Goal: Task Accomplishment & Management: Manage account settings

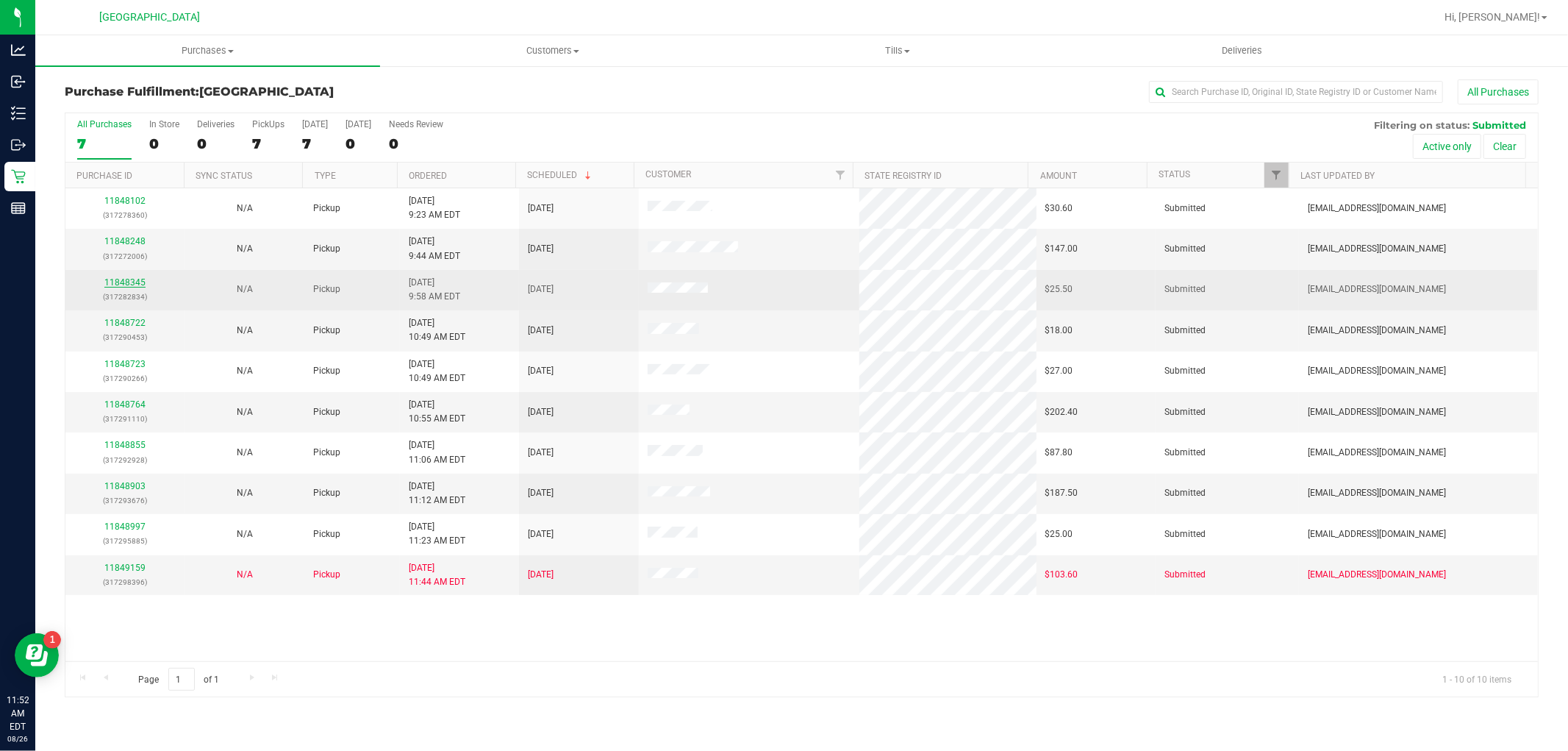
click at [132, 279] on link "11848345" at bounding box center [124, 282] width 41 height 10
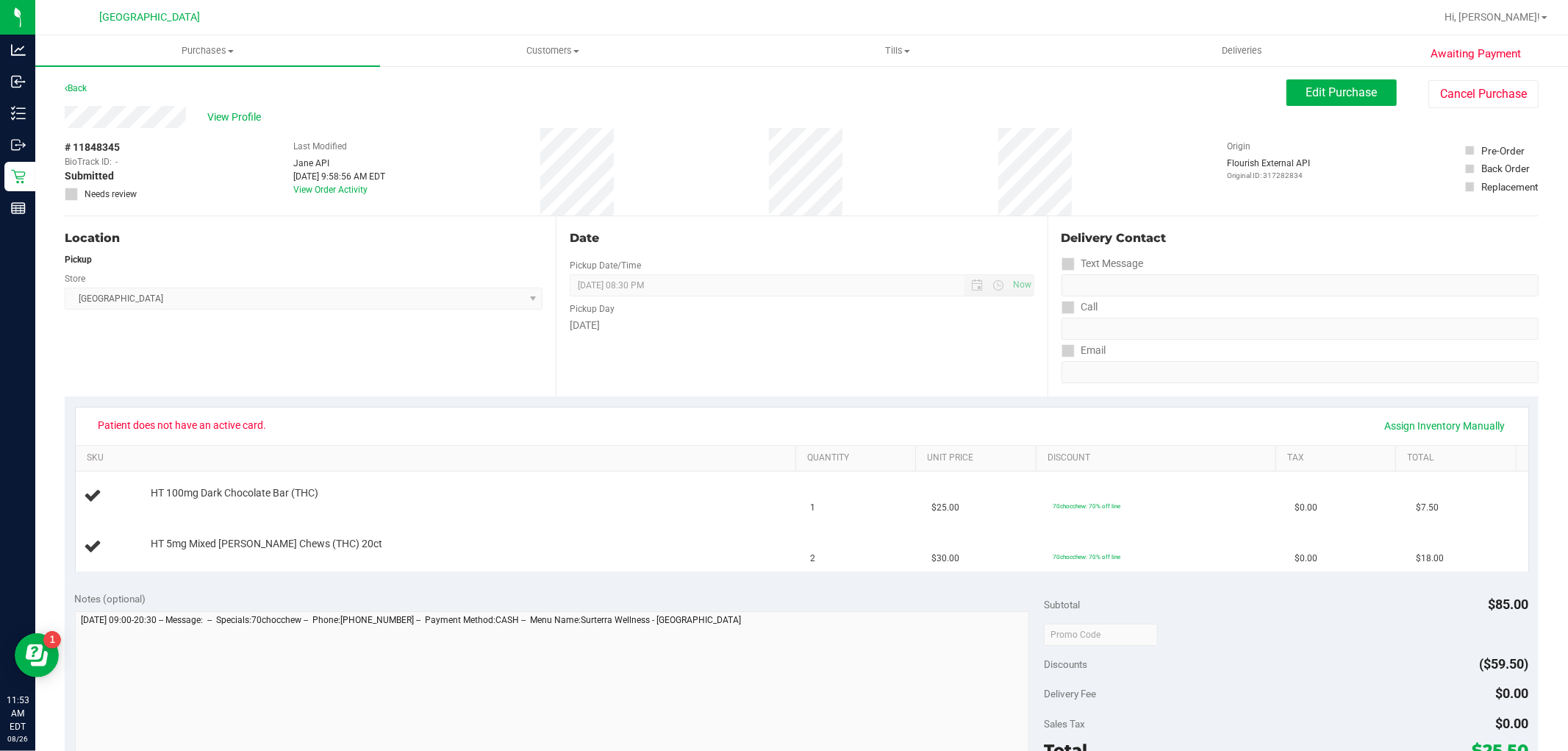
click at [253, 106] on div "View Profile" at bounding box center [675, 116] width 1222 height 22
click at [247, 110] on span "View Profile" at bounding box center [237, 117] width 59 height 15
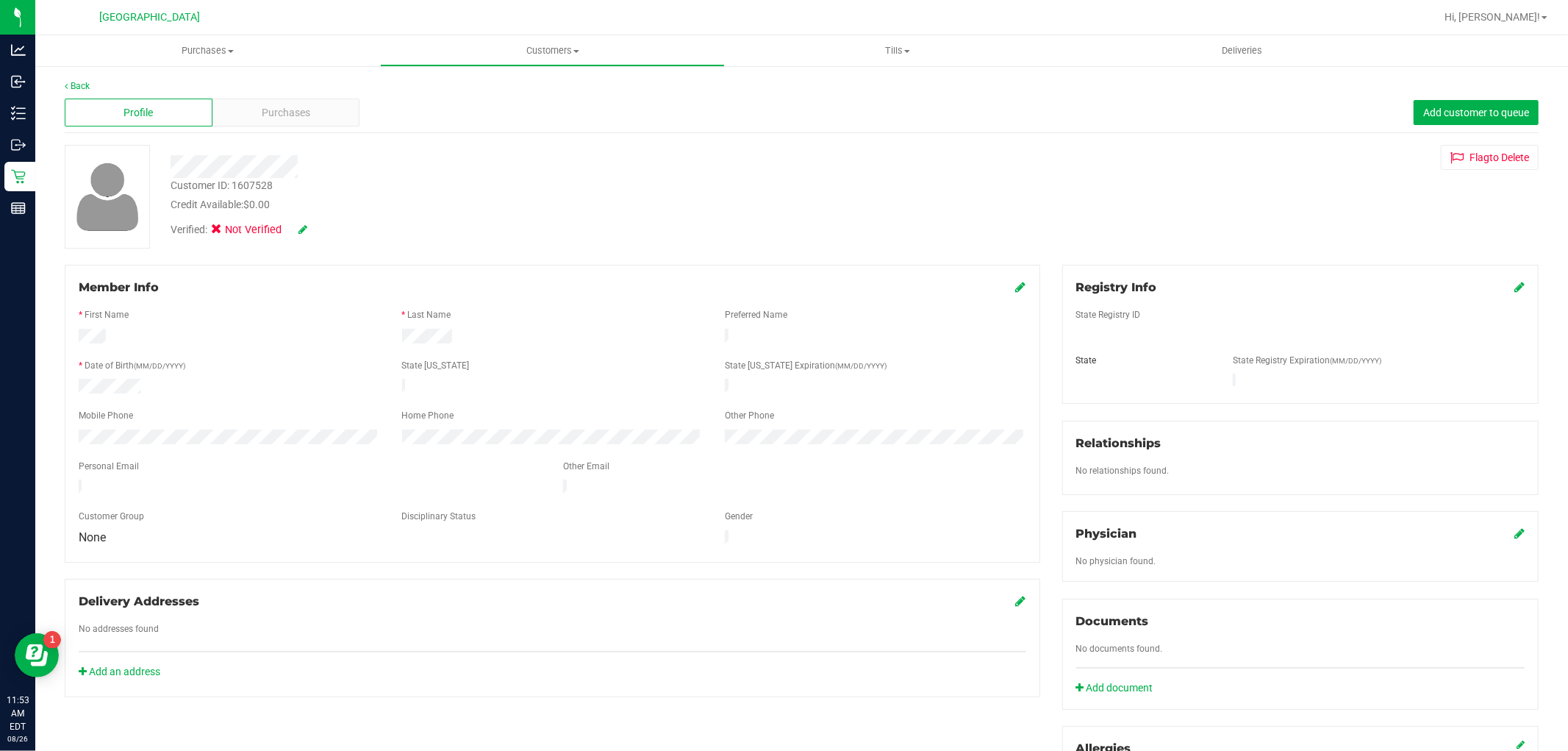
click at [1512, 288] on div "Registry Info State Registry ID State State Registry Expiration (MM/DD/YYYY)" at bounding box center [1301, 334] width 476 height 139
click at [1495, 282] on div "Registry Info" at bounding box center [1301, 287] width 449 height 18
click at [1515, 287] on icon at bounding box center [1520, 287] width 10 height 12
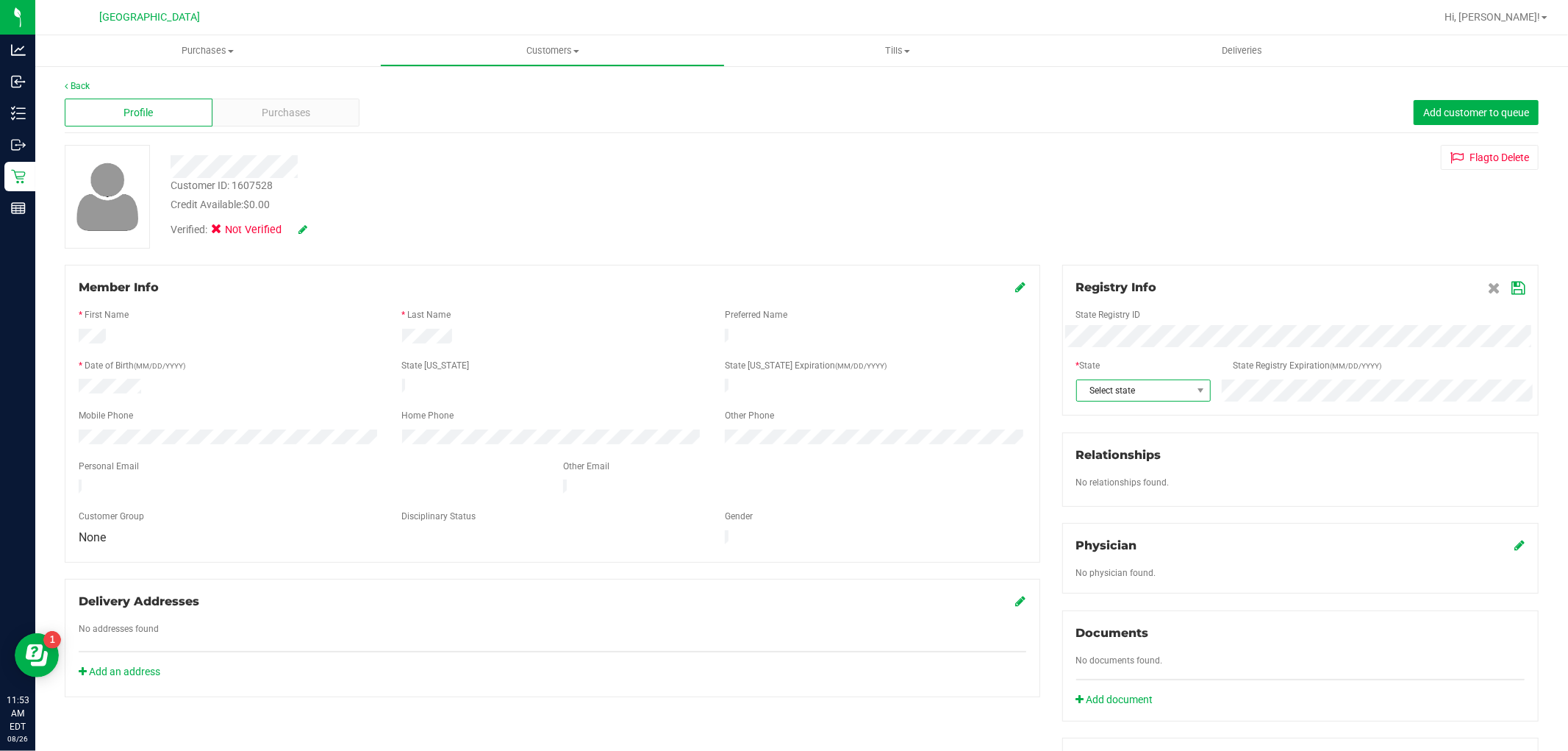
click at [1181, 393] on span "Select state" at bounding box center [1135, 391] width 115 height 21
click at [1508, 277] on div "Registry Info State Registry ID * State State Registry Expiration (MM/DD/YYYY) …" at bounding box center [1301, 340] width 476 height 151
click at [1512, 285] on icon at bounding box center [1518, 288] width 13 height 12
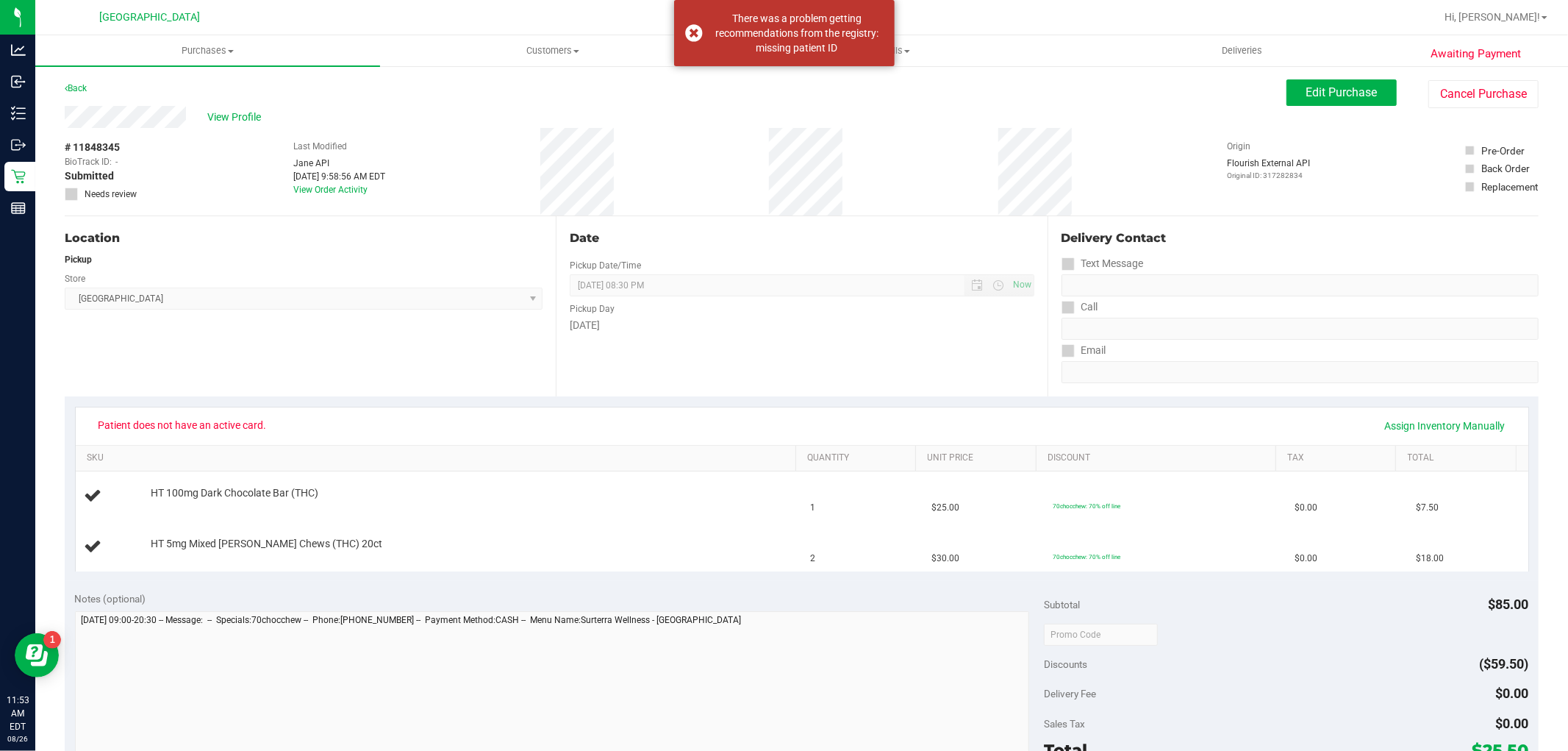
click at [1502, 76] on div "Awaiting Payment Back Edit Purchase Cancel Purchase View Profile # 11848345 Bio…" at bounding box center [802, 641] width 1533 height 1154
click at [1479, 97] on button "Cancel Purchase" at bounding box center [1483, 94] width 111 height 28
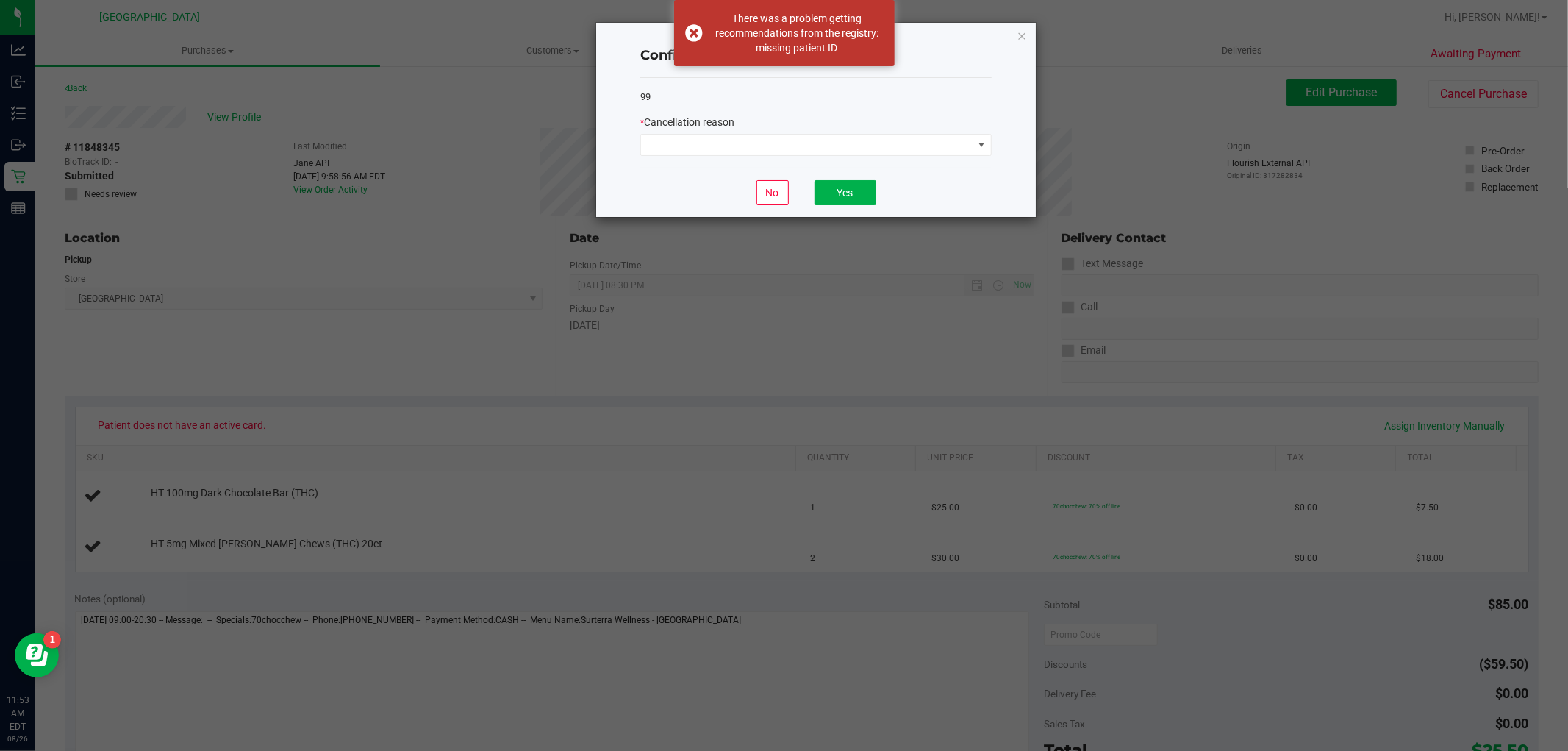
click at [935, 119] on div "* Cancellation reason" at bounding box center [816, 122] width 351 height 15
click at [935, 132] on div "* Cancellation reason" at bounding box center [816, 135] width 351 height 41
click at [931, 142] on span at bounding box center [806, 145] width 332 height 21
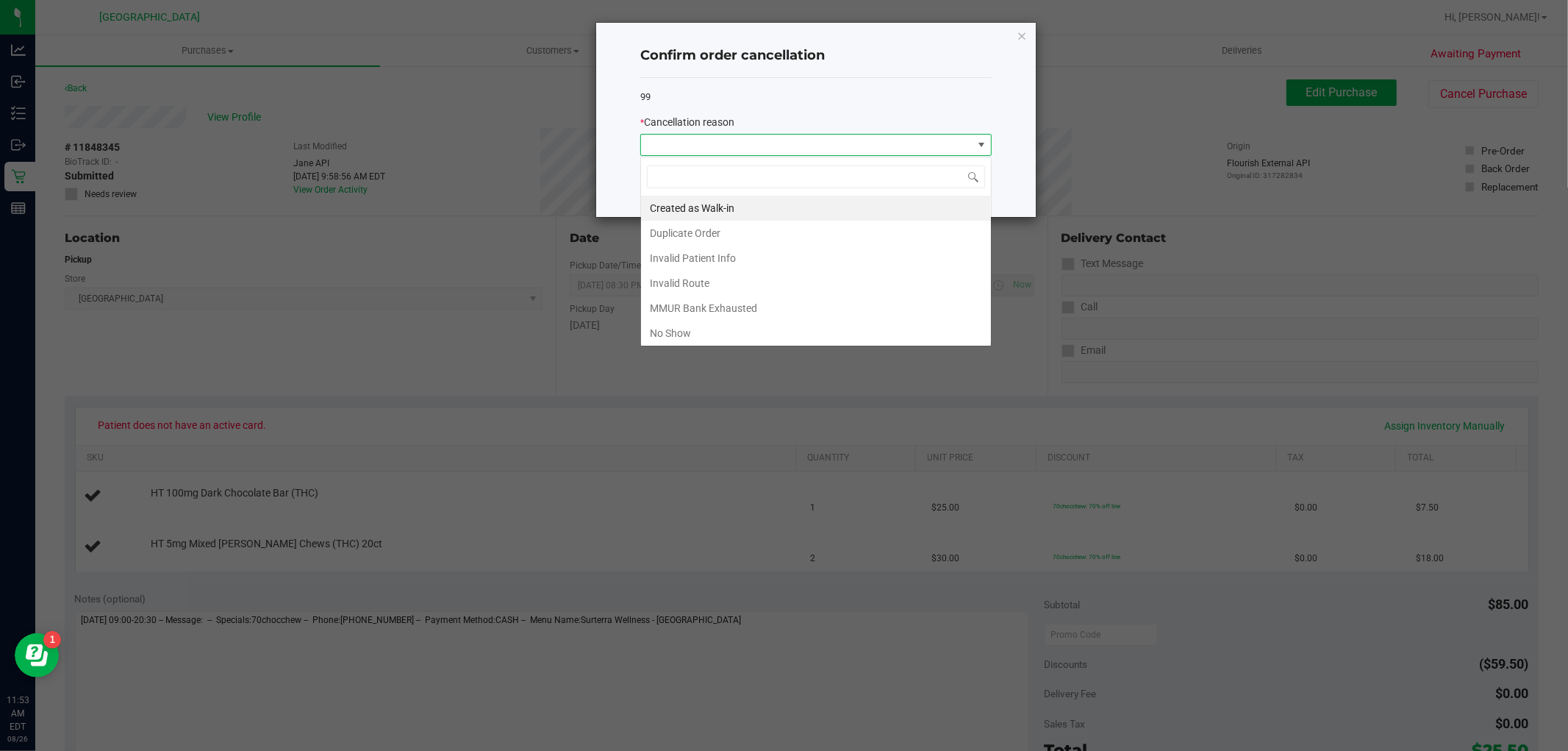
scroll to position [22, 351]
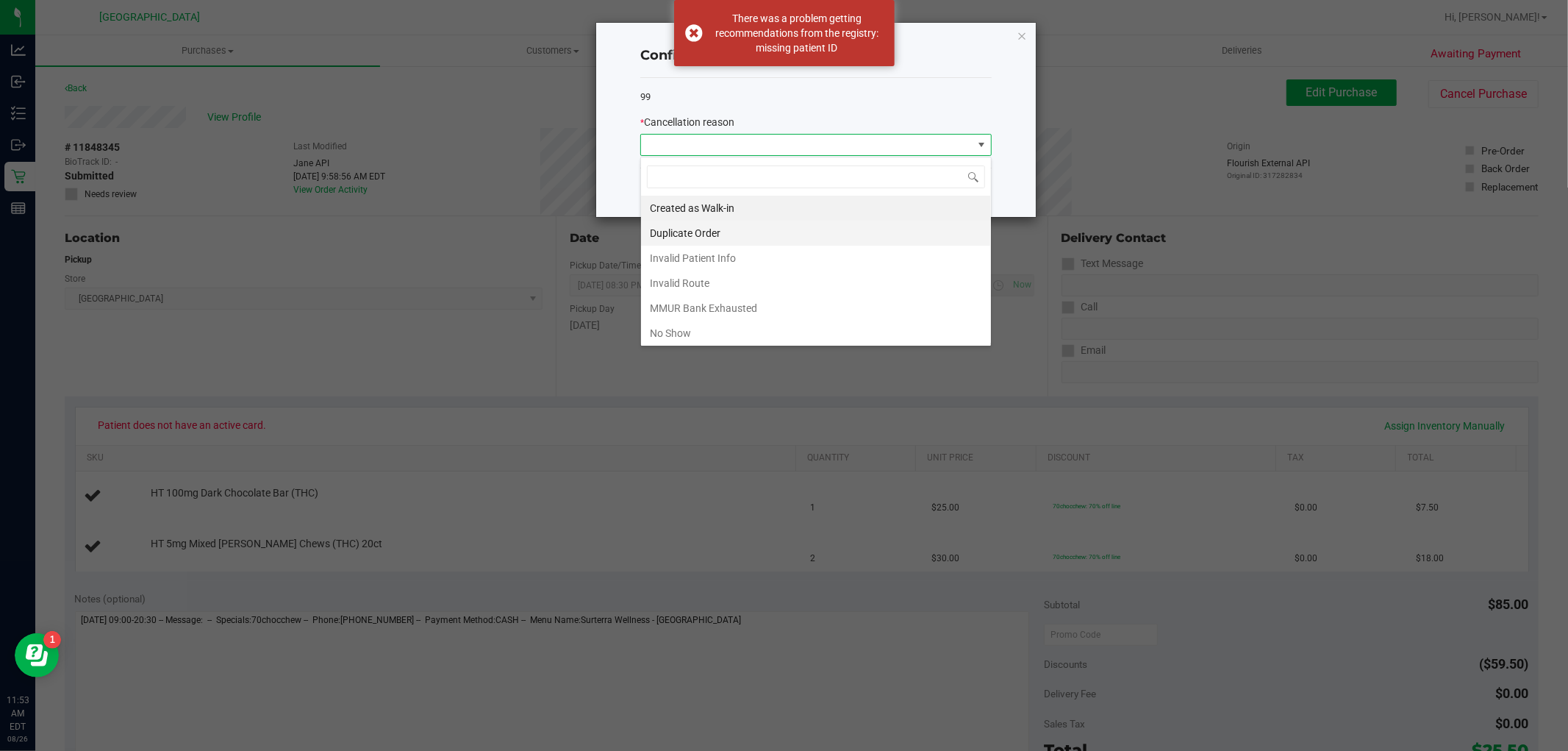
click at [812, 240] on li "Duplicate Order" at bounding box center [816, 233] width 350 height 25
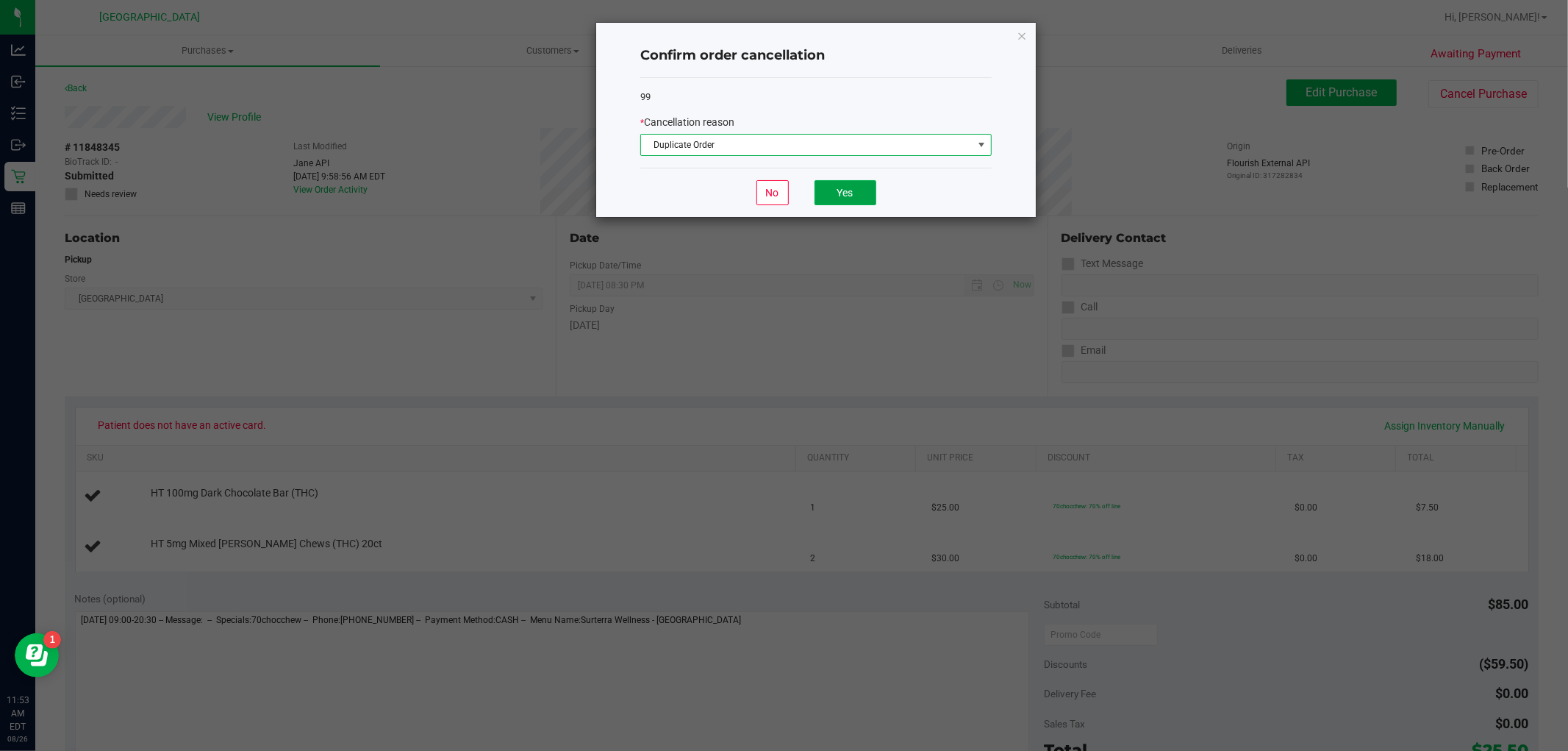
click at [869, 196] on button "Yes" at bounding box center [845, 192] width 62 height 25
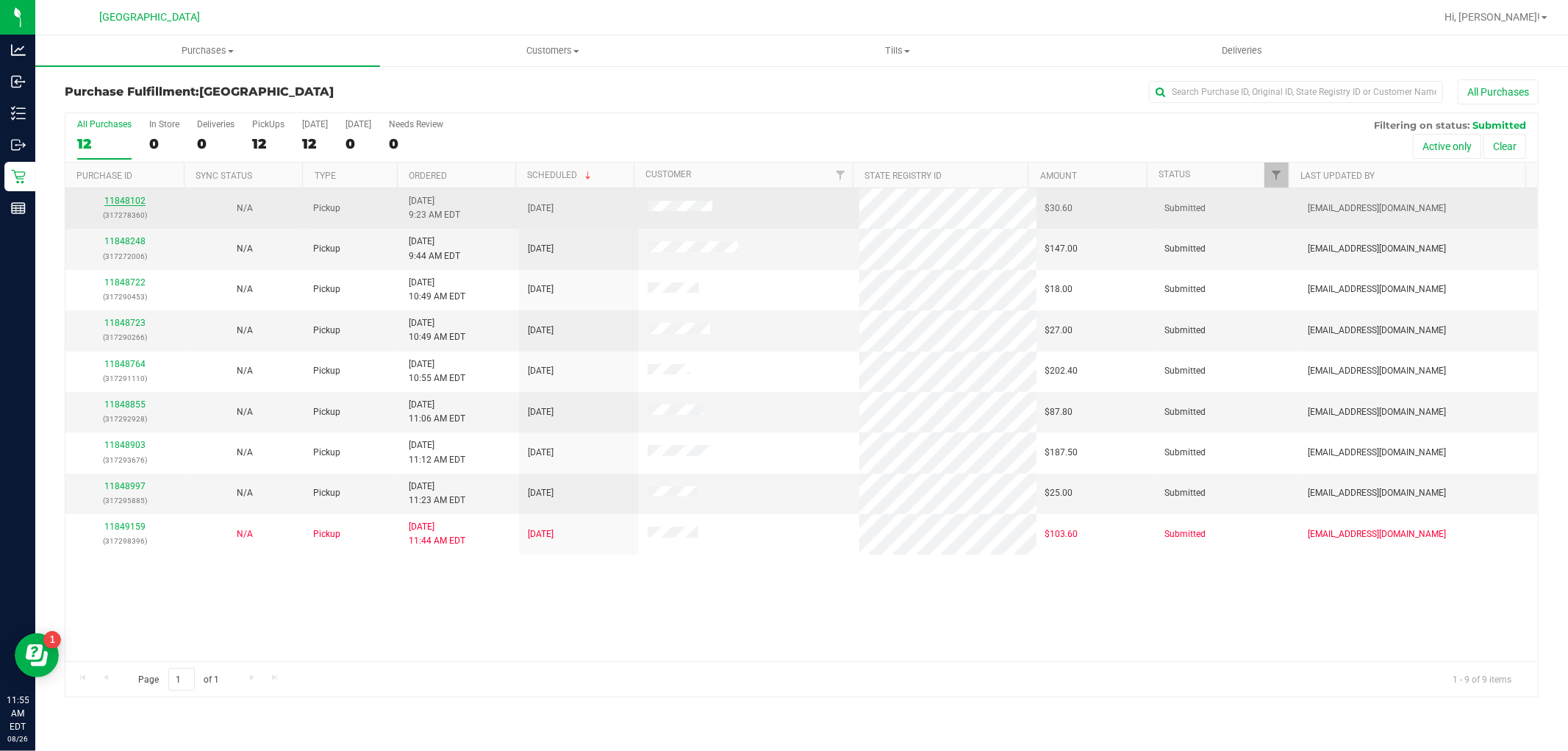
click at [140, 200] on link "11848102" at bounding box center [124, 200] width 41 height 10
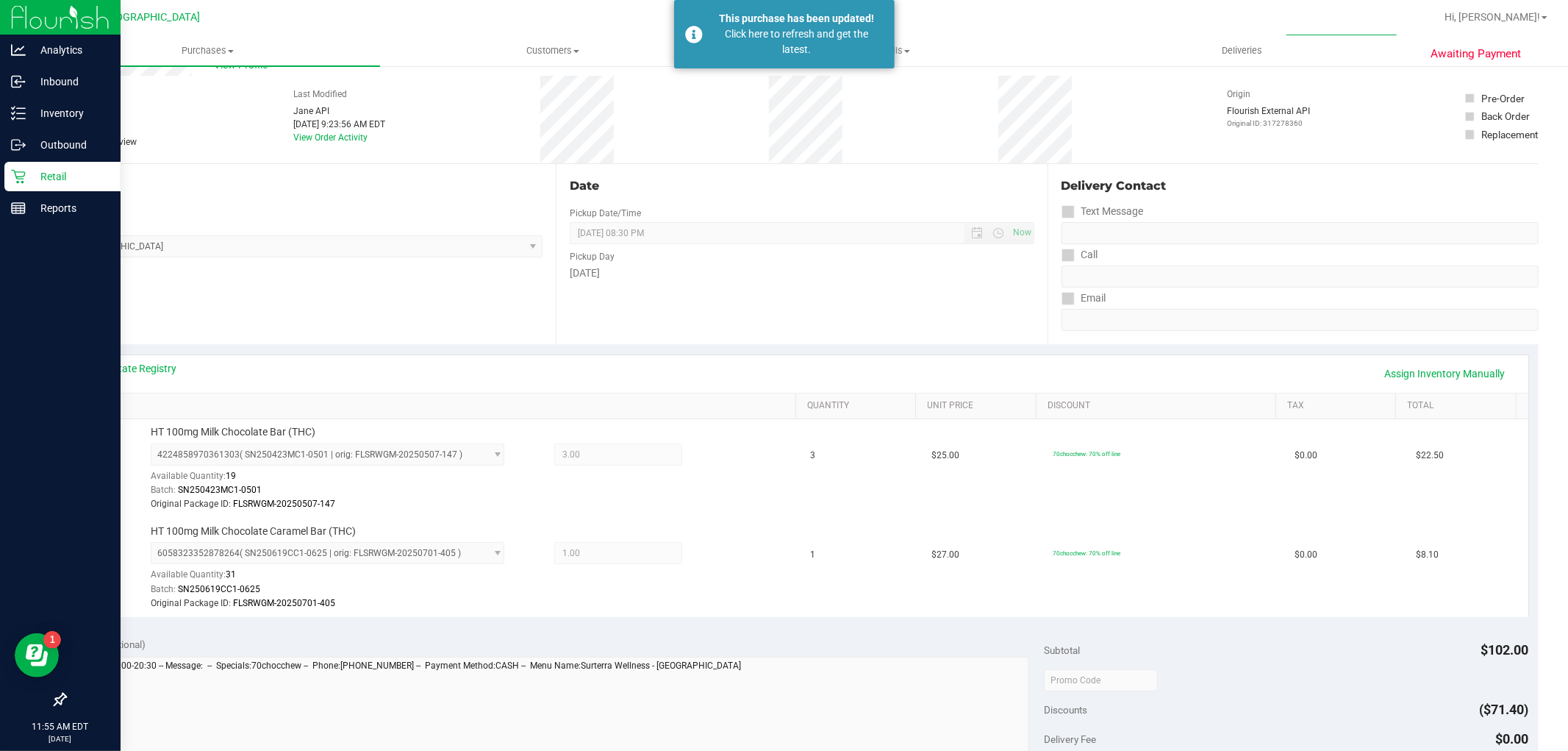
scroll to position [82, 0]
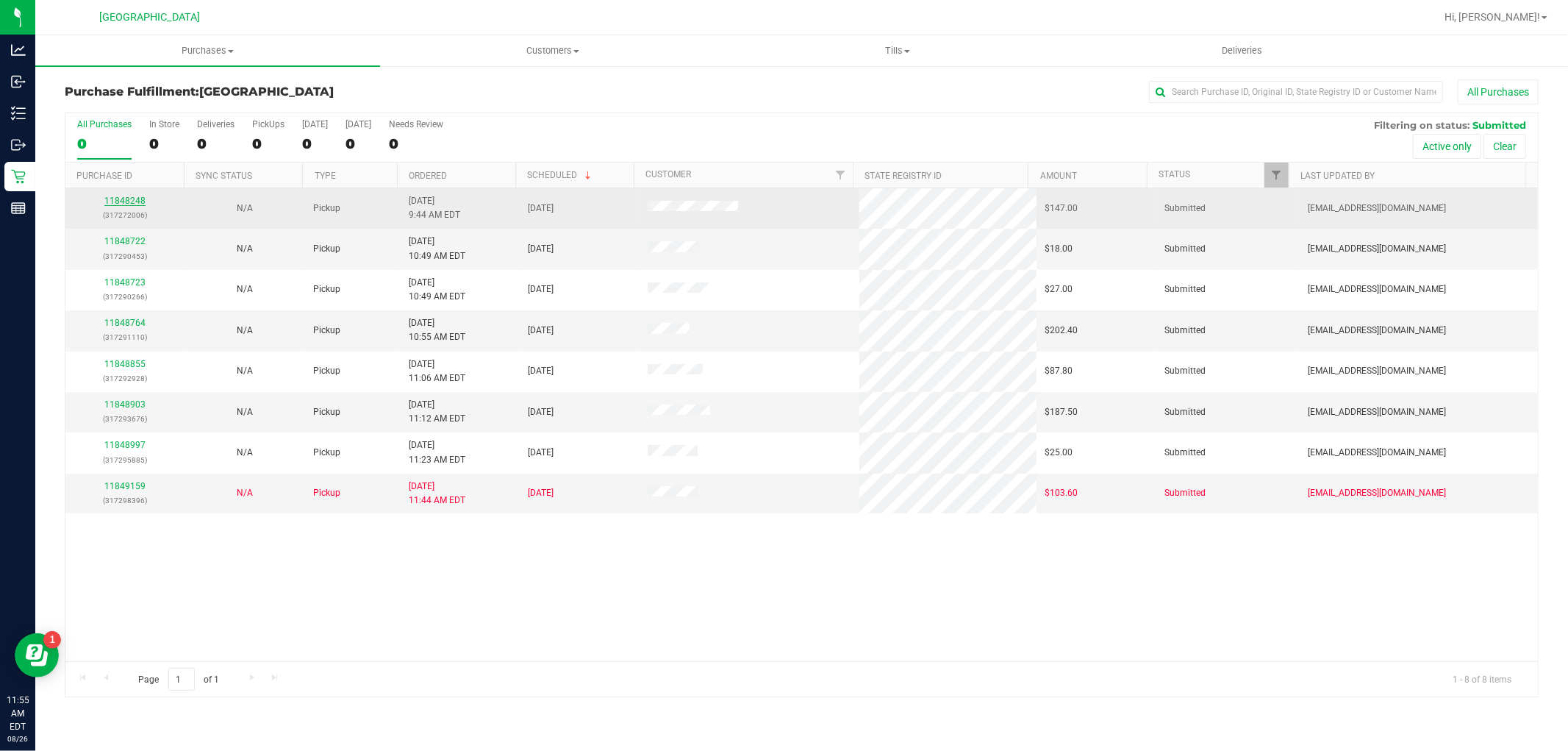
click at [123, 197] on link "11848248" at bounding box center [124, 200] width 41 height 10
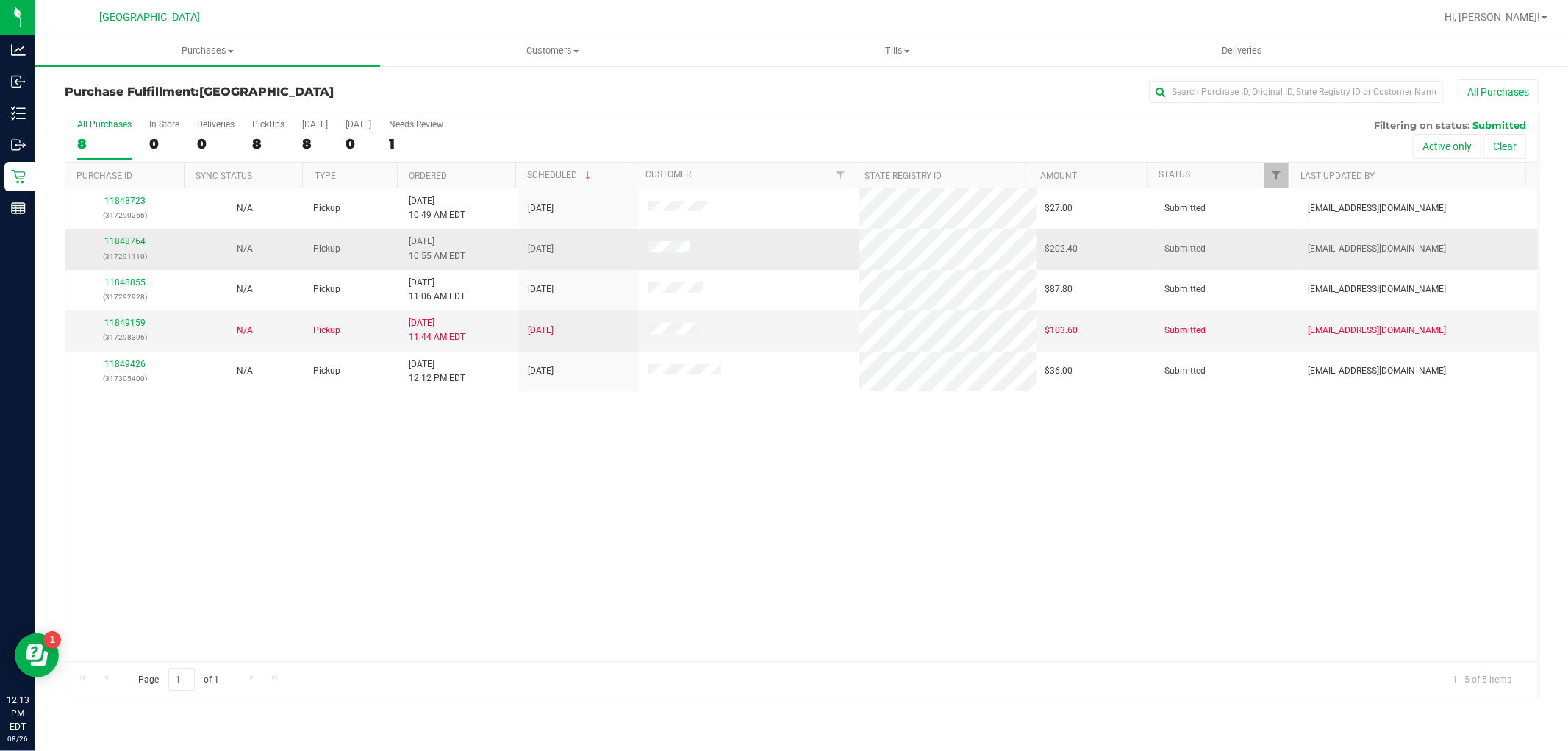
click at [129, 247] on div "11848764 (317291110)" at bounding box center [125, 249] width 102 height 28
click at [129, 241] on link "11848764" at bounding box center [124, 241] width 41 height 10
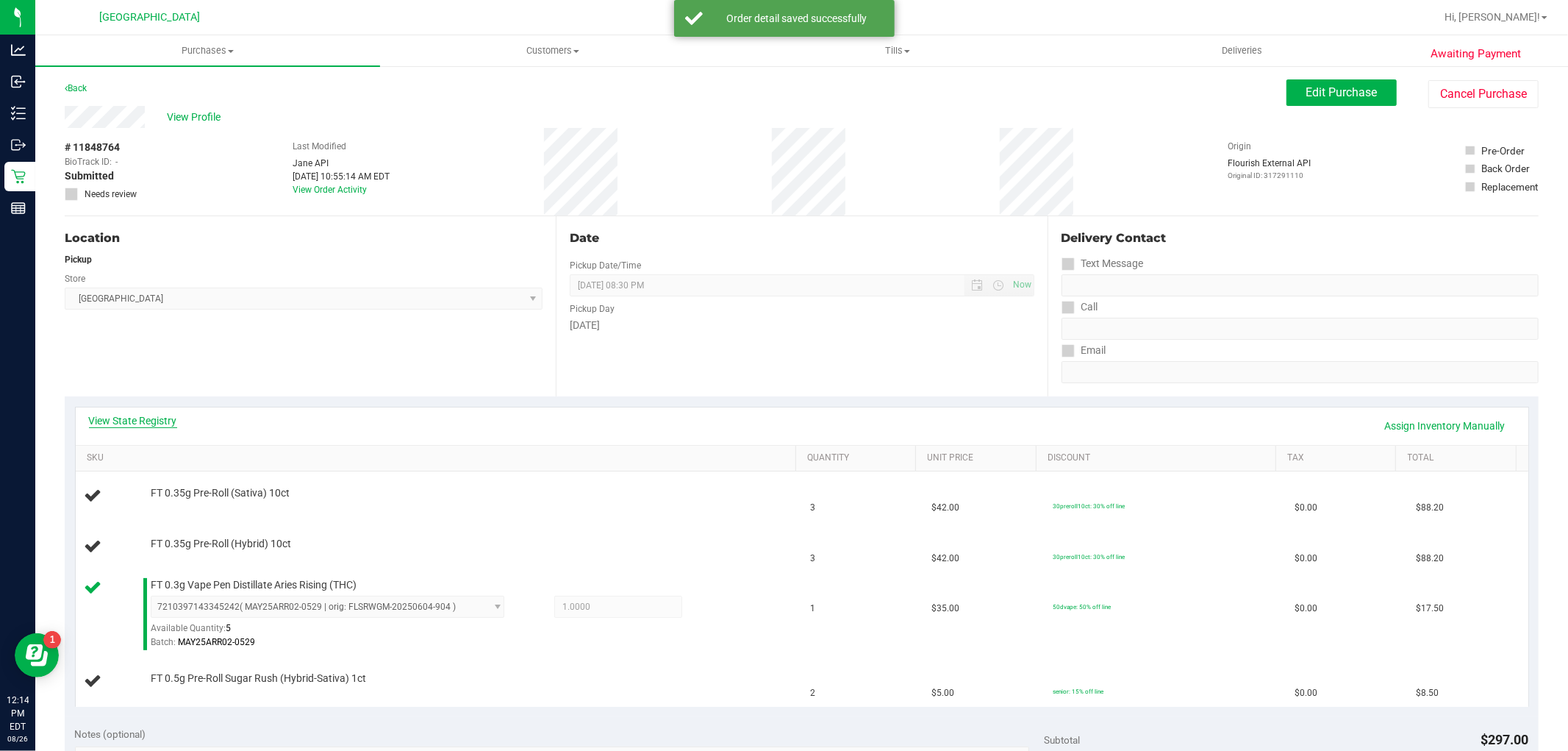
click at [119, 430] on div "View State Registry Assign Inventory Manually" at bounding box center [801, 426] width 1426 height 25
click at [120, 419] on link "View State Registry" at bounding box center [132, 421] width 88 height 15
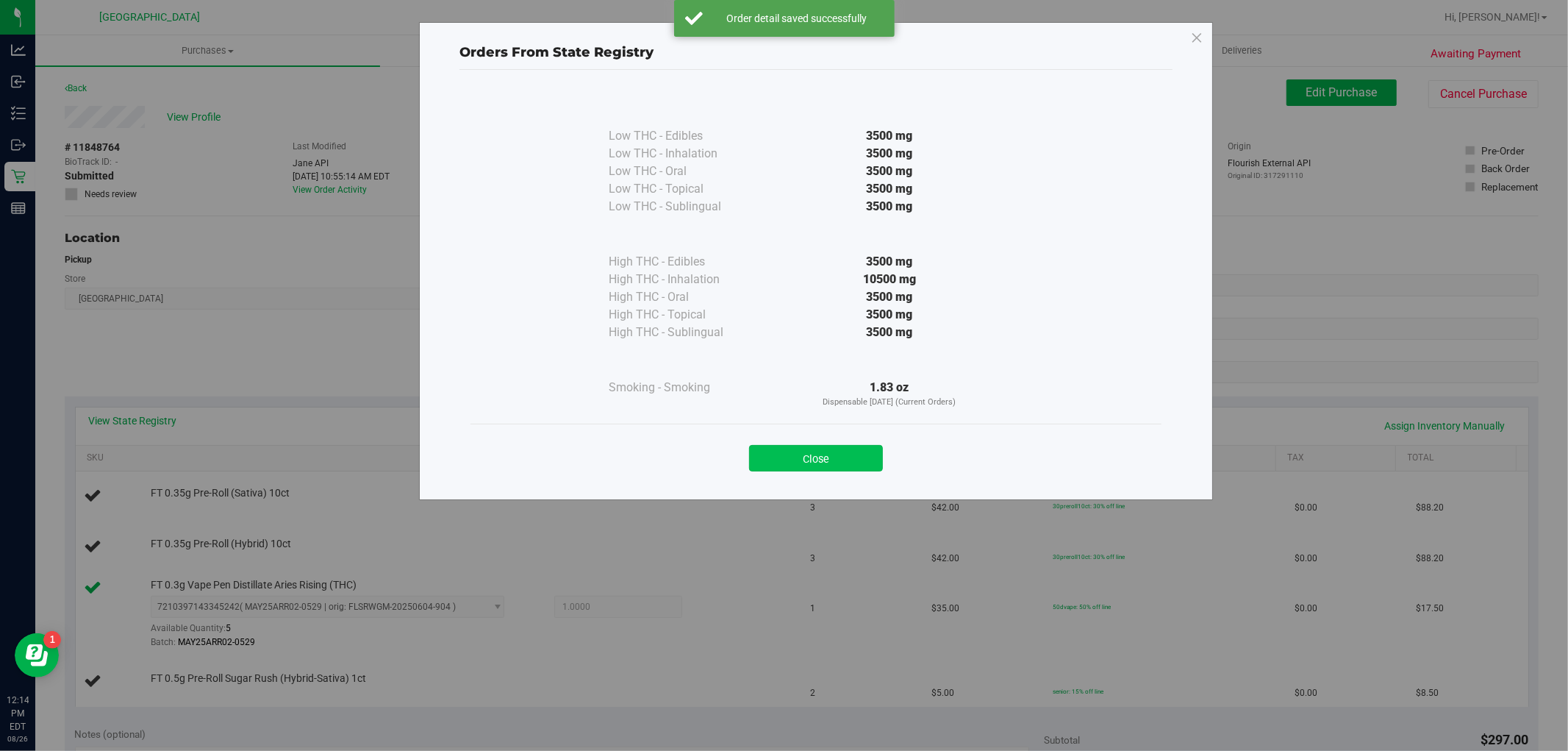
click at [868, 451] on button "Close" at bounding box center [816, 458] width 134 height 27
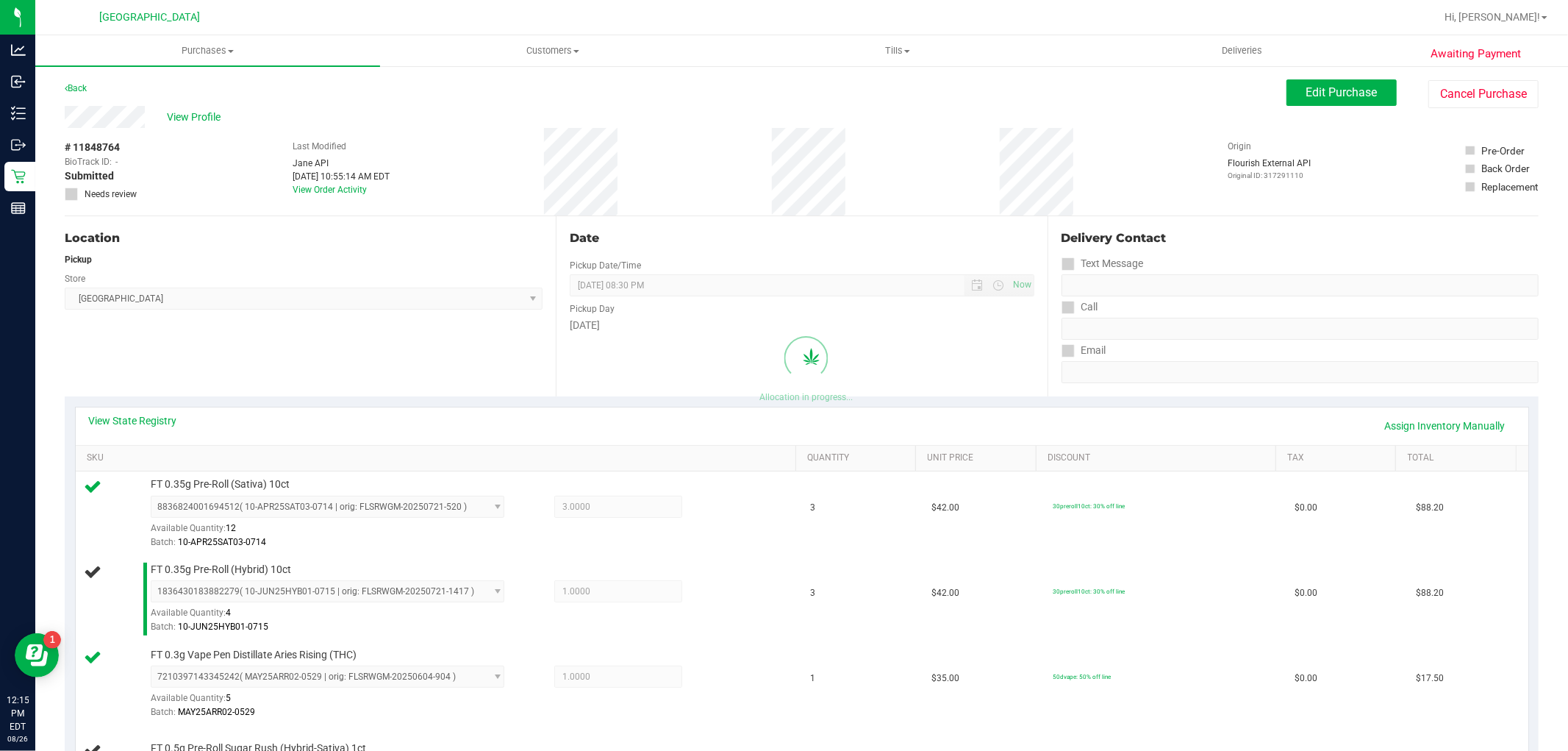
click at [848, 449] on th "Quantity" at bounding box center [855, 459] width 120 height 27
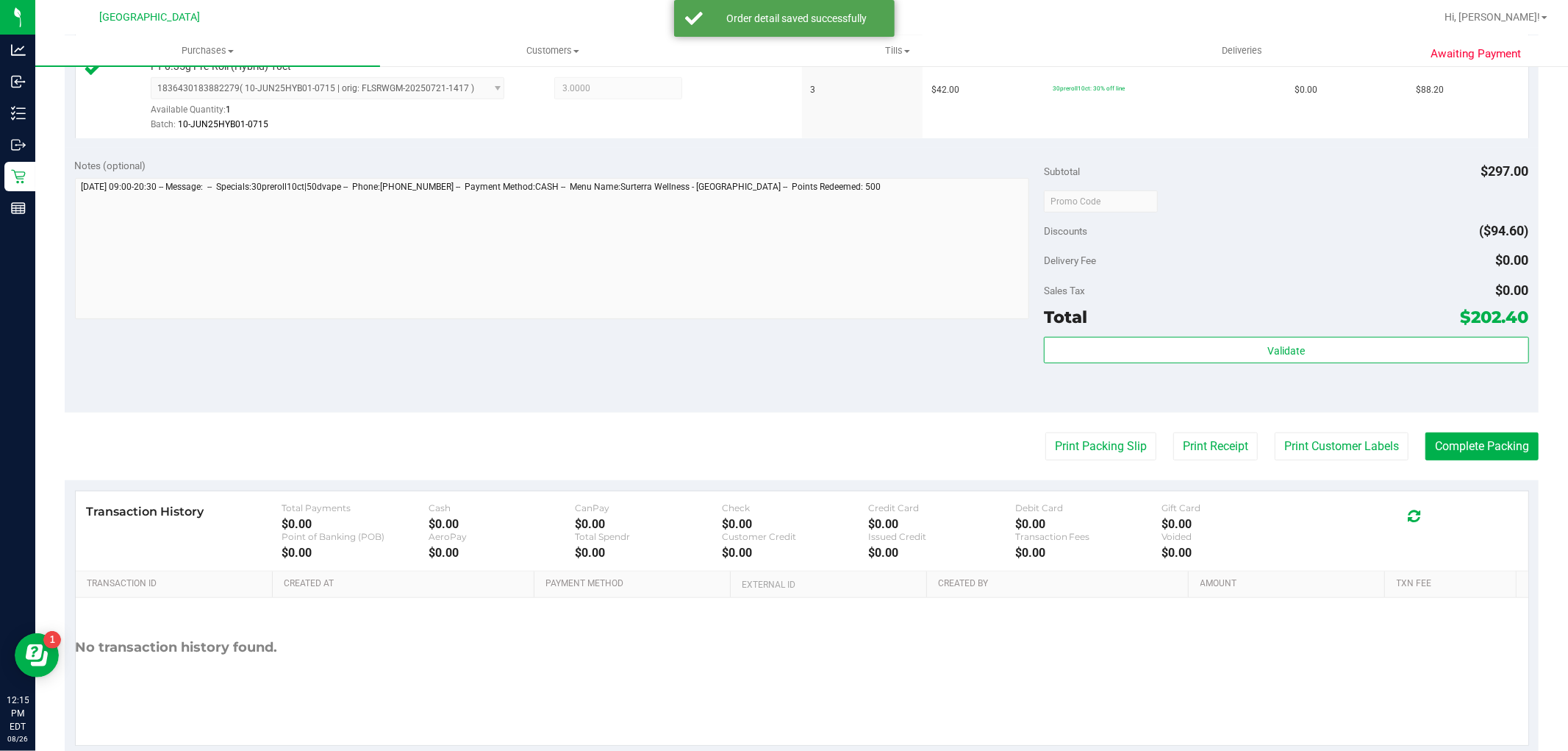
scroll to position [708, 0]
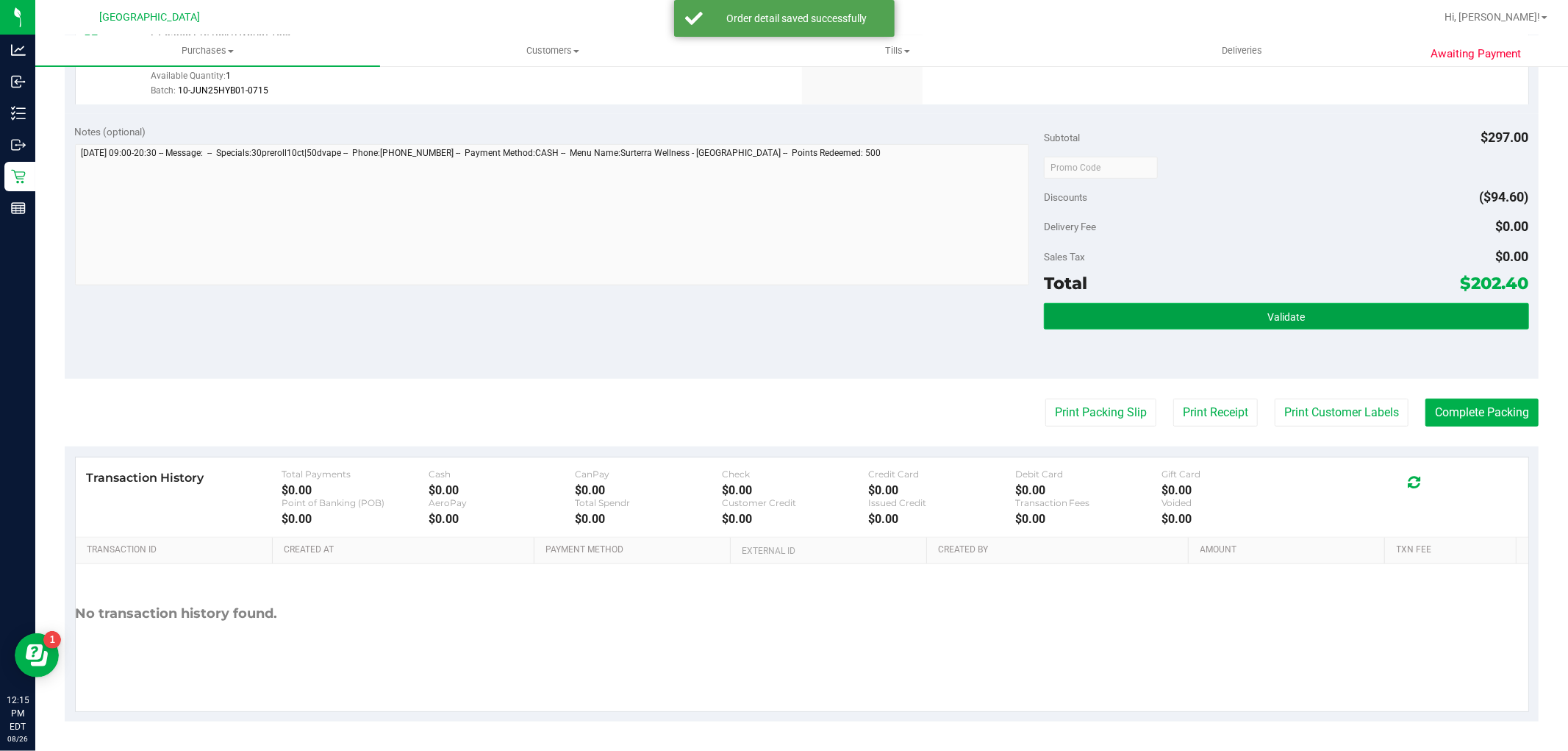
click at [1291, 324] on button "Validate" at bounding box center [1286, 316] width 484 height 27
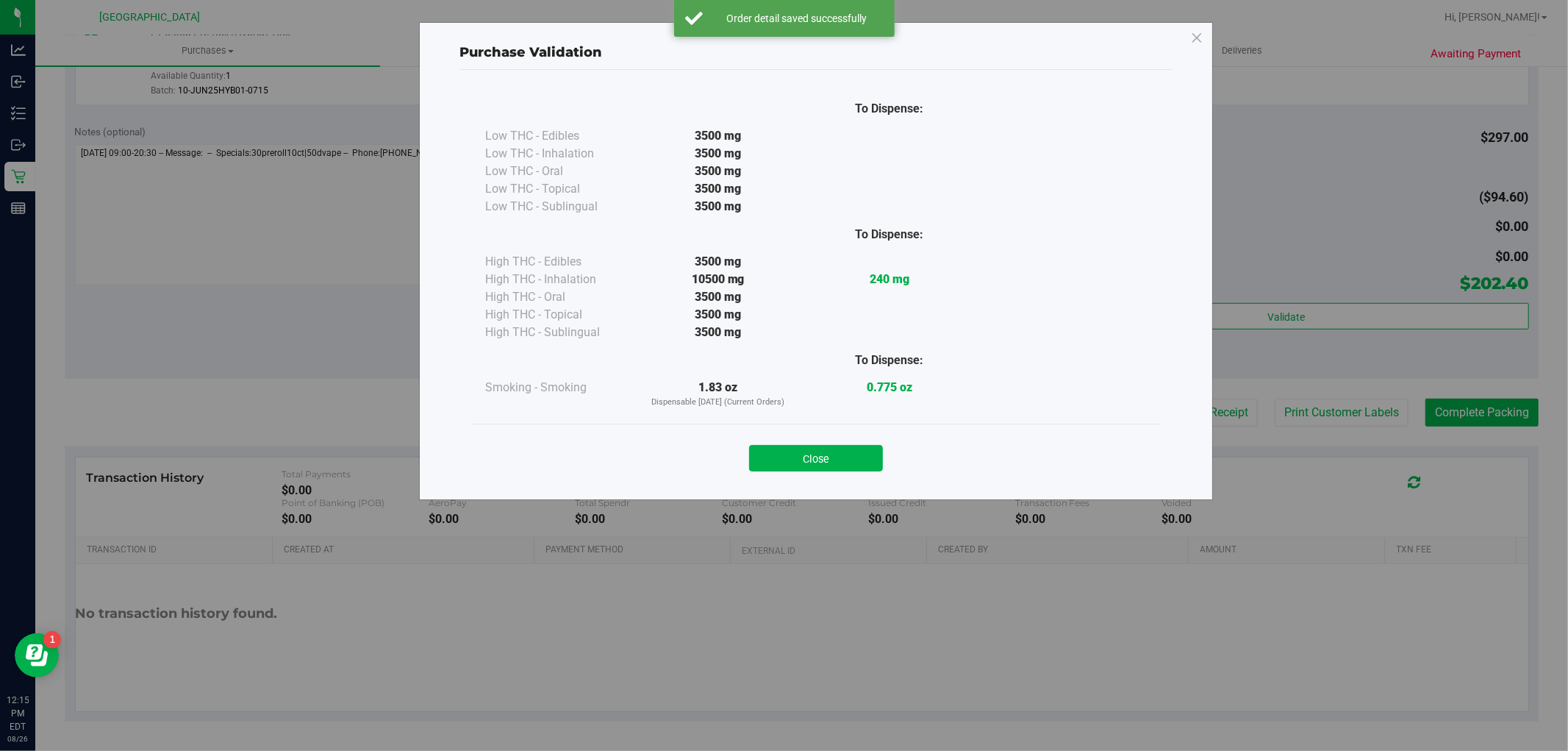
click at [1294, 405] on div "Purchase Validation To Dispense: Low THC - Edibles 3500 mg" at bounding box center [789, 376] width 1579 height 751
click at [875, 455] on button "Close" at bounding box center [816, 458] width 134 height 27
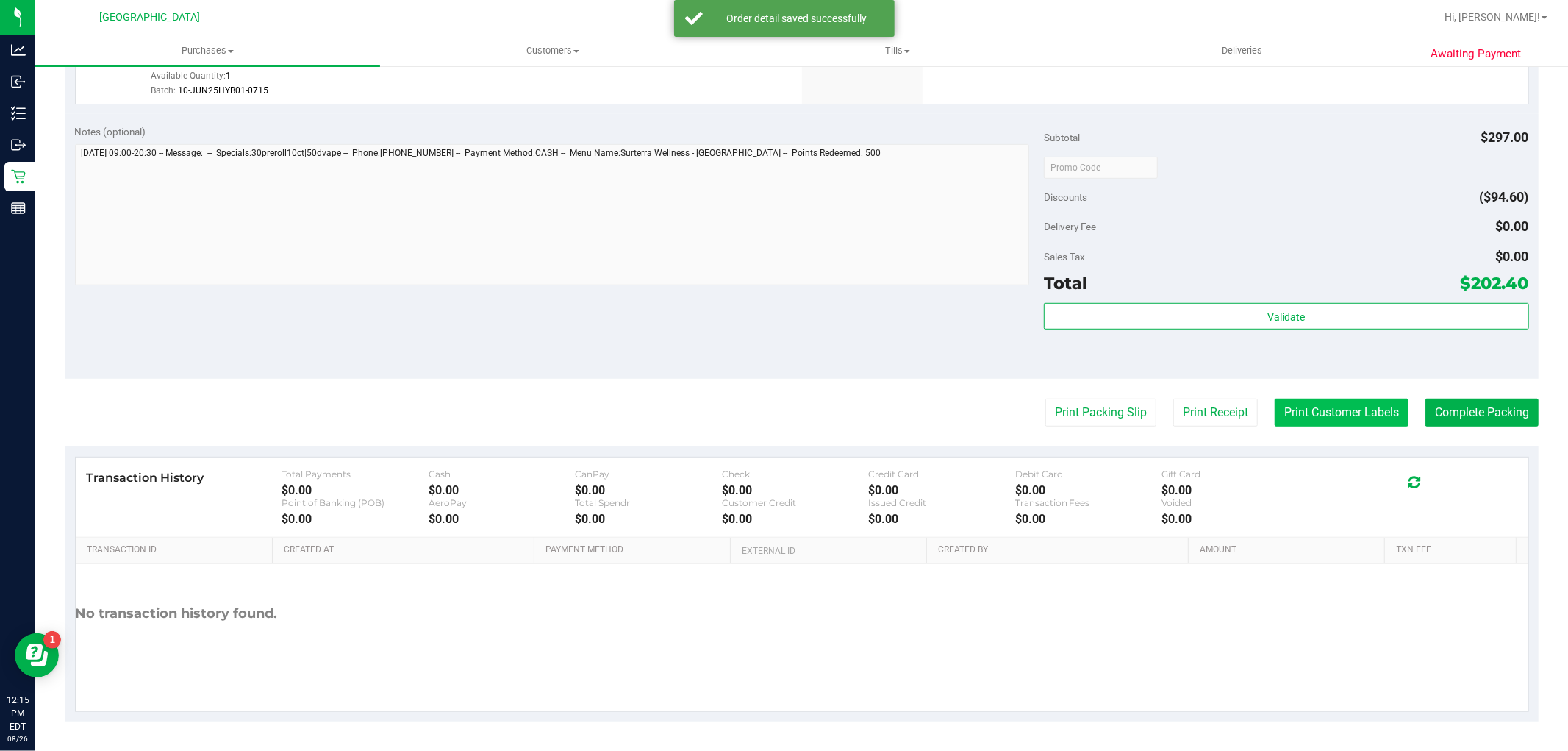
click at [1336, 401] on button "Print Customer Labels" at bounding box center [1342, 413] width 134 height 28
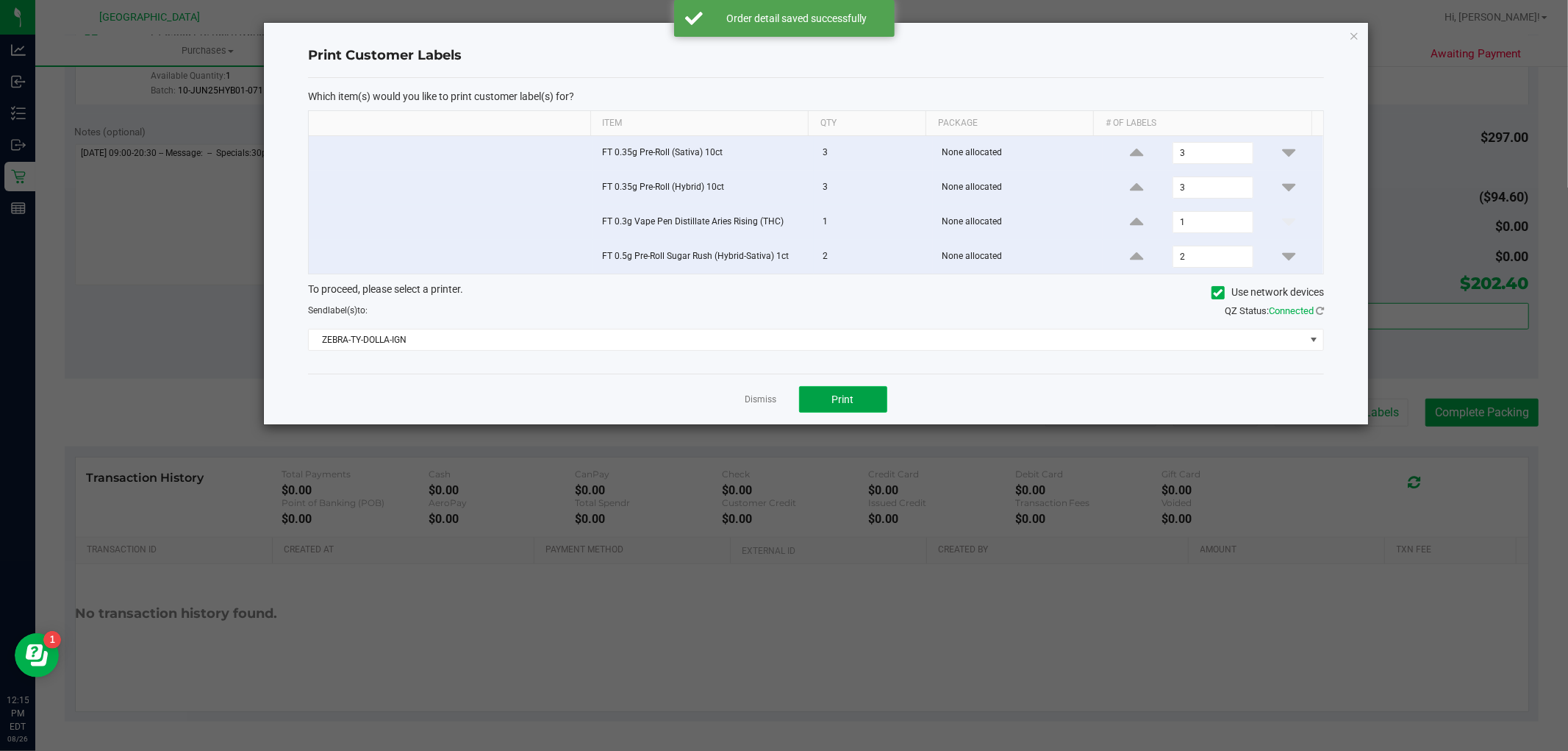
click at [883, 405] on button "Print" at bounding box center [843, 399] width 88 height 27
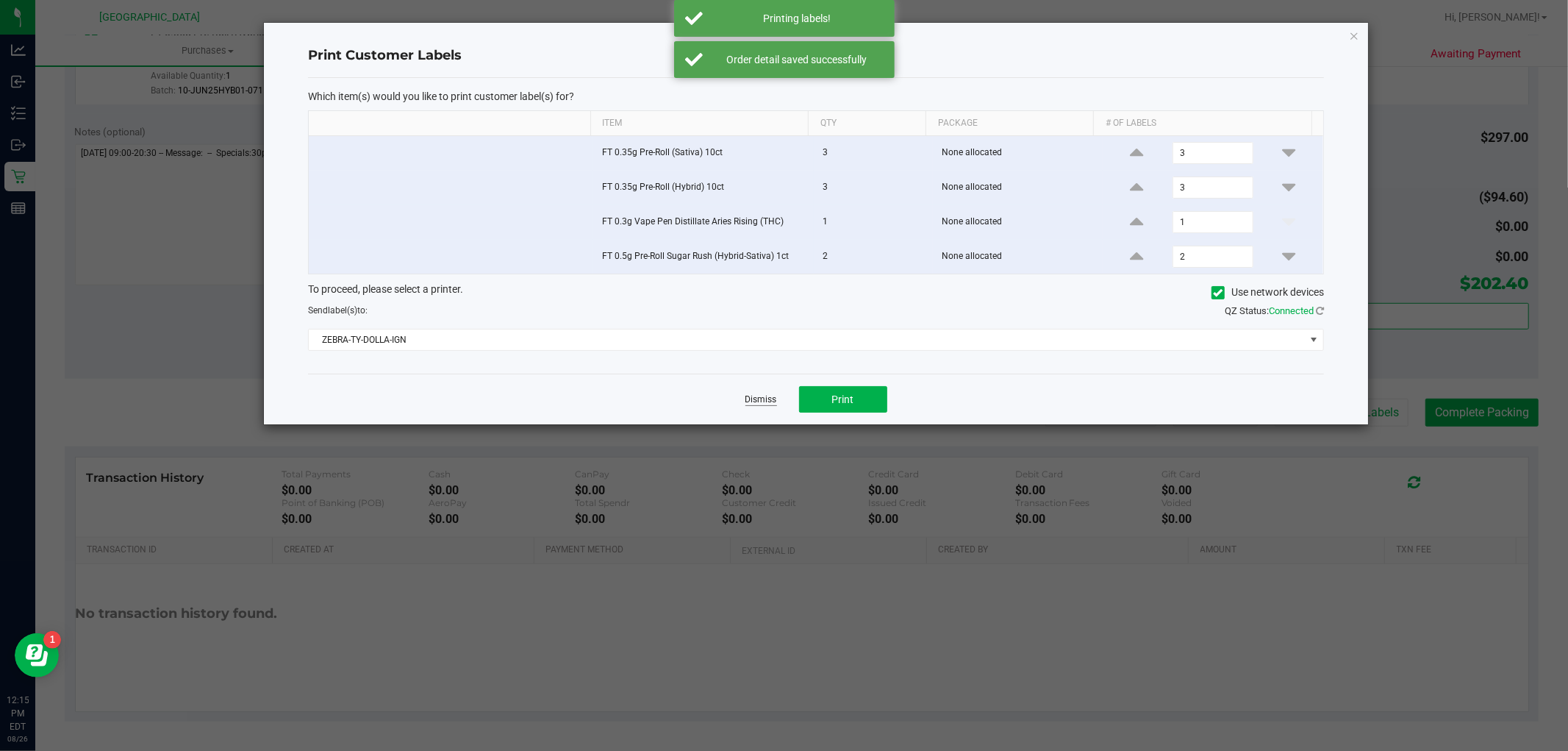
click at [759, 398] on link "Dismiss" at bounding box center [761, 399] width 31 height 12
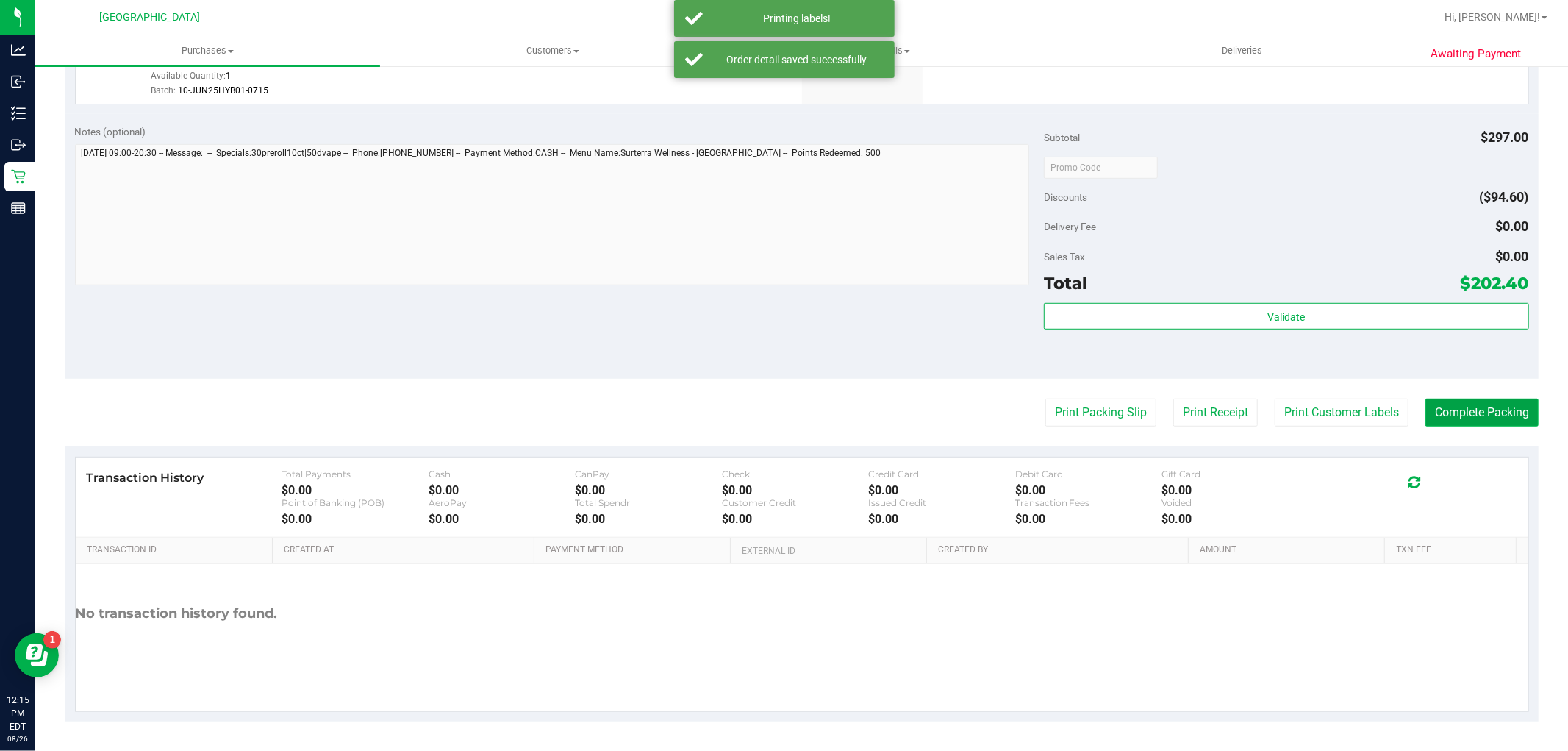
click at [1464, 409] on button "Complete Packing" at bounding box center [1482, 413] width 113 height 28
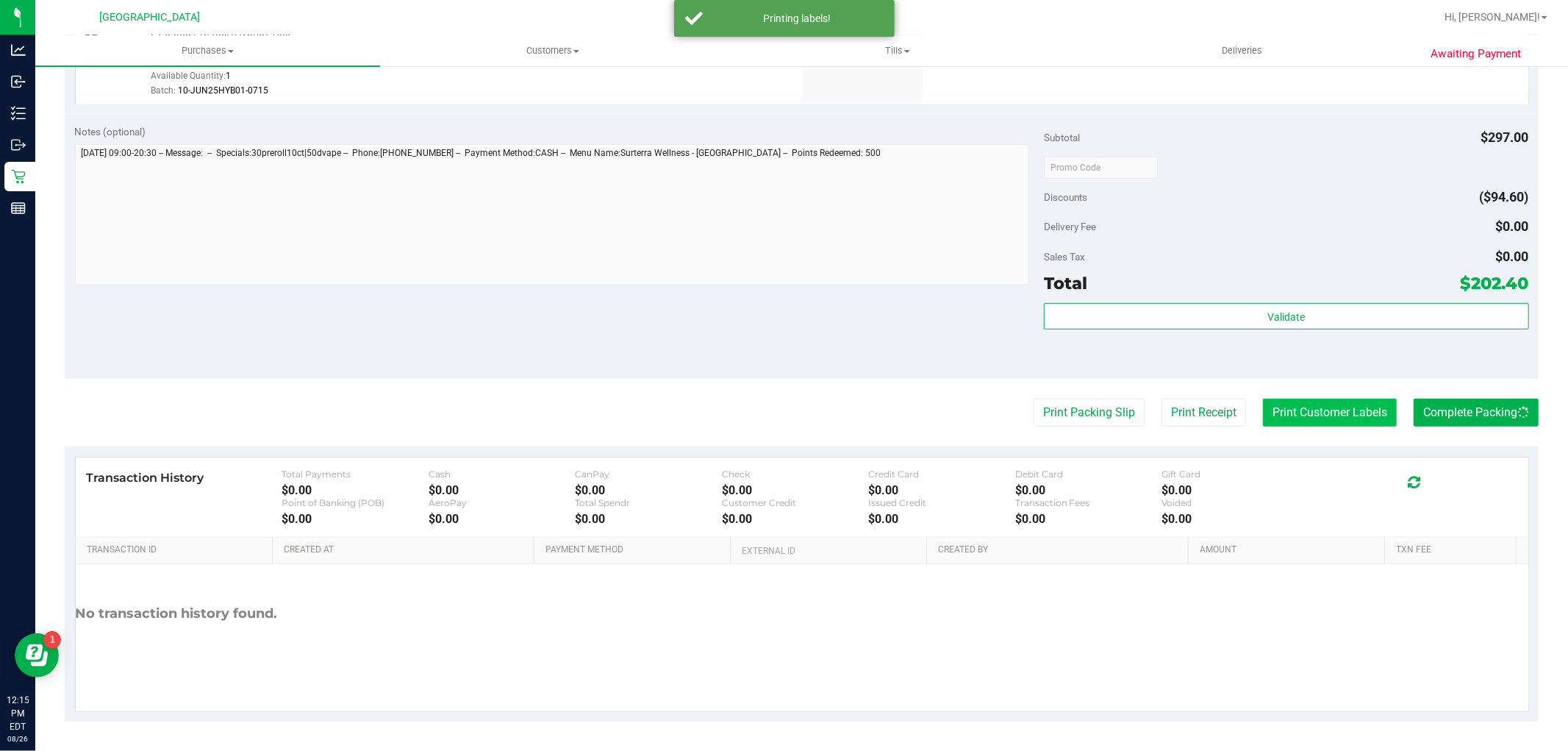
click at [1375, 409] on button "Print Customer Labels" at bounding box center [1330, 413] width 134 height 28
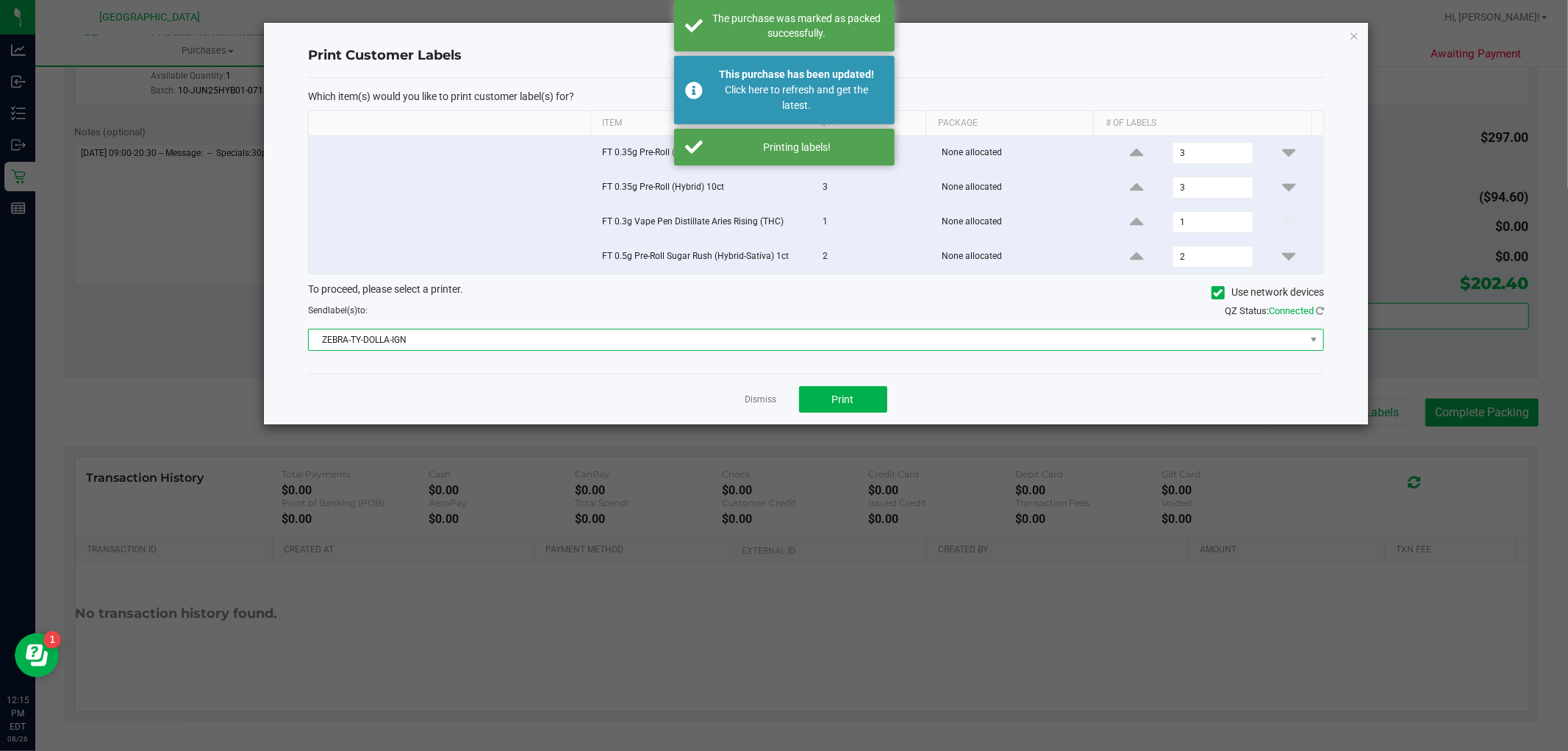
click at [658, 346] on span "ZEBRA-TY-DOLLA-IGN" at bounding box center [807, 340] width 997 height 21
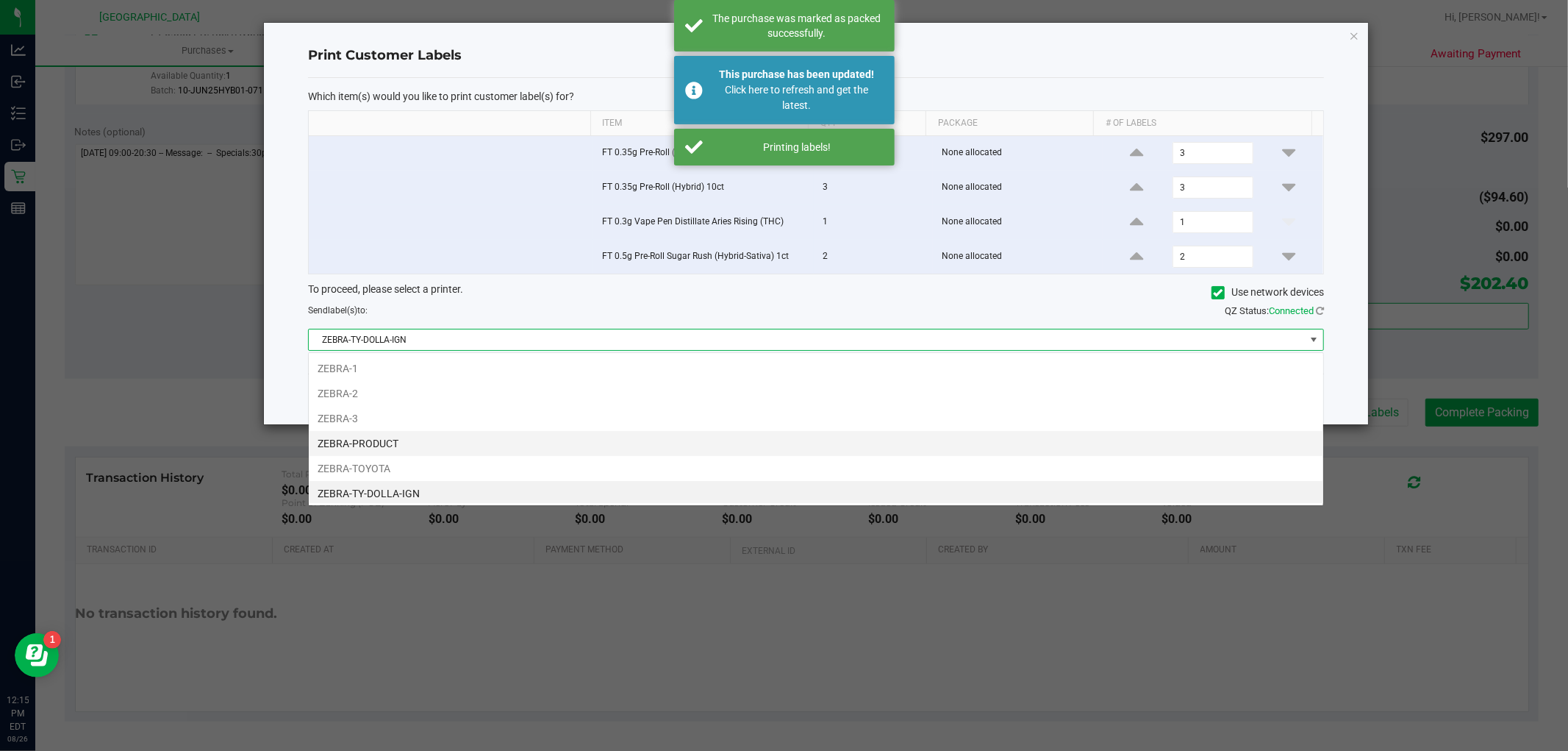
scroll to position [22, 1016]
click at [650, 548] on ngb-modal-window "Print Customer Labels Which item(s) would you like to print customer label(s) f…" at bounding box center [789, 376] width 1579 height 751
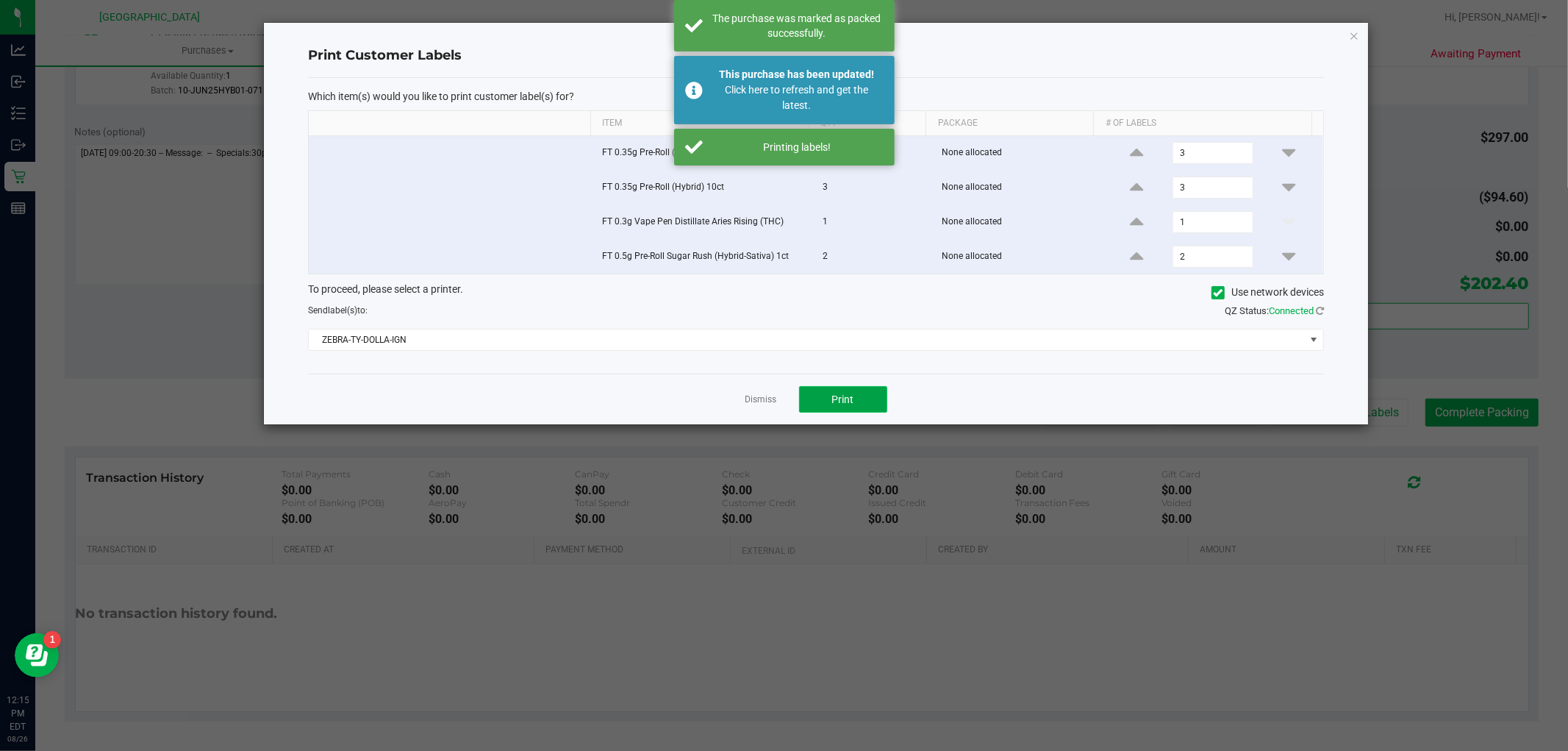
click at [821, 405] on button "Print" at bounding box center [843, 399] width 88 height 27
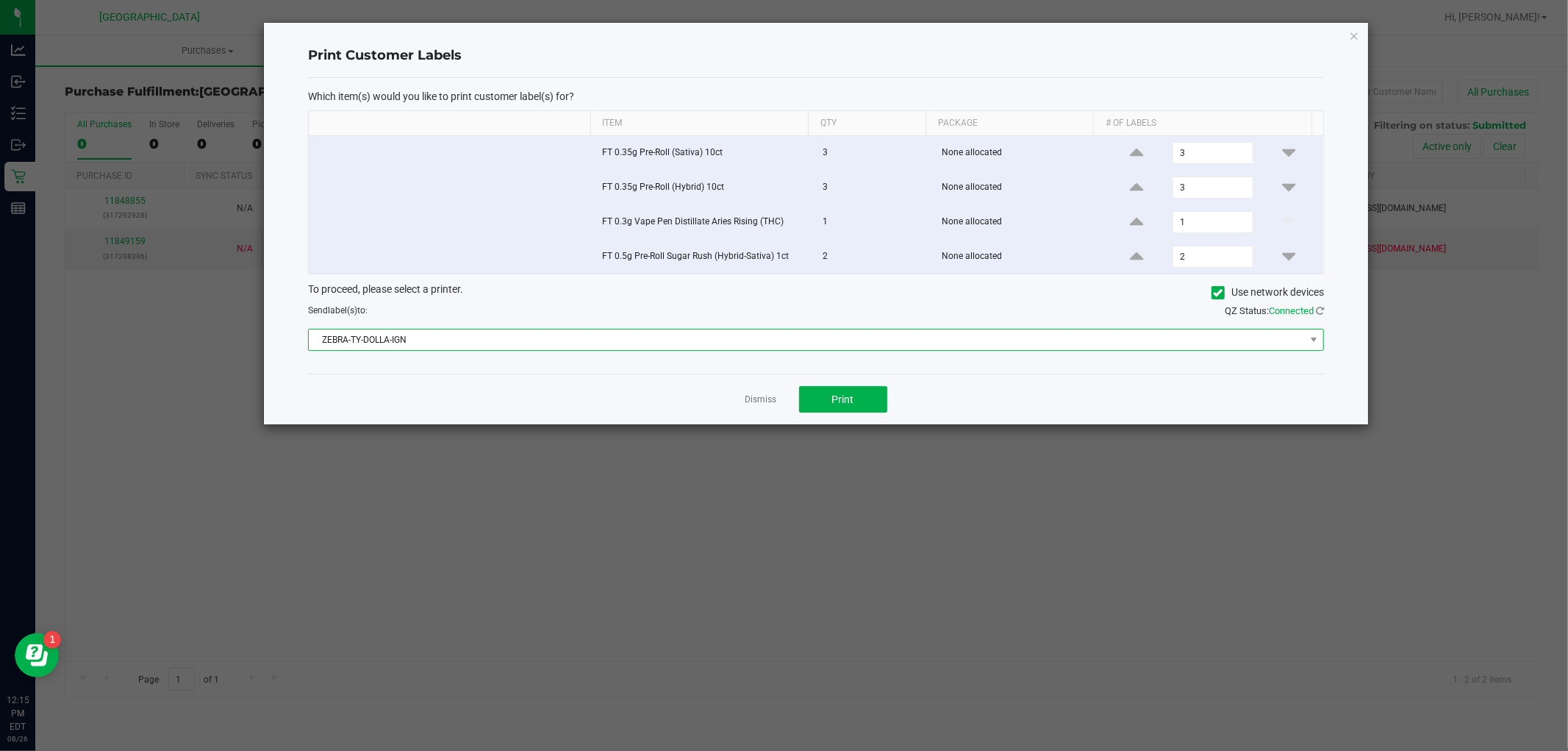
click at [751, 350] on span "ZEBRA-TY-DOLLA-IGN" at bounding box center [807, 340] width 997 height 21
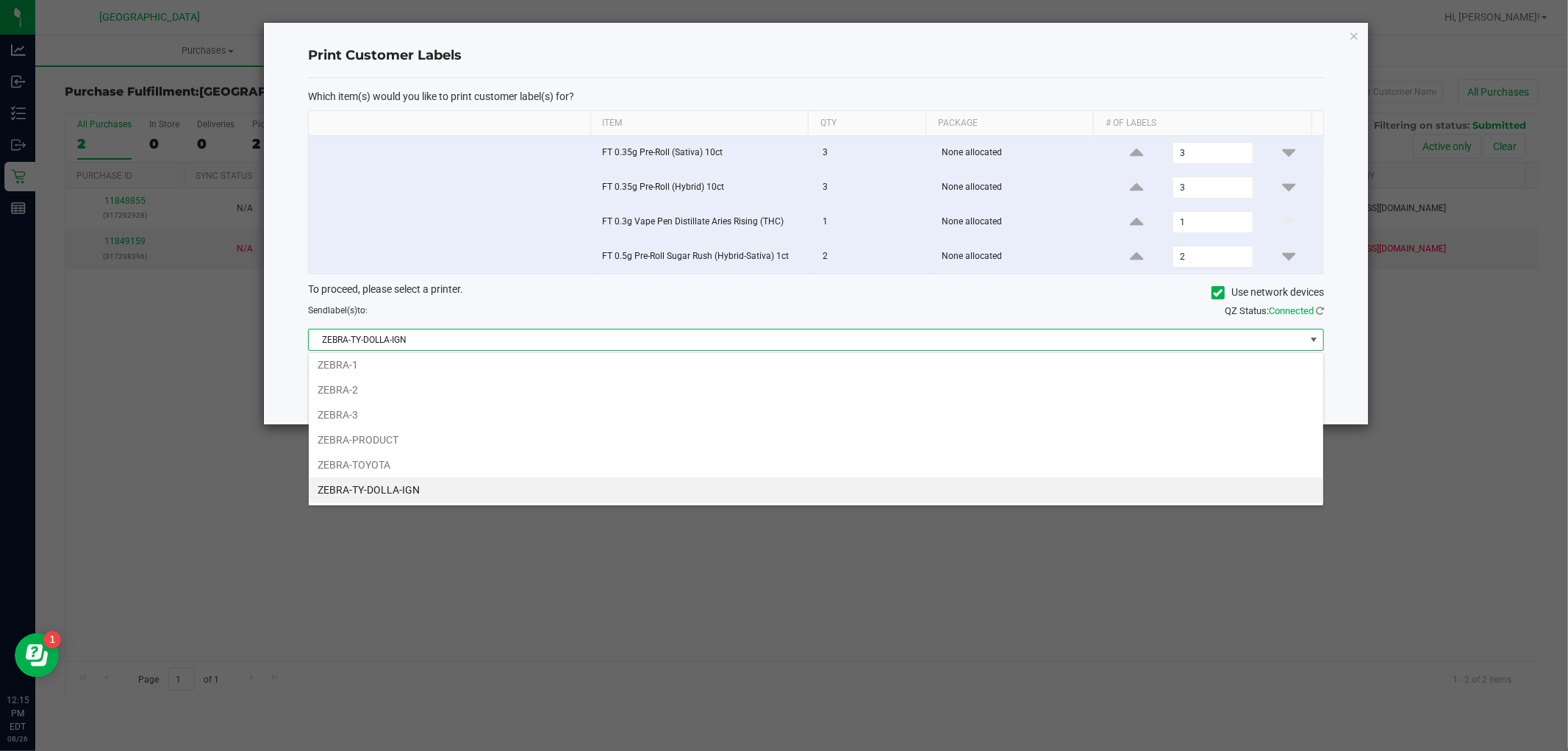
scroll to position [28, 0]
click at [459, 481] on li "ZEBRA-UTAH" at bounding box center [816, 490] width 1014 height 25
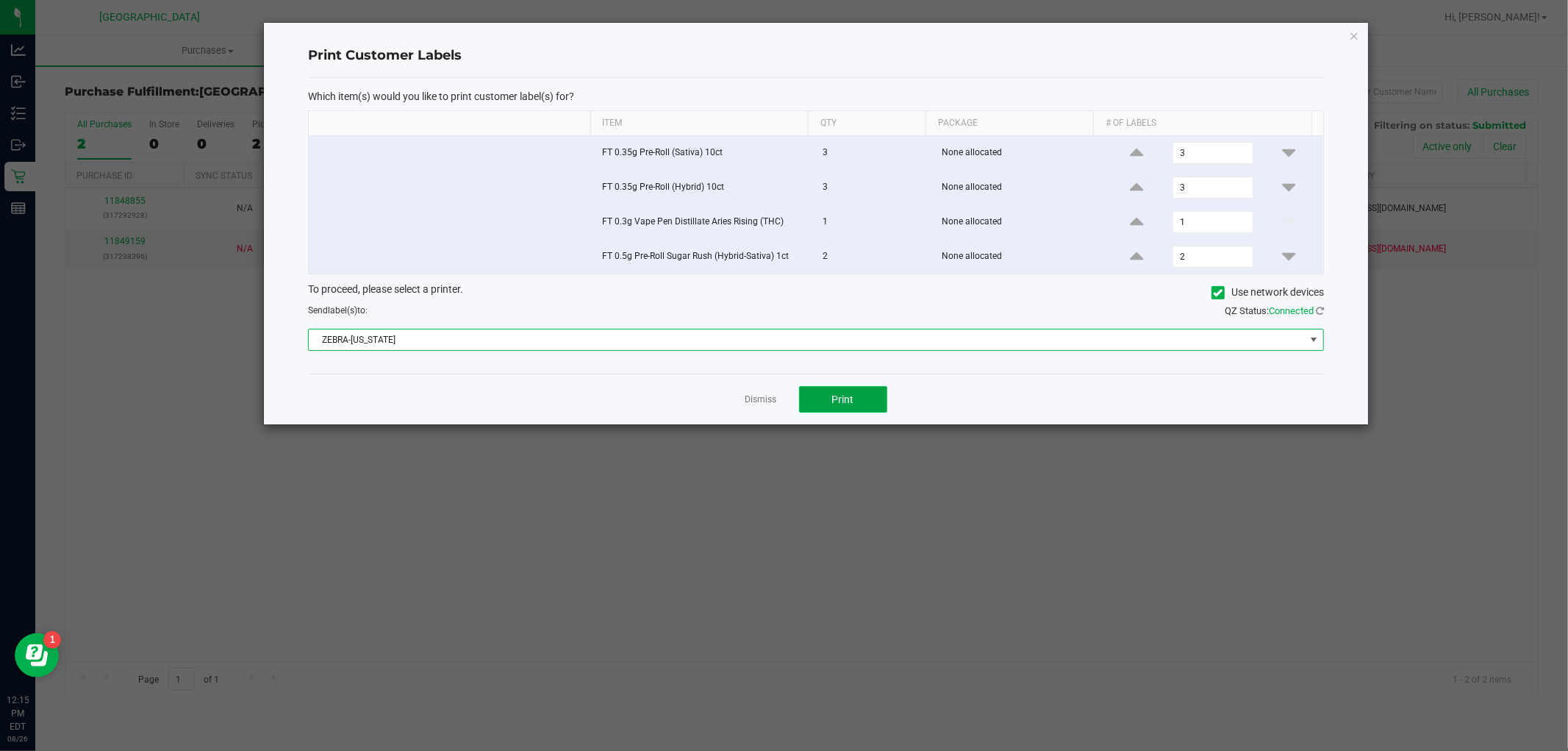
click at [814, 403] on button "Print" at bounding box center [843, 399] width 88 height 27
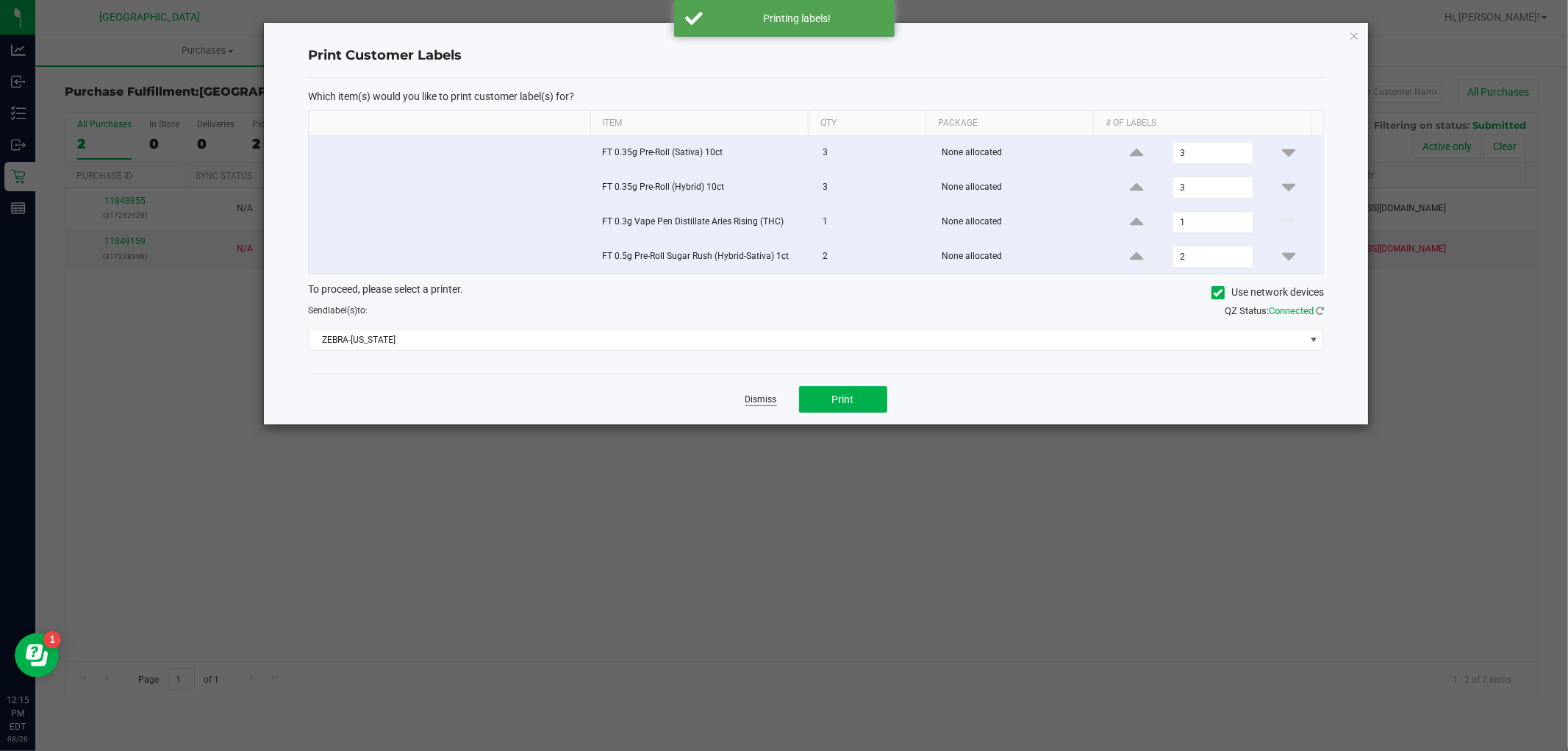
click at [763, 403] on link "Dismiss" at bounding box center [761, 399] width 31 height 12
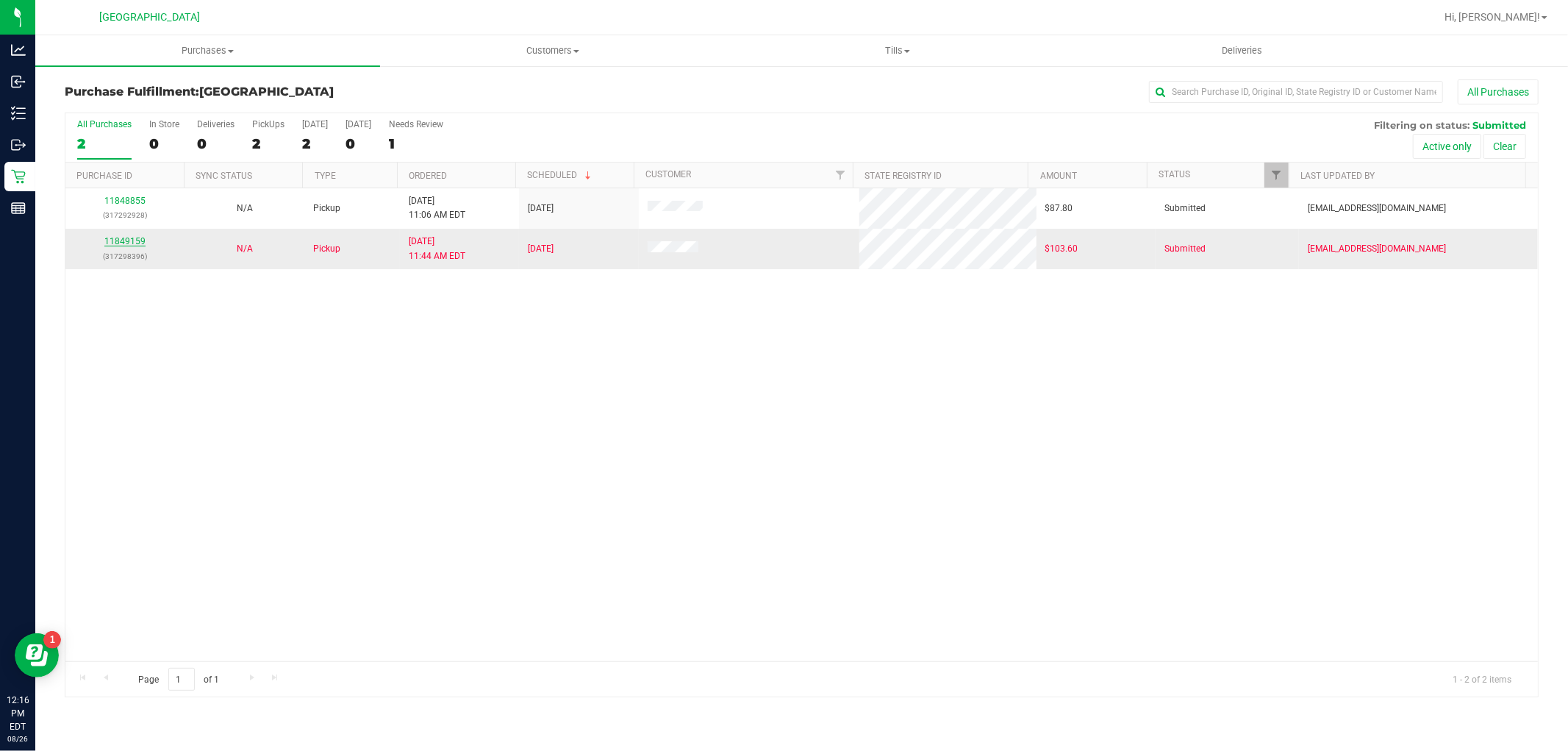
click at [136, 239] on link "11849159" at bounding box center [124, 241] width 41 height 10
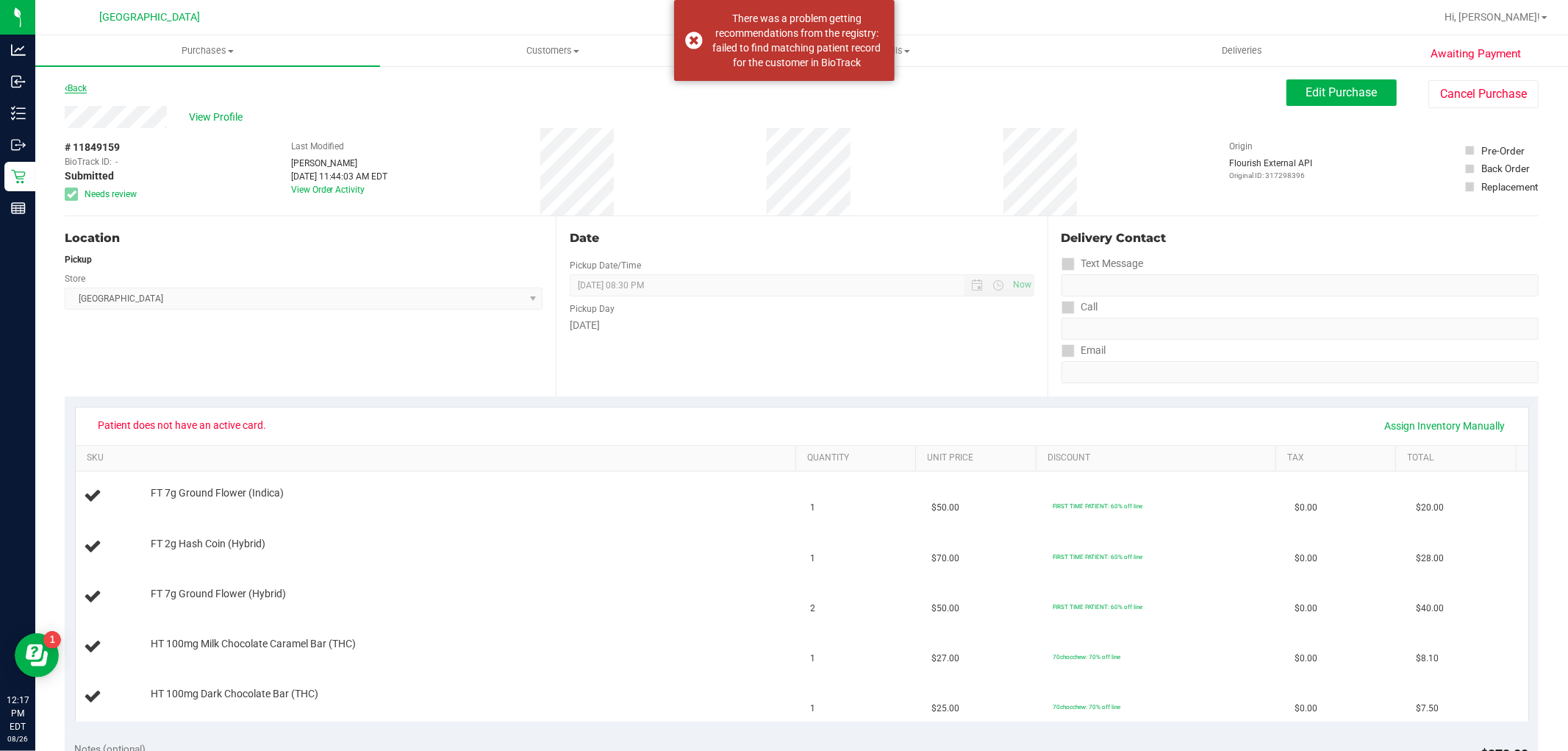
click at [86, 90] on link "Back" at bounding box center [75, 88] width 22 height 10
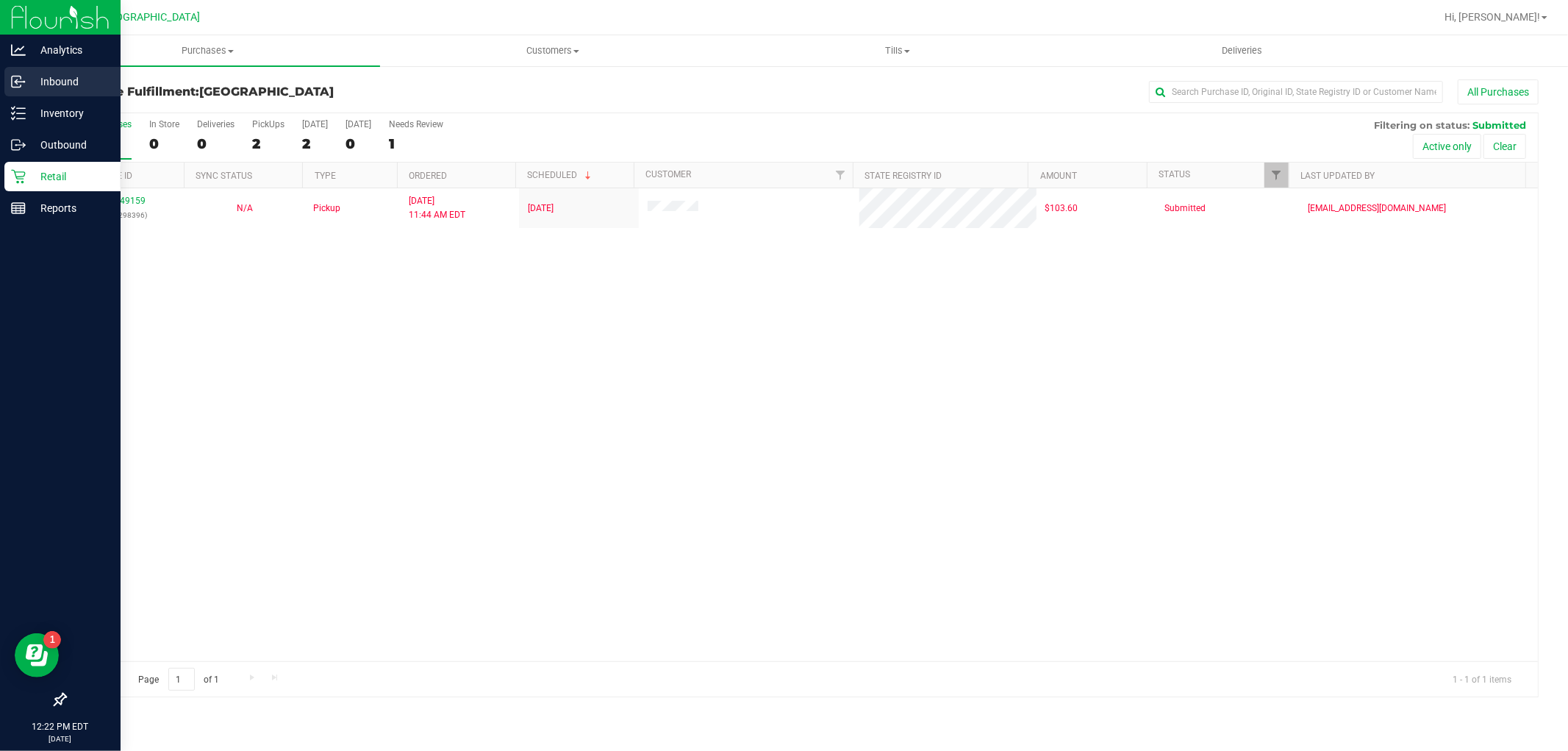
click at [56, 84] on p "Inbound" at bounding box center [69, 82] width 88 height 18
click at [53, 107] on p "Inventory" at bounding box center [69, 113] width 88 height 18
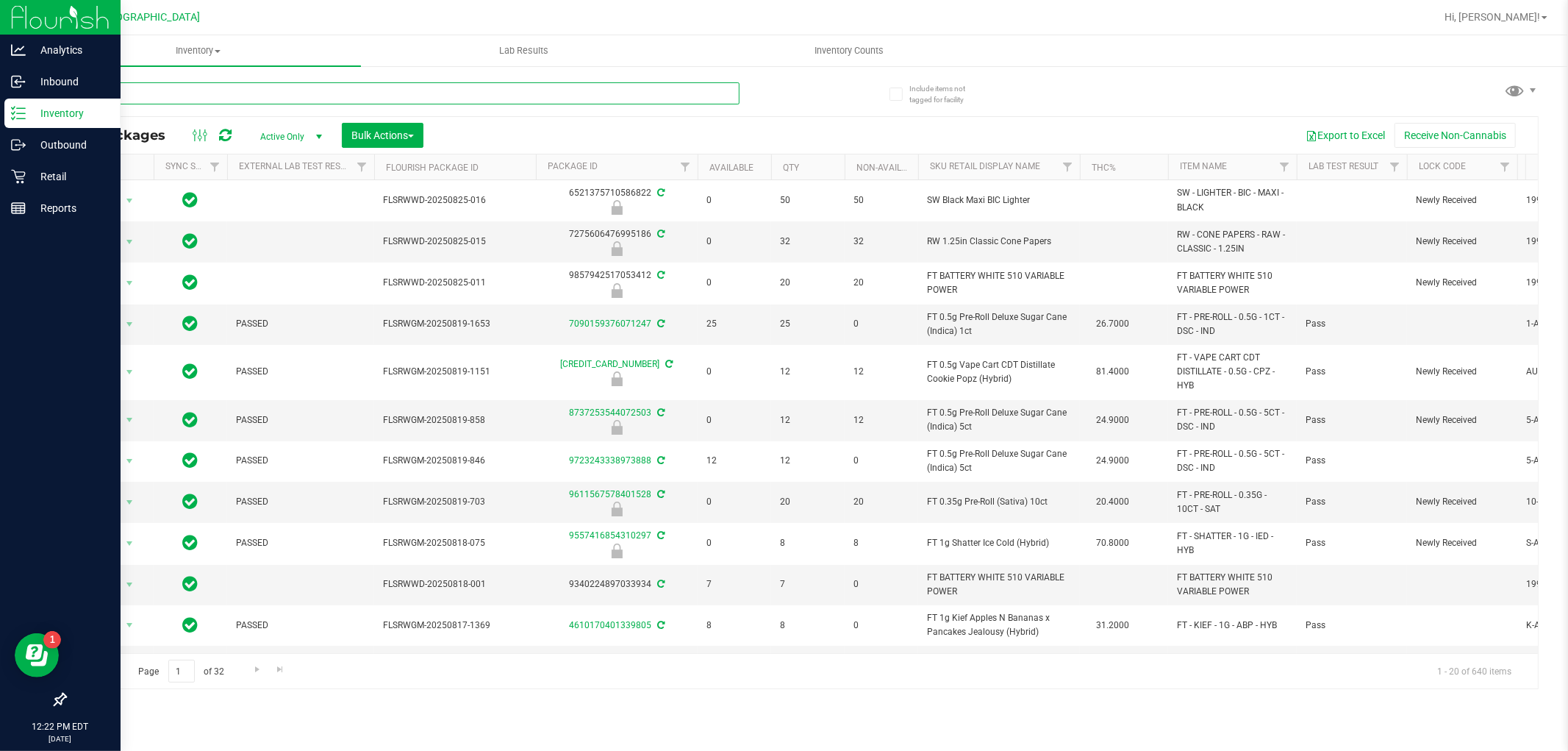
click at [213, 93] on input "text" at bounding box center [402, 93] width 675 height 22
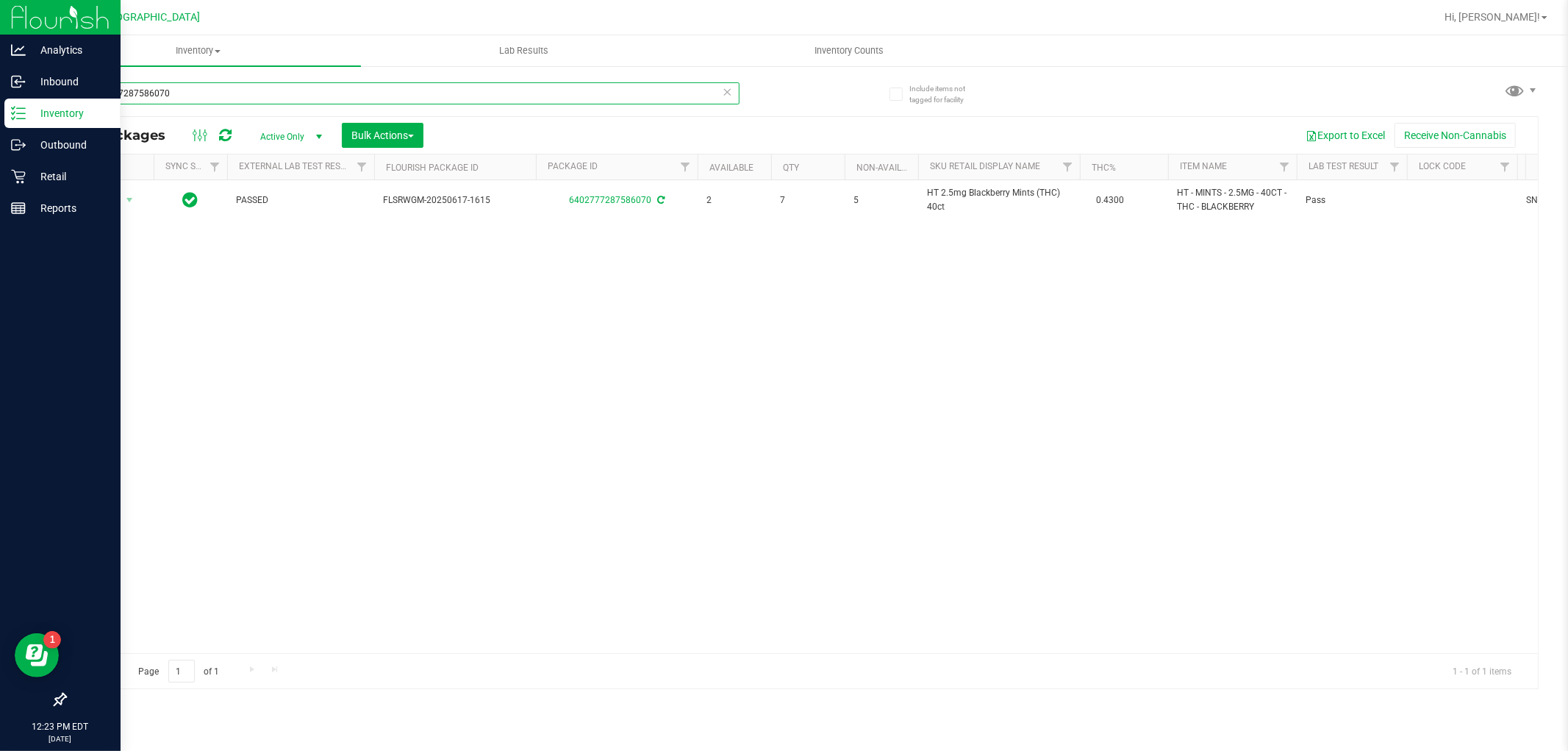
click at [369, 86] on input "6402777287586070" at bounding box center [402, 93] width 675 height 22
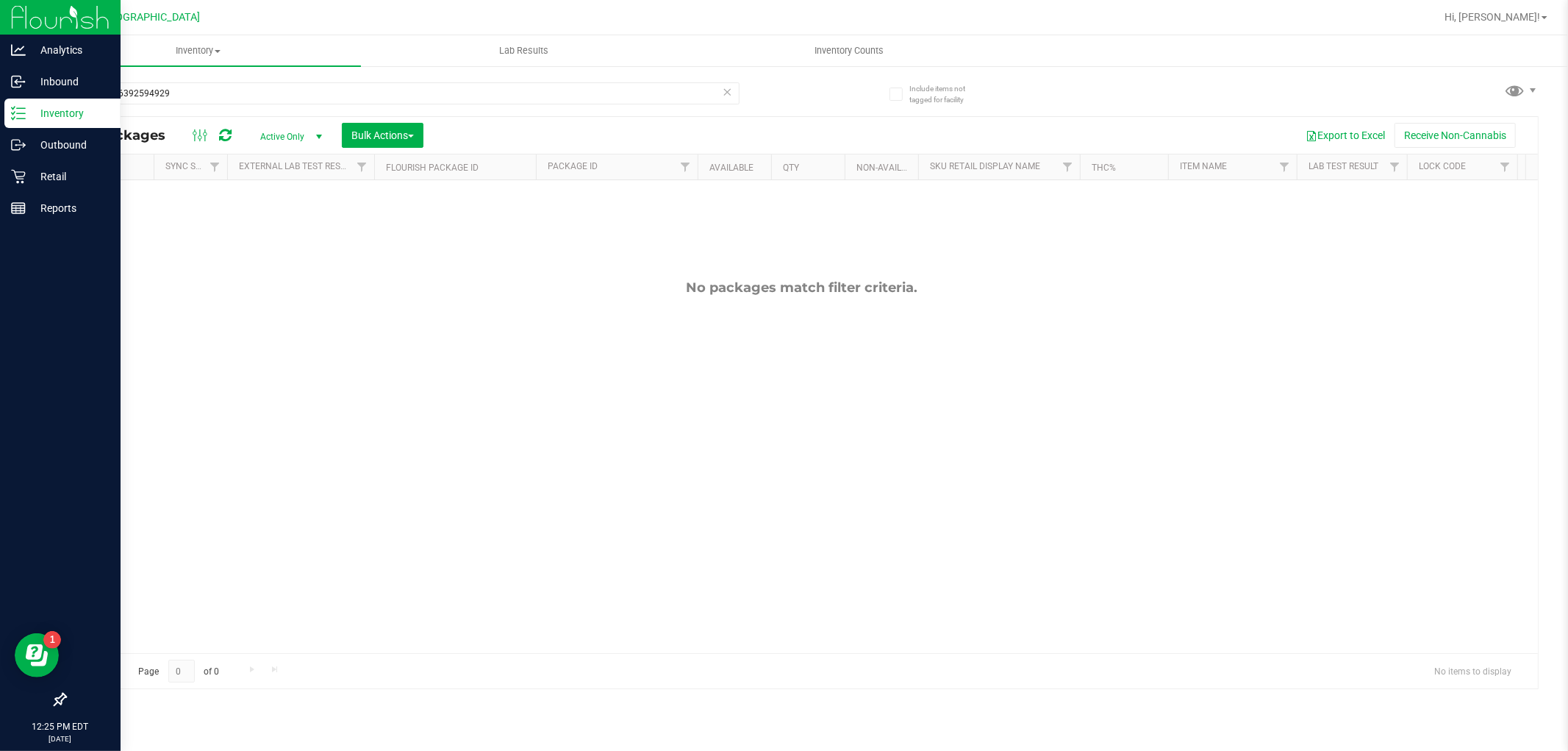
click at [606, 69] on inventory "Inventory All packages All inventory Waste log Create inventory Lab Results Inv…" at bounding box center [802, 275] width 1533 height 478
click at [604, 111] on div "7291776392594929" at bounding box center [402, 99] width 675 height 34
click at [603, 94] on input "7291776392594929" at bounding box center [402, 93] width 675 height 22
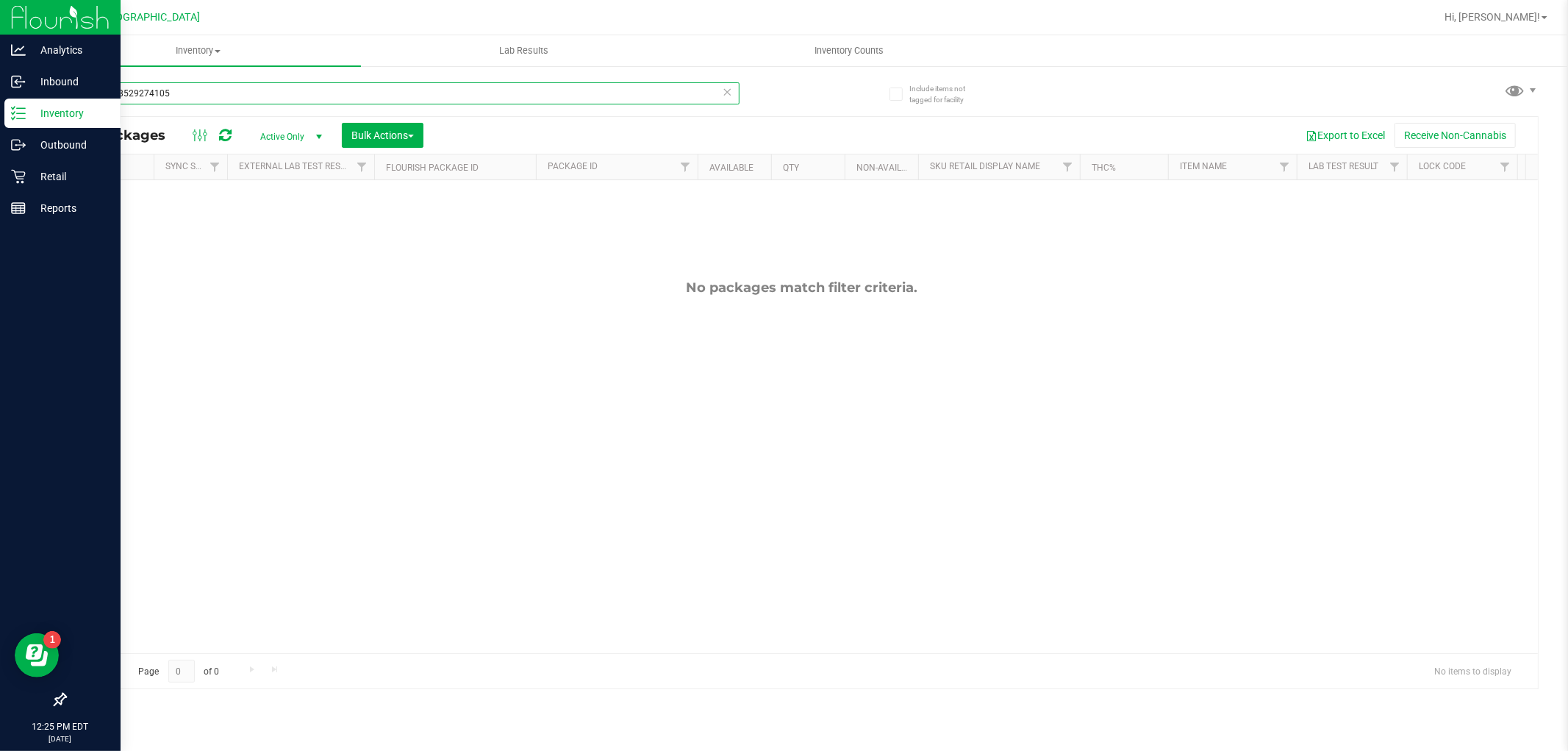
click at [579, 77] on div "3486368529274105" at bounding box center [433, 93] width 738 height 47
click at [553, 87] on input "3486368529274105" at bounding box center [402, 93] width 675 height 22
click at [554, 87] on input "3486368529274105" at bounding box center [402, 93] width 675 height 22
click at [557, 87] on input "3486368529274105" at bounding box center [402, 93] width 675 height 22
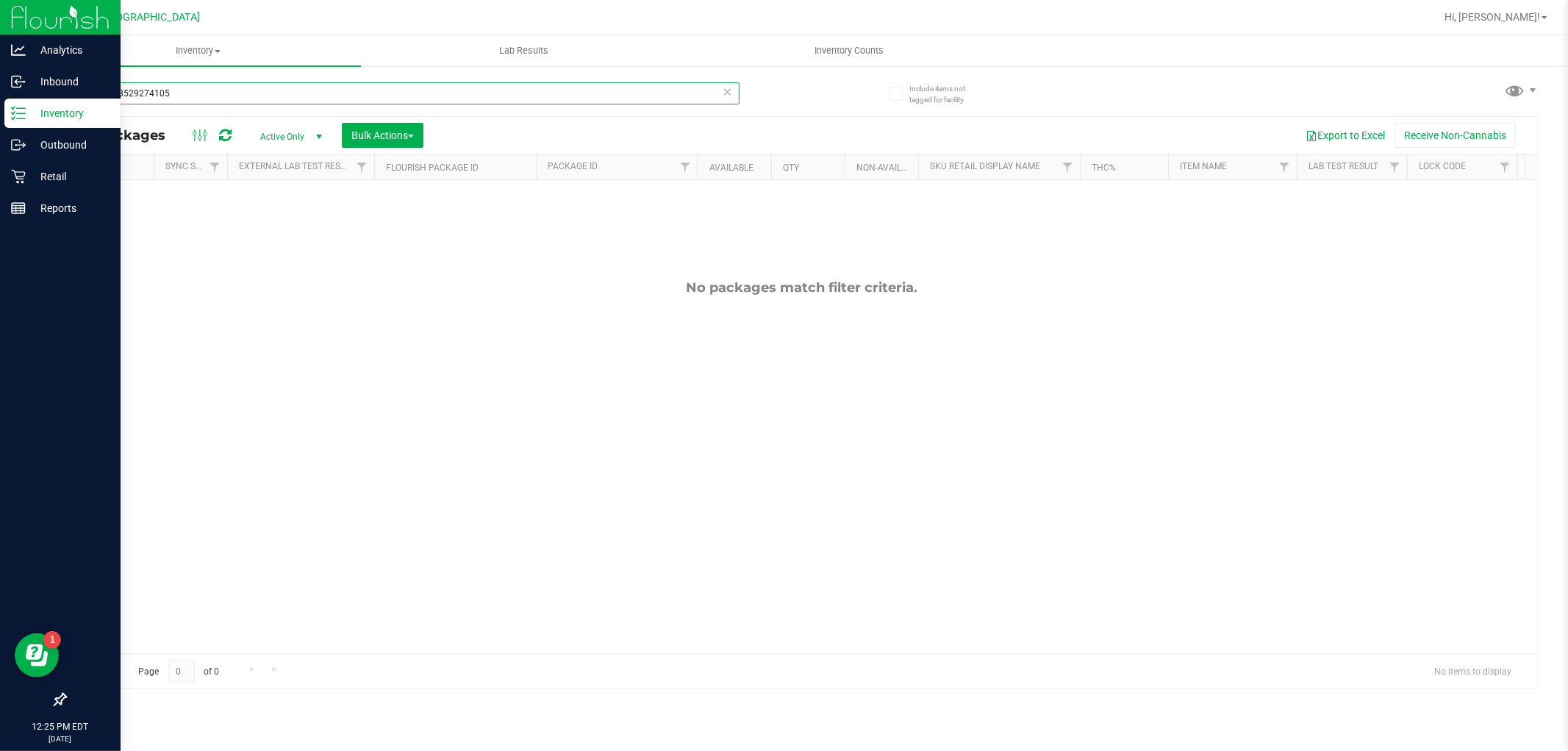
click at [557, 87] on input "3486368529274105" at bounding box center [402, 93] width 675 height 22
click at [541, 97] on input "0325638876157222" at bounding box center [402, 93] width 675 height 22
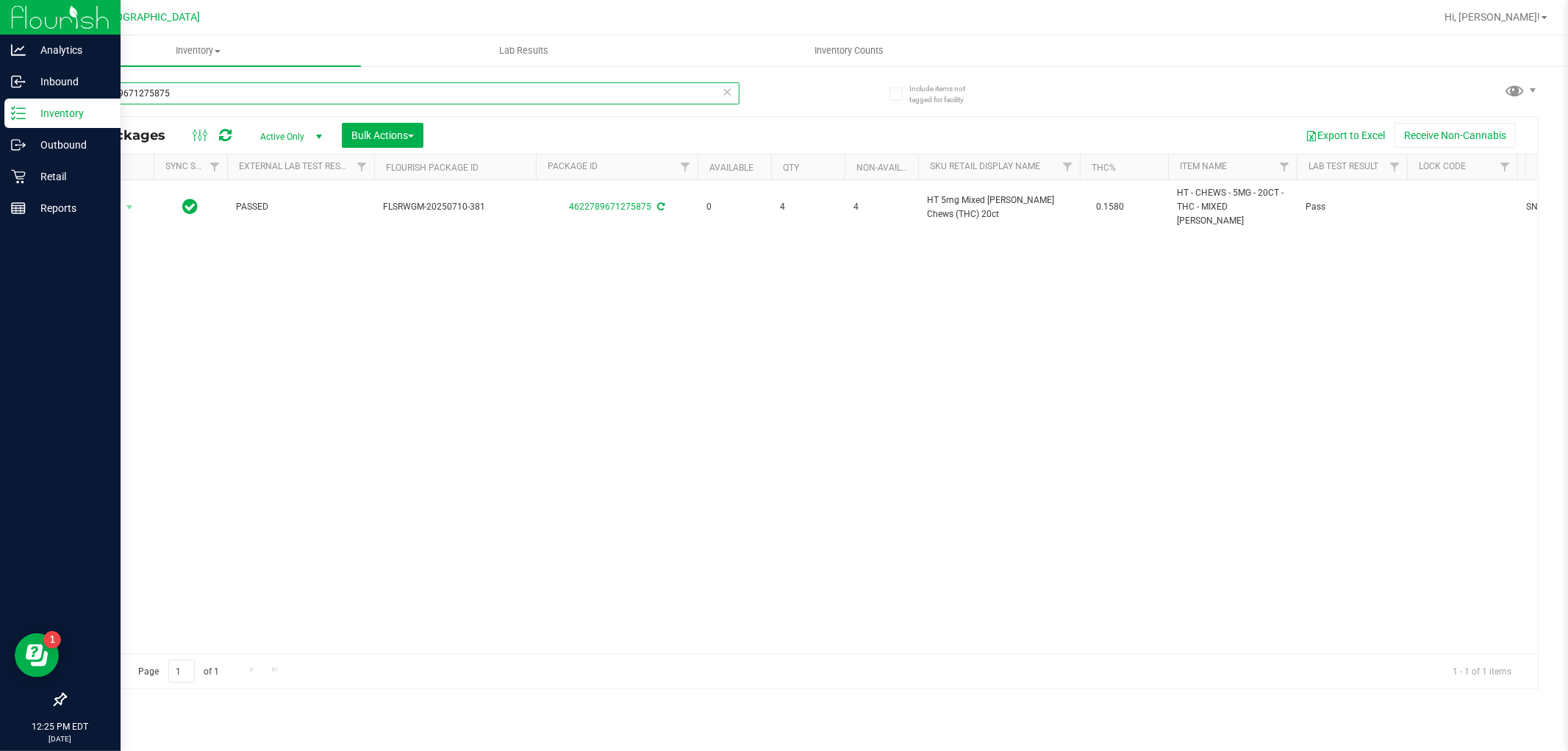
click at [533, 91] on input "4622789671275875" at bounding box center [402, 93] width 675 height 22
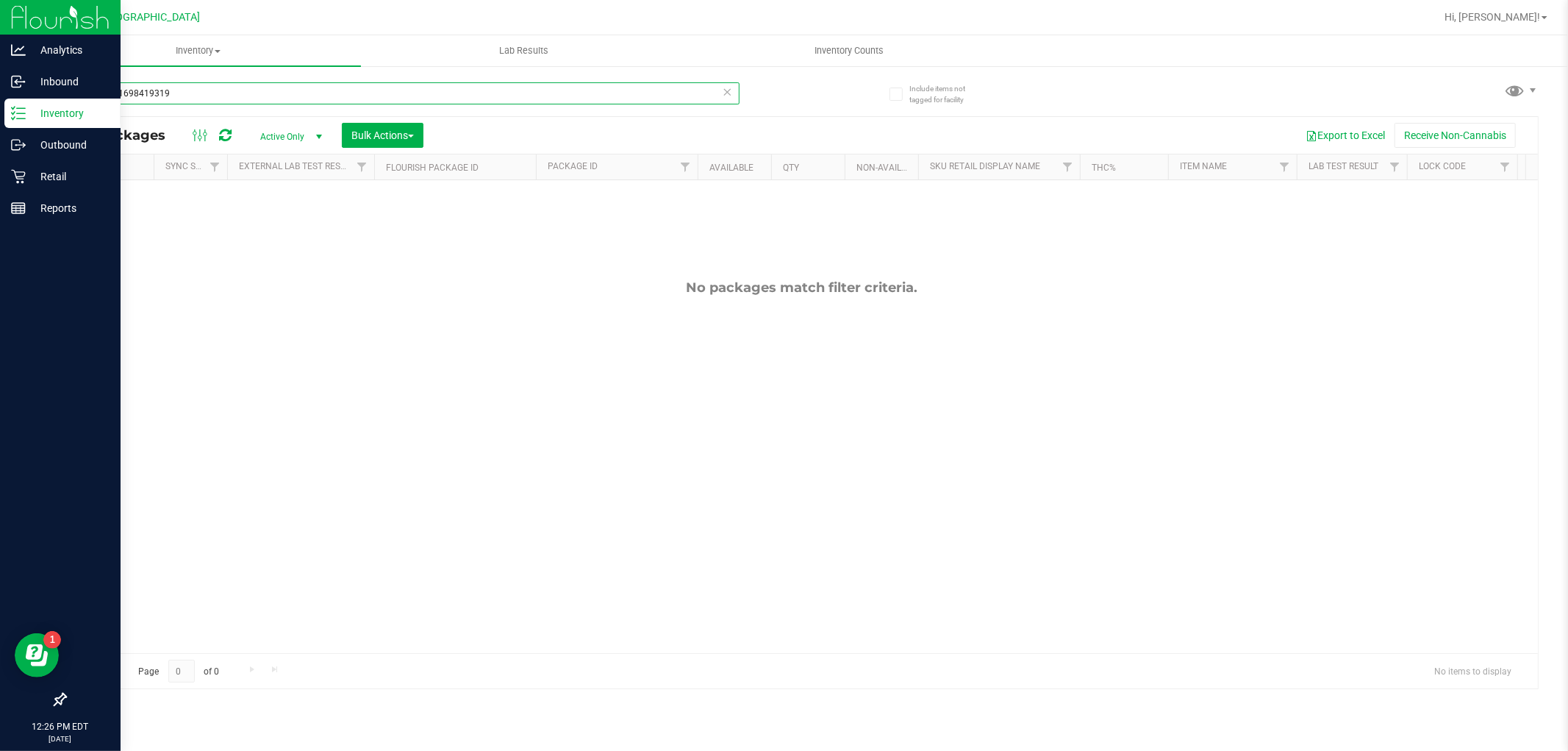
click at [467, 90] on input "1960981698419319" at bounding box center [402, 93] width 675 height 22
click at [393, 84] on input "7484424805928959" at bounding box center [402, 93] width 675 height 22
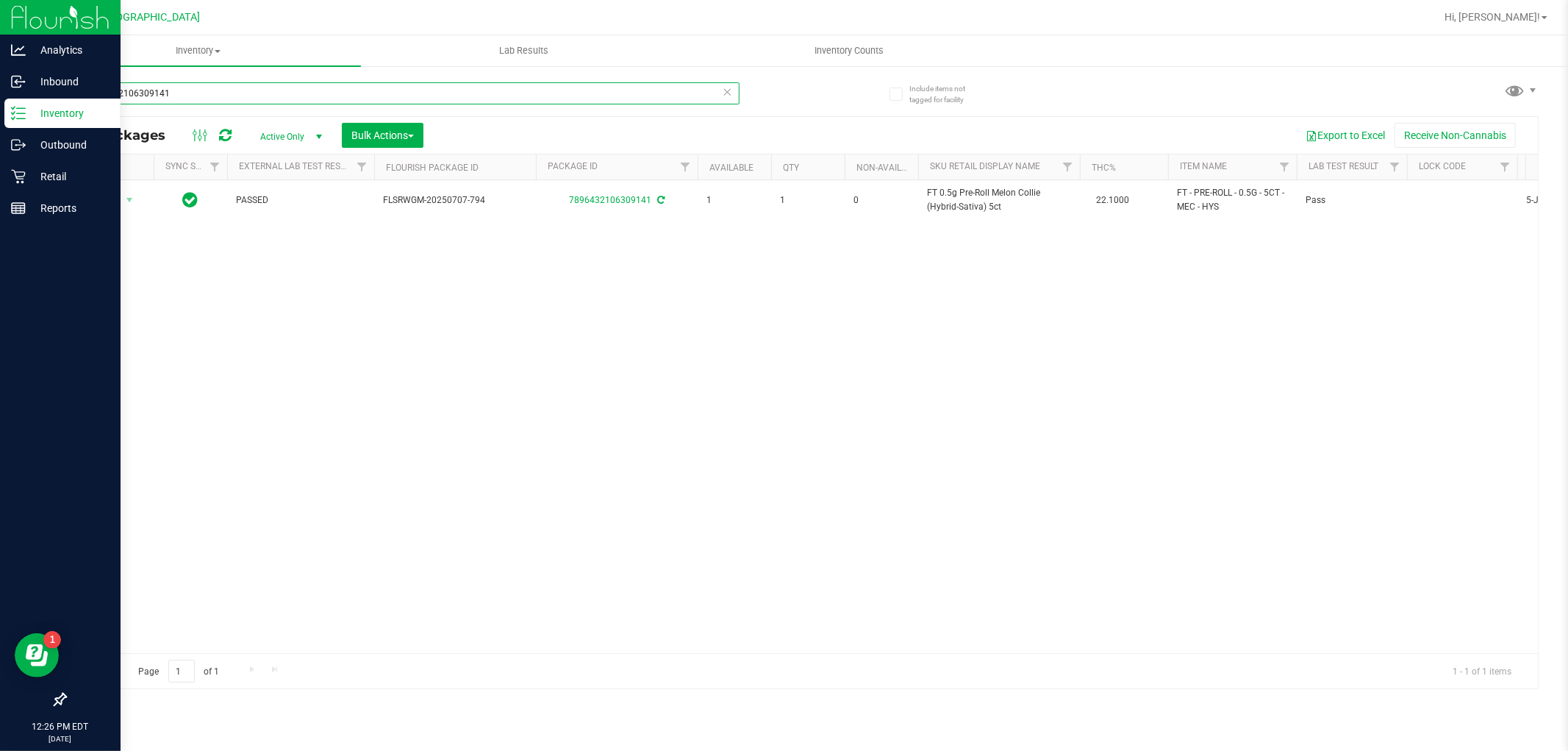
click at [272, 89] on input "7896432106309141" at bounding box center [402, 93] width 675 height 22
type input "6977191806153250"
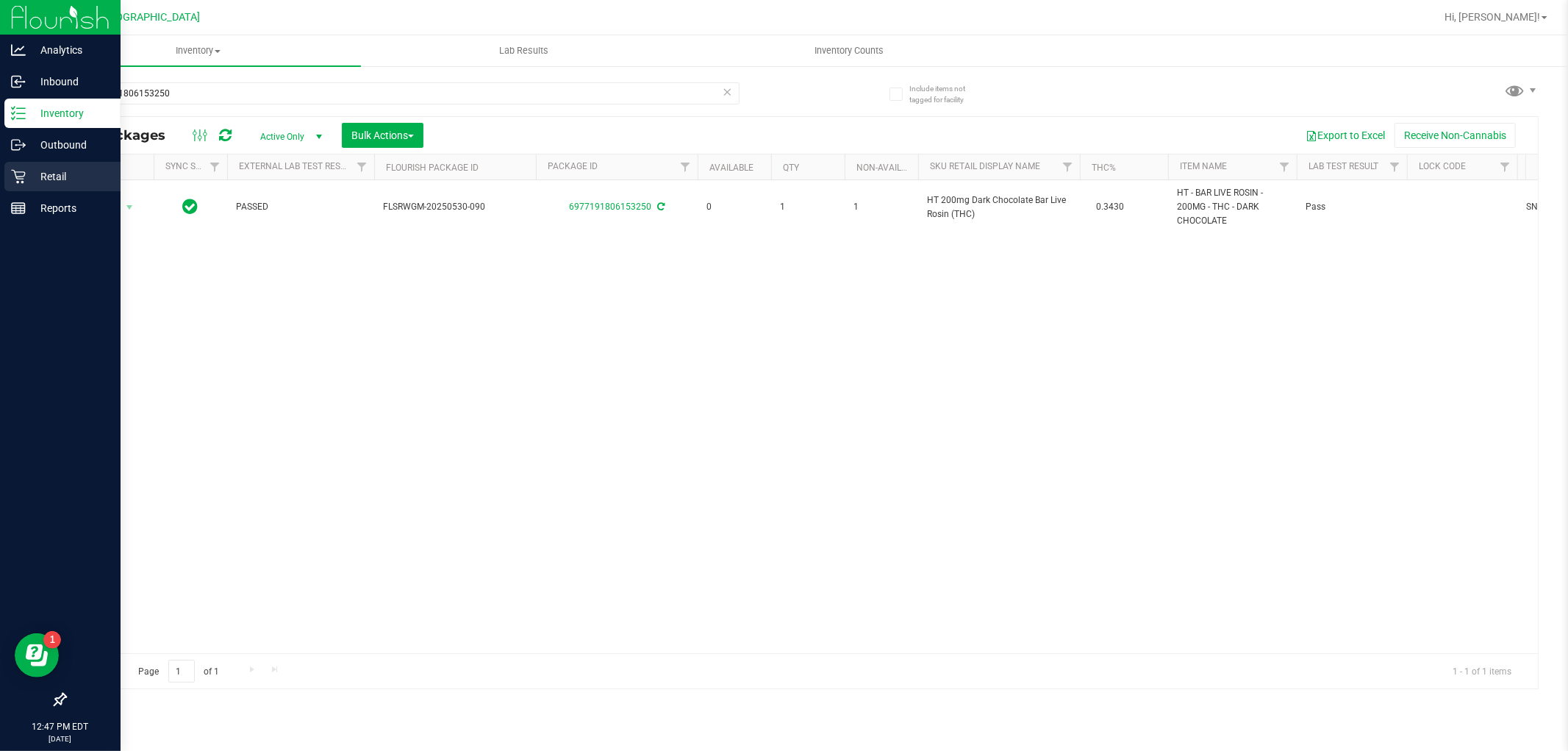
click at [27, 168] on p "Retail" at bounding box center [69, 177] width 88 height 18
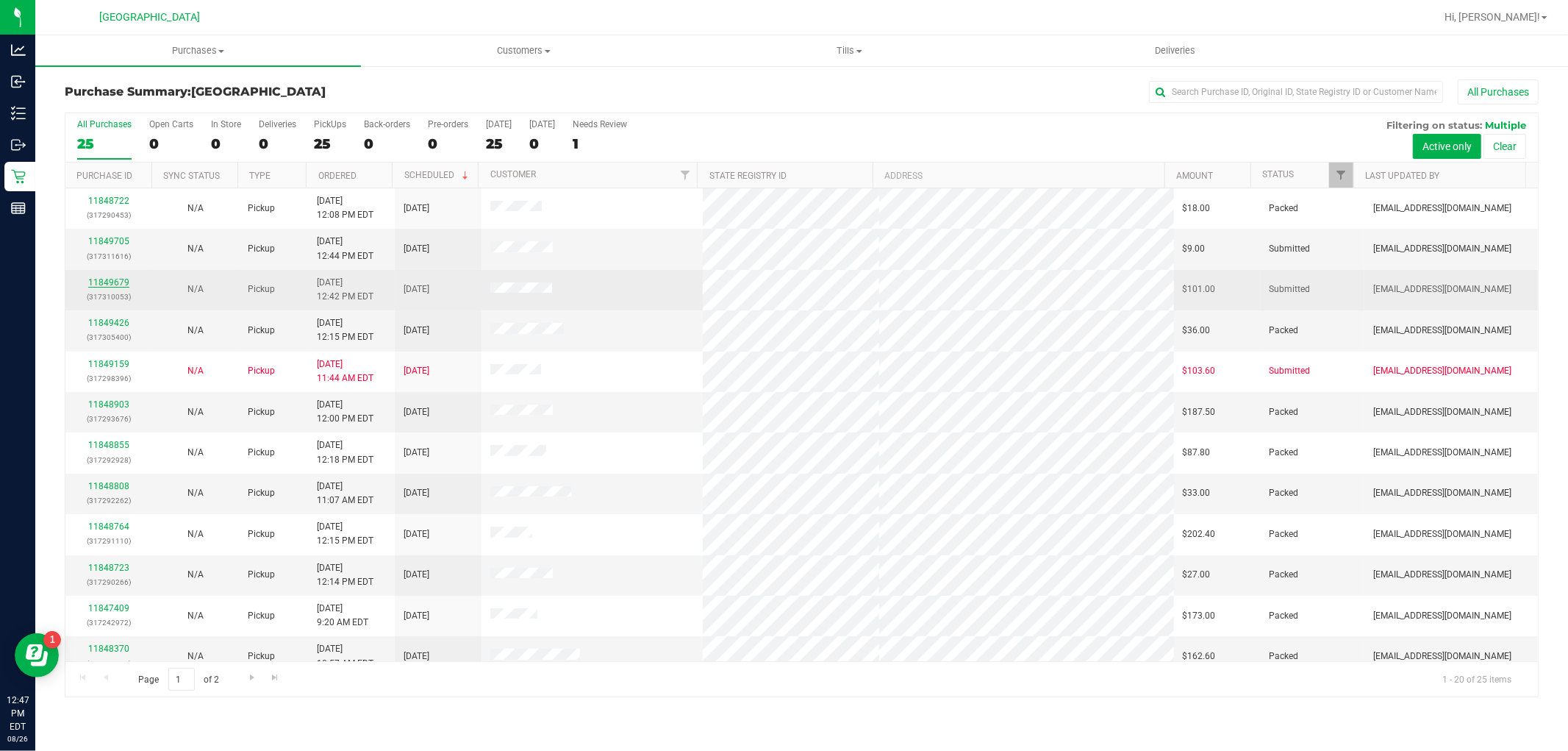
click at [120, 283] on link "11849679" at bounding box center [108, 282] width 41 height 10
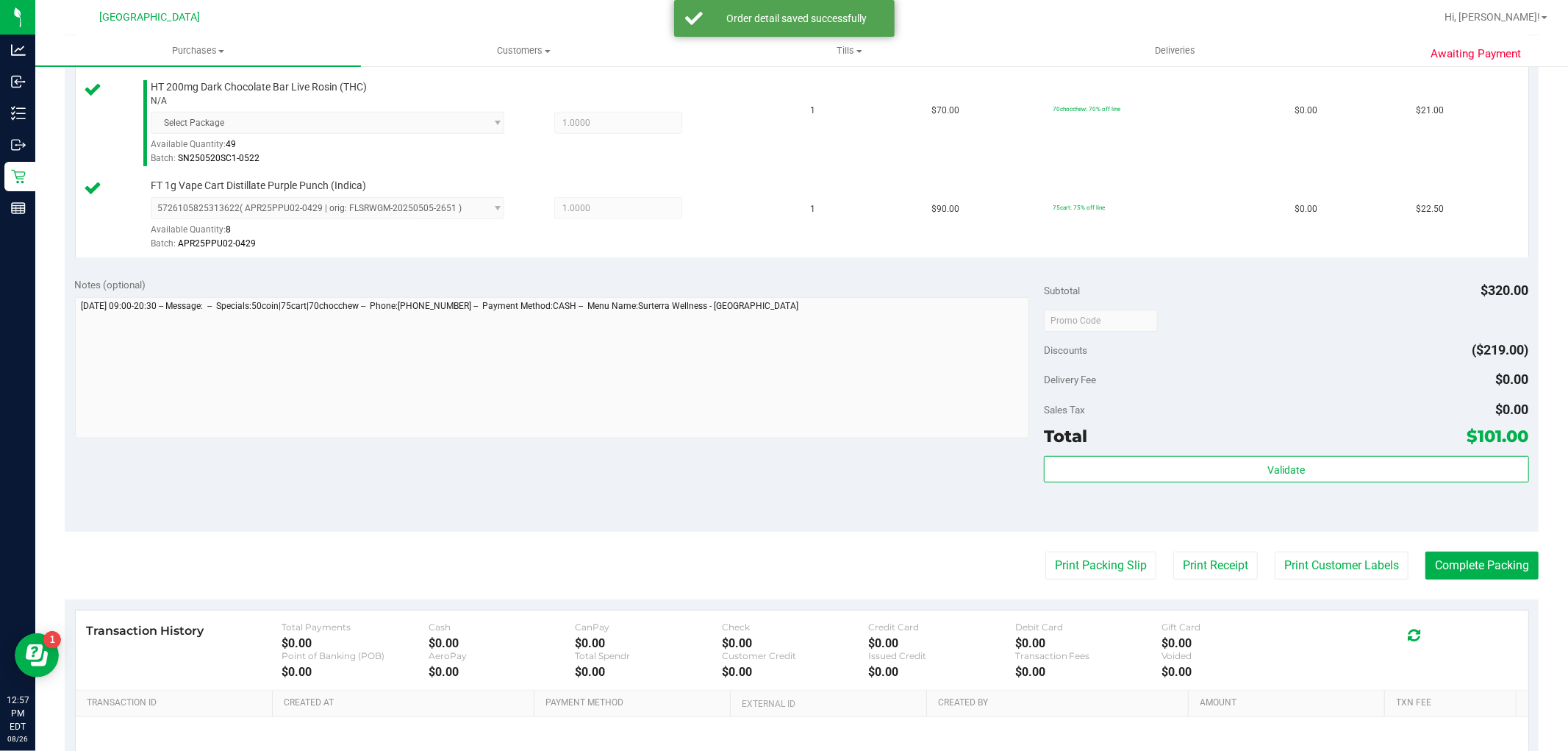
scroll to position [572, 0]
click at [1321, 451] on div "Subtotal $320.00 Discounts ($219.00) Delivery Fee $0.00 Sales Tax $0.00 Total $…" at bounding box center [1286, 396] width 484 height 245
click at [1338, 514] on div "Validate" at bounding box center [1286, 485] width 484 height 66
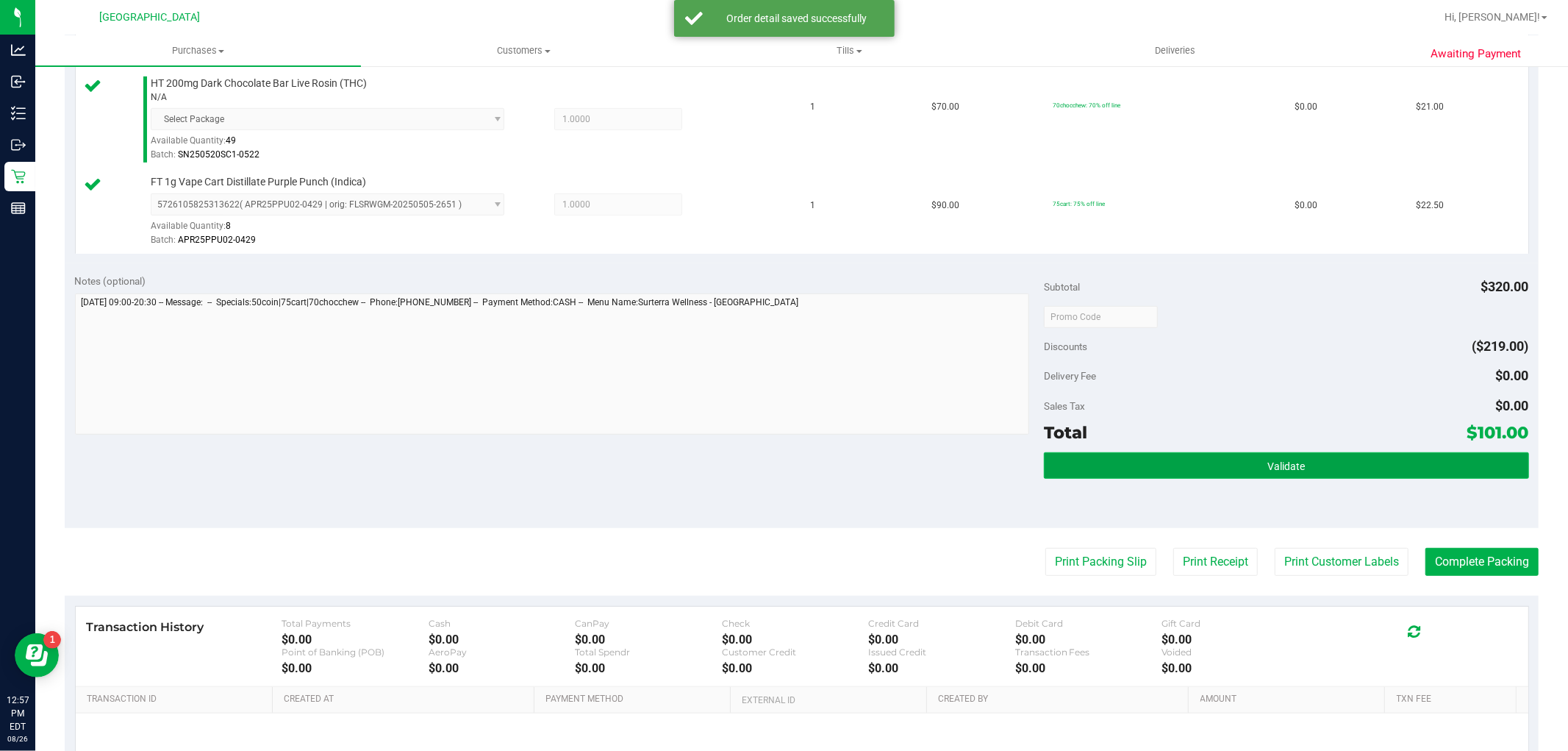
click at [1339, 476] on button "Validate" at bounding box center [1286, 465] width 484 height 27
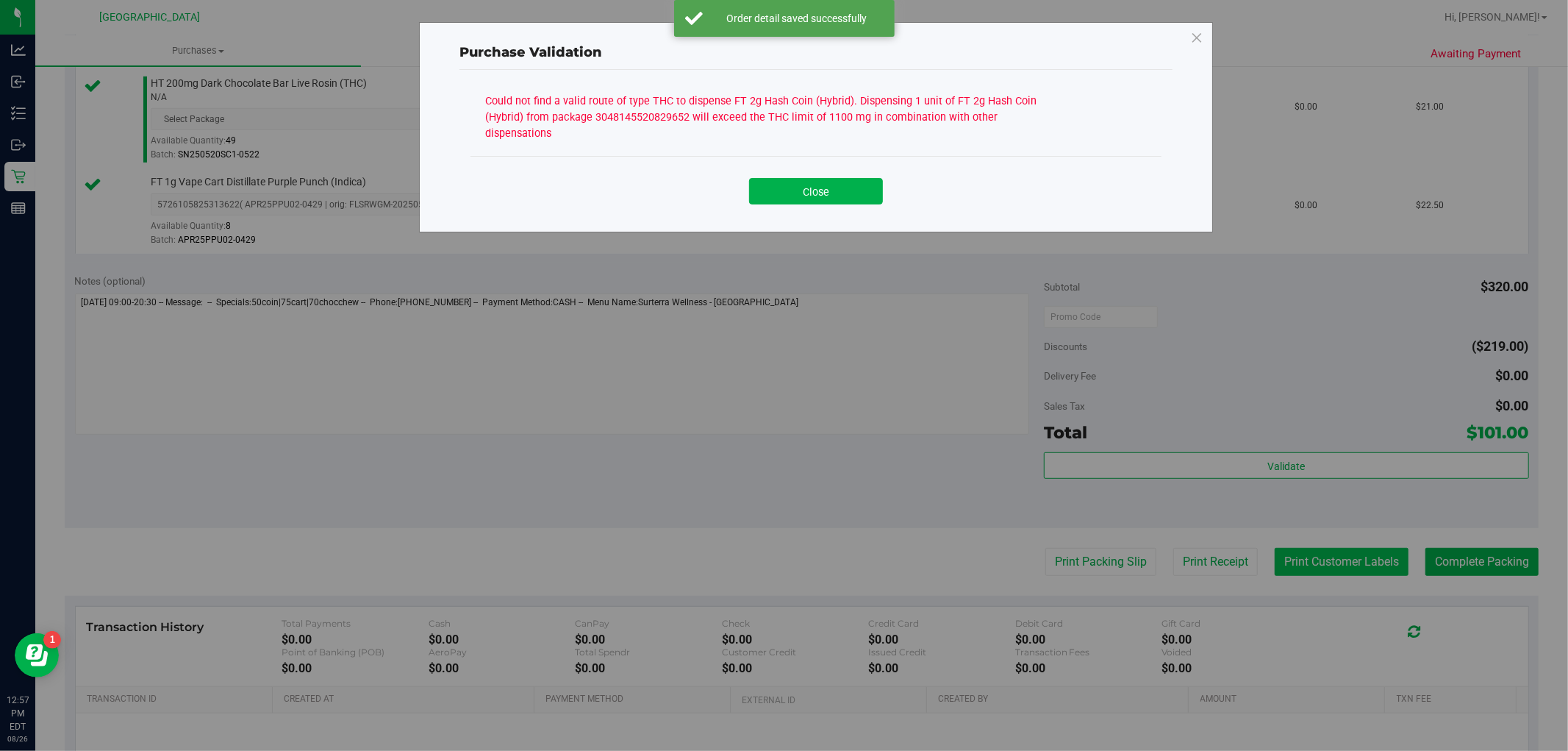
click at [1332, 556] on div "Purchase Validation Could not find a valid route of type THC to dispense FT 2g …" at bounding box center [789, 376] width 1579 height 751
click at [821, 200] on button "Close" at bounding box center [816, 191] width 134 height 27
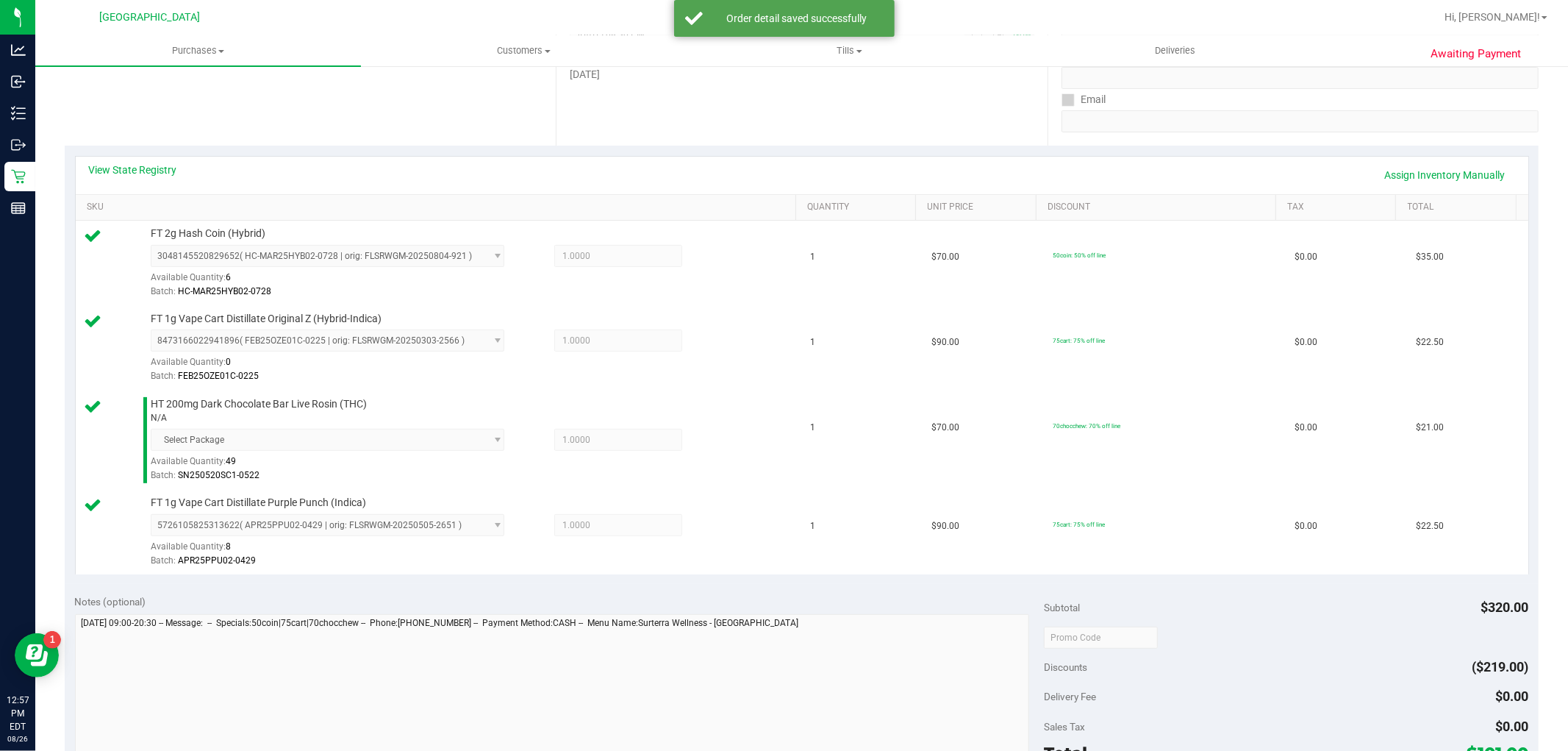
scroll to position [82, 0]
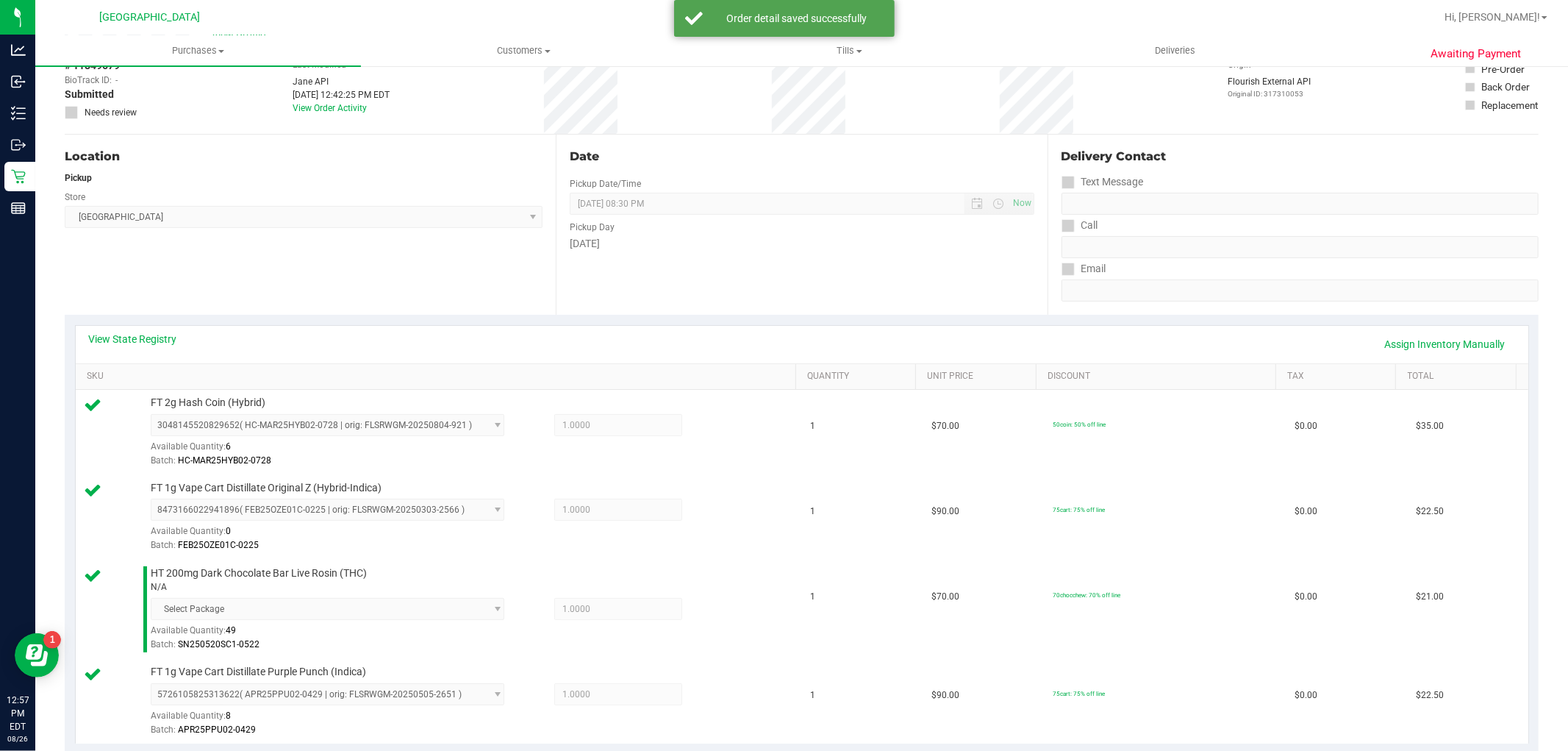
click at [115, 327] on div "View State Registry Assign Inventory Manually" at bounding box center [802, 345] width 1453 height 37
click at [128, 340] on link "View State Registry" at bounding box center [132, 339] width 88 height 15
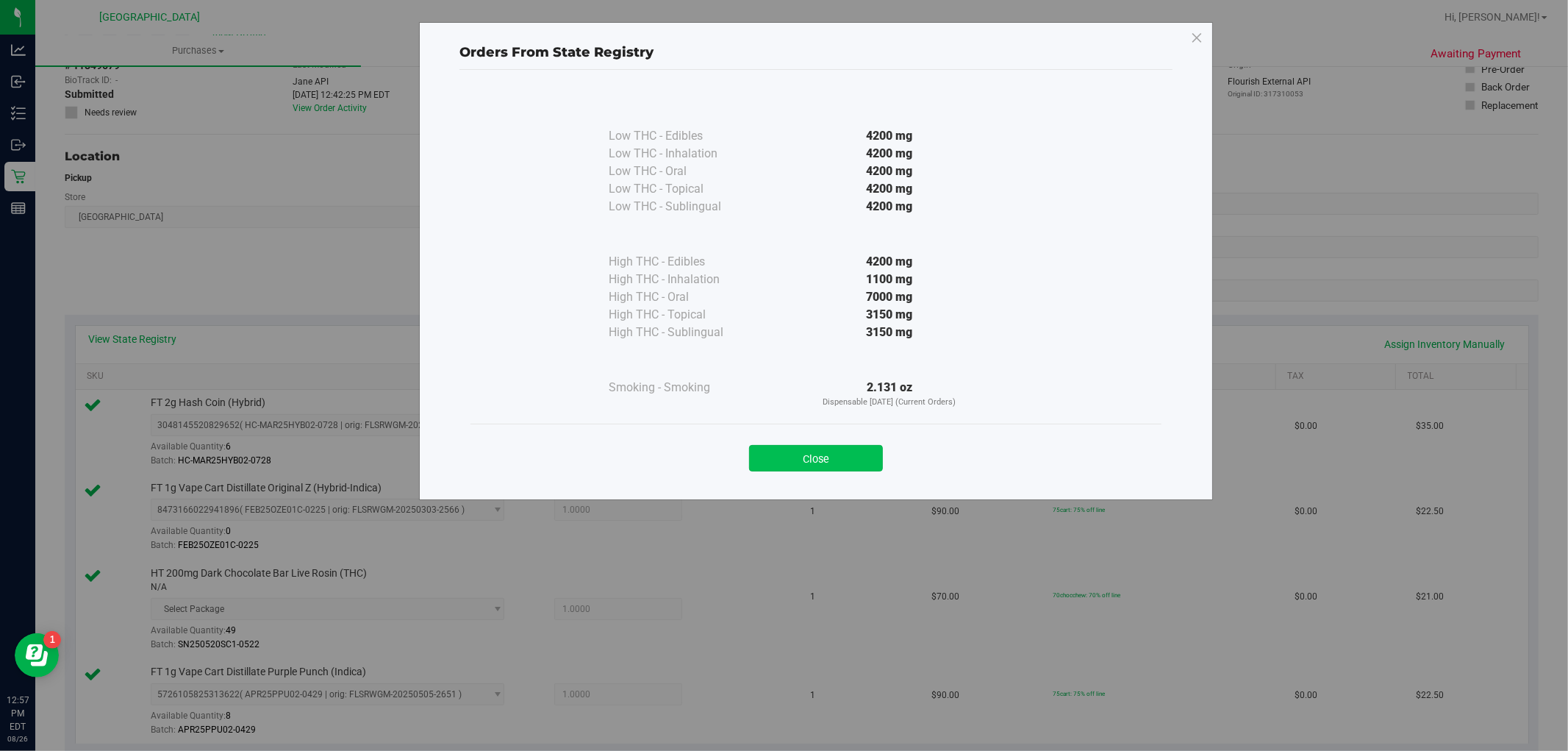
click at [813, 462] on button "Close" at bounding box center [816, 458] width 134 height 27
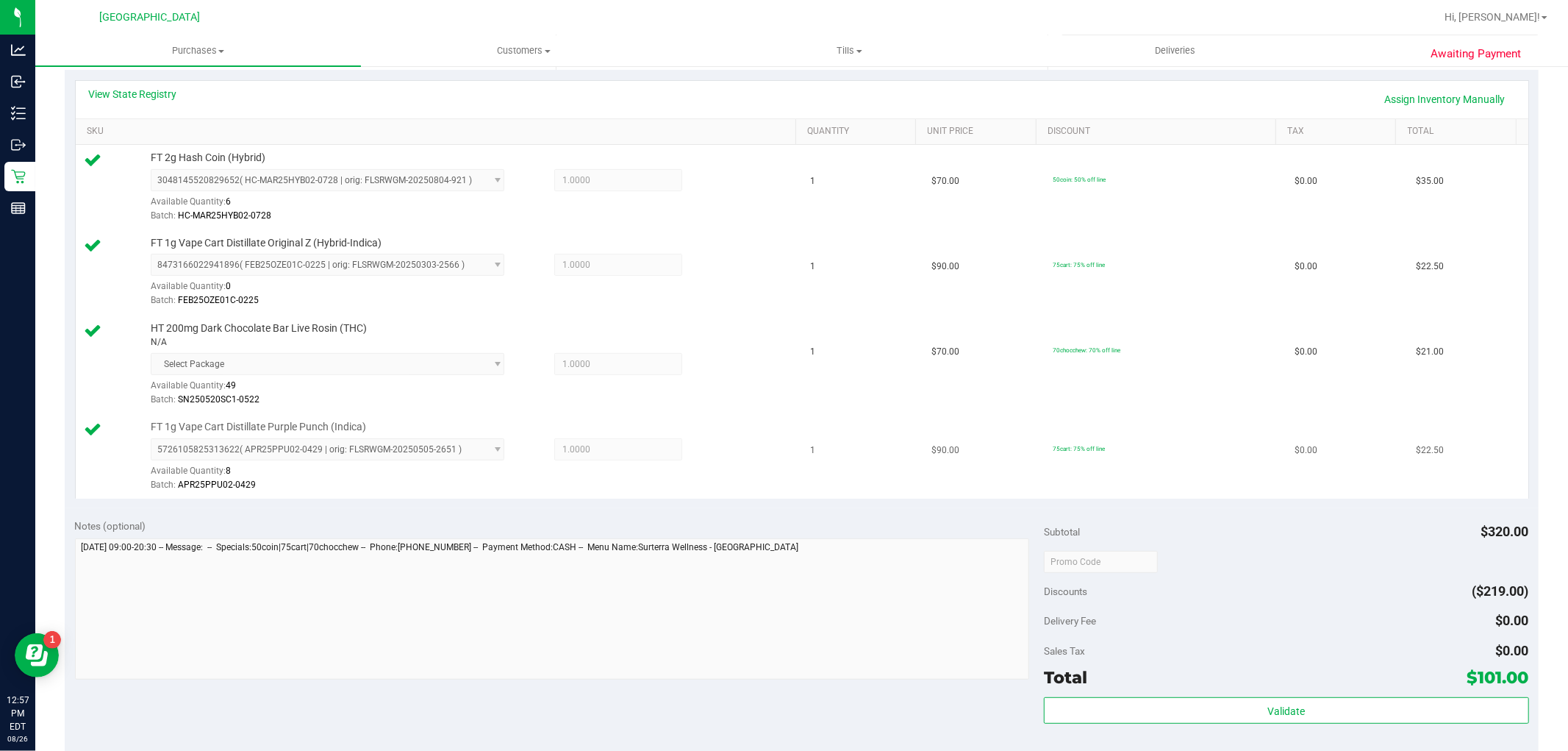
scroll to position [0, 0]
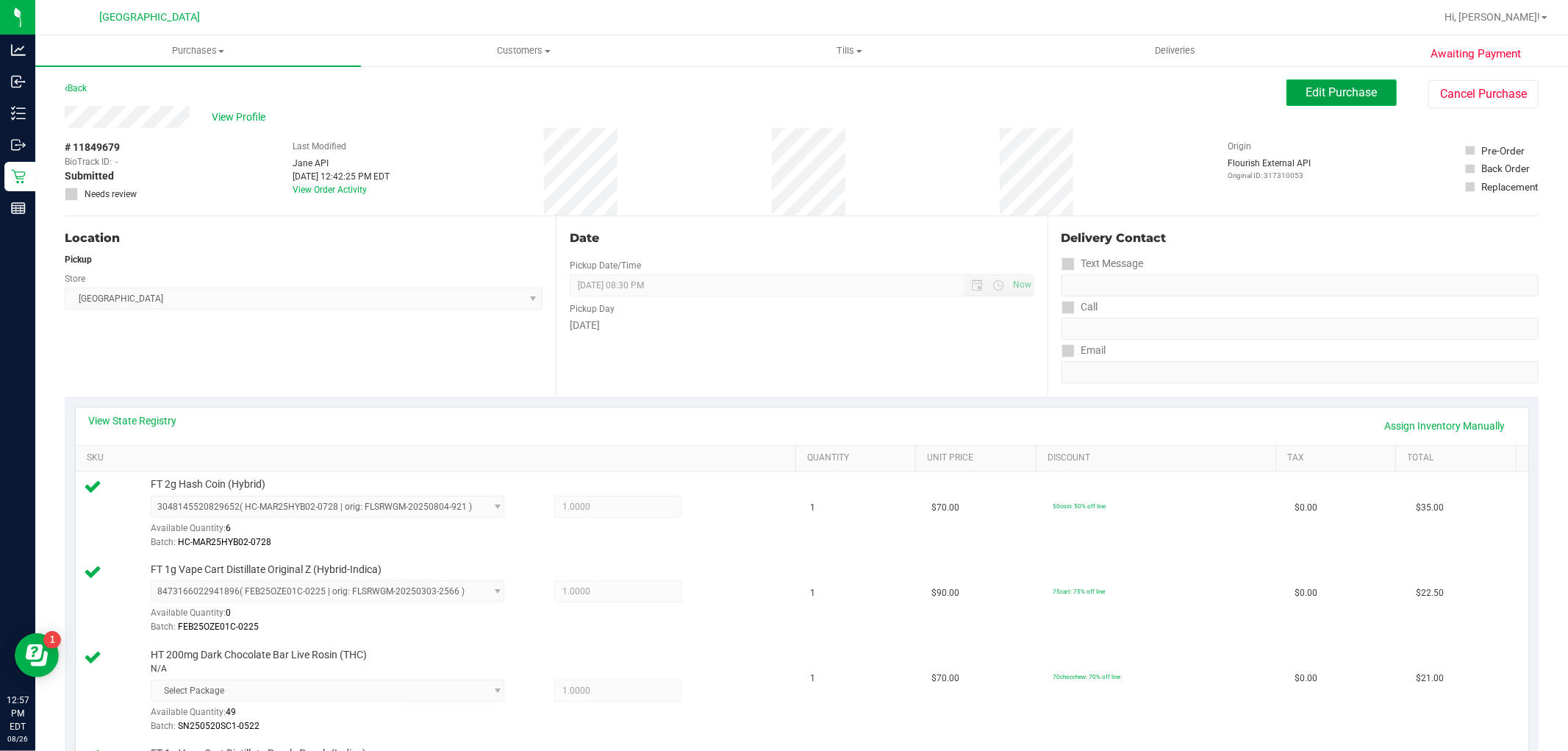
click at [1343, 90] on span "Edit Purchase" at bounding box center [1342, 92] width 71 height 14
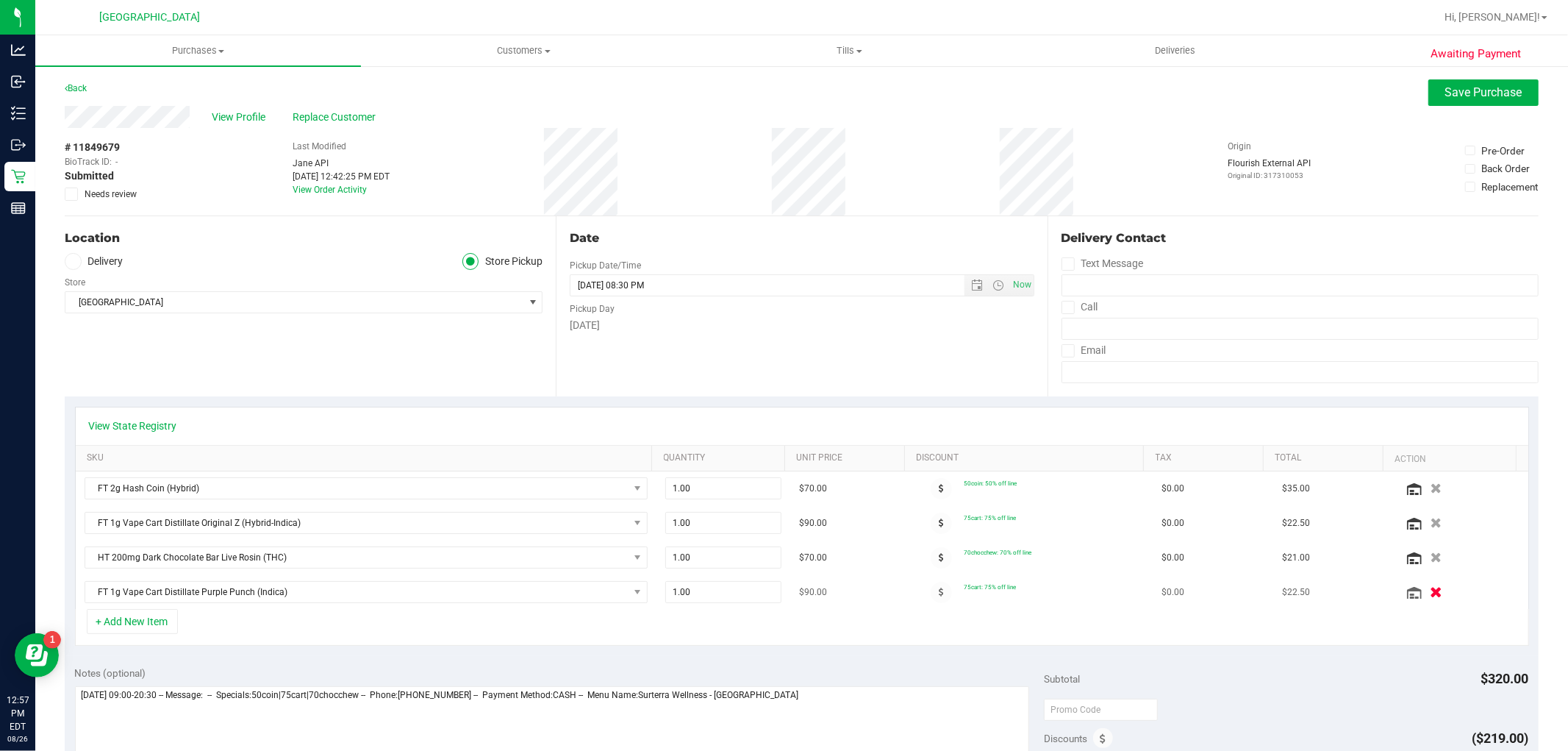
click at [1424, 594] on button "button" at bounding box center [1436, 591] width 25 height 15
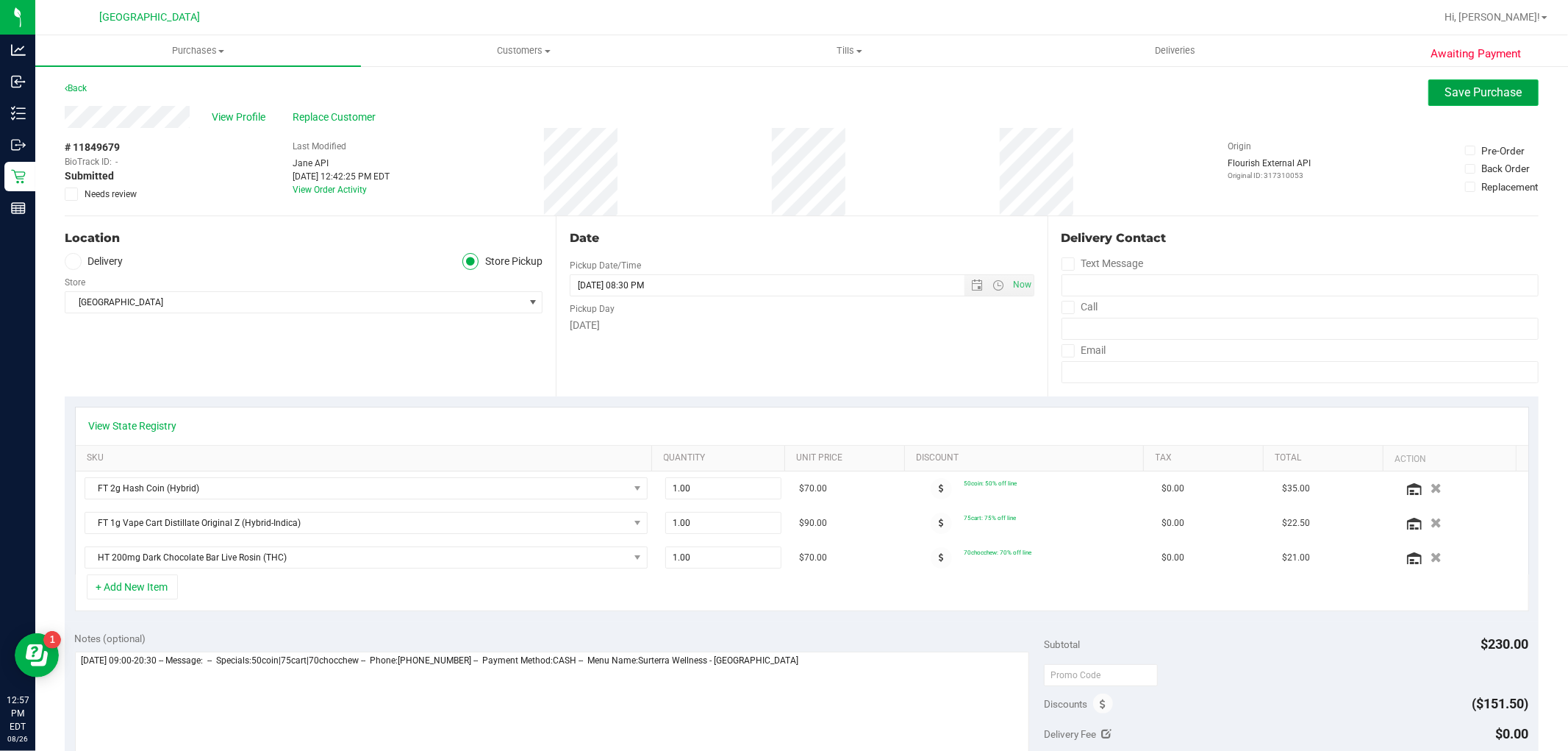
click at [1451, 90] on span "Save Purchase" at bounding box center [1484, 92] width 77 height 14
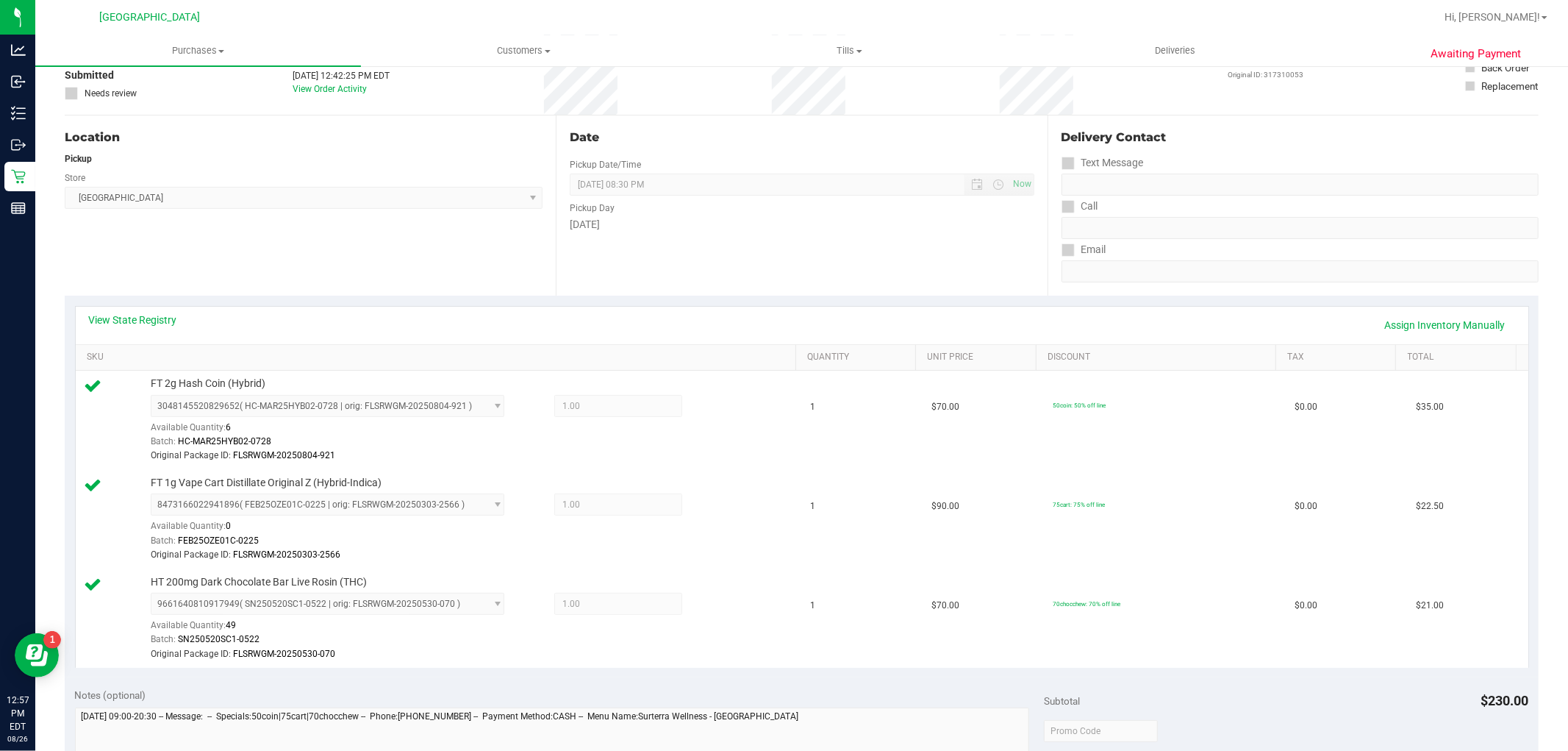
scroll to position [490, 0]
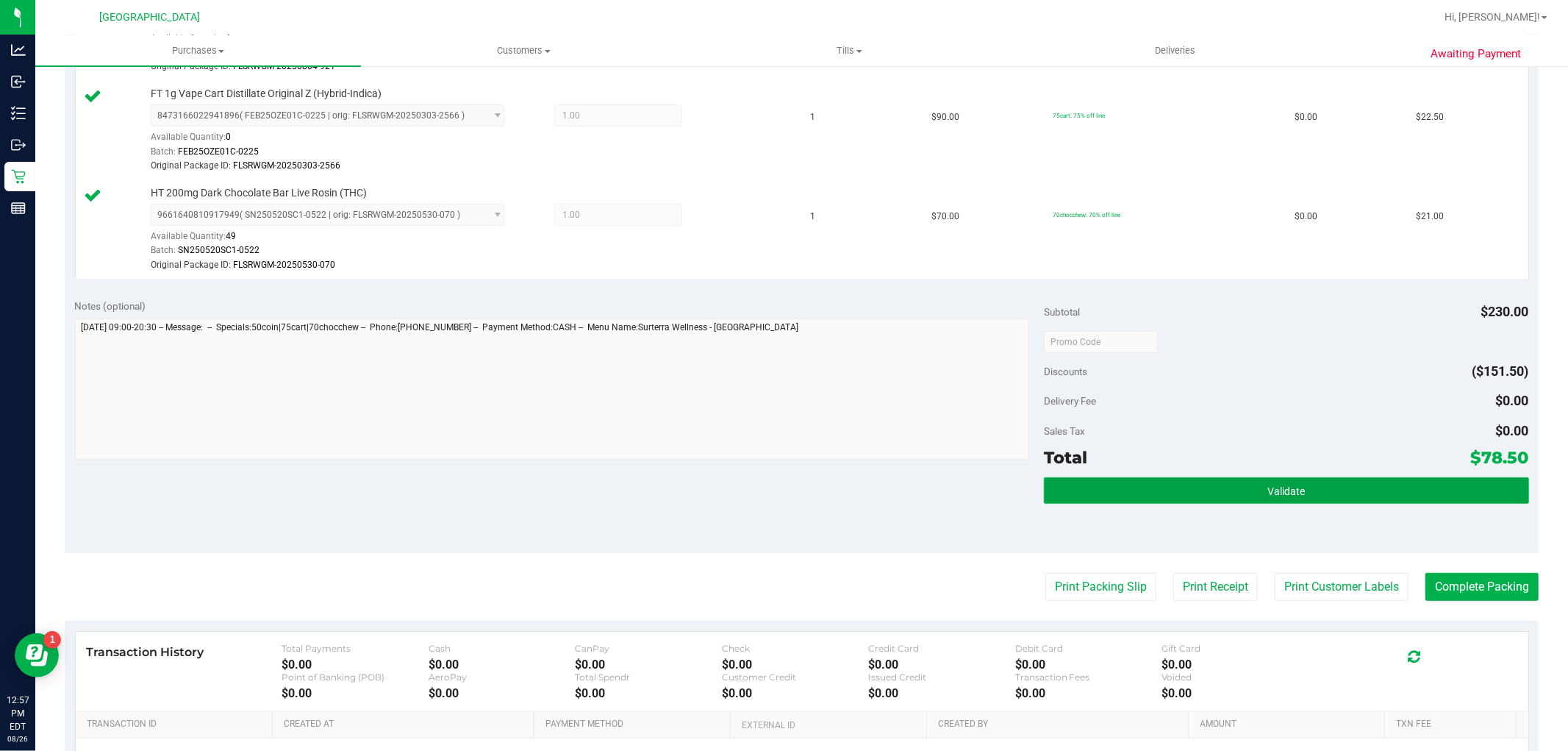
click at [1363, 491] on button "Validate" at bounding box center [1286, 490] width 484 height 27
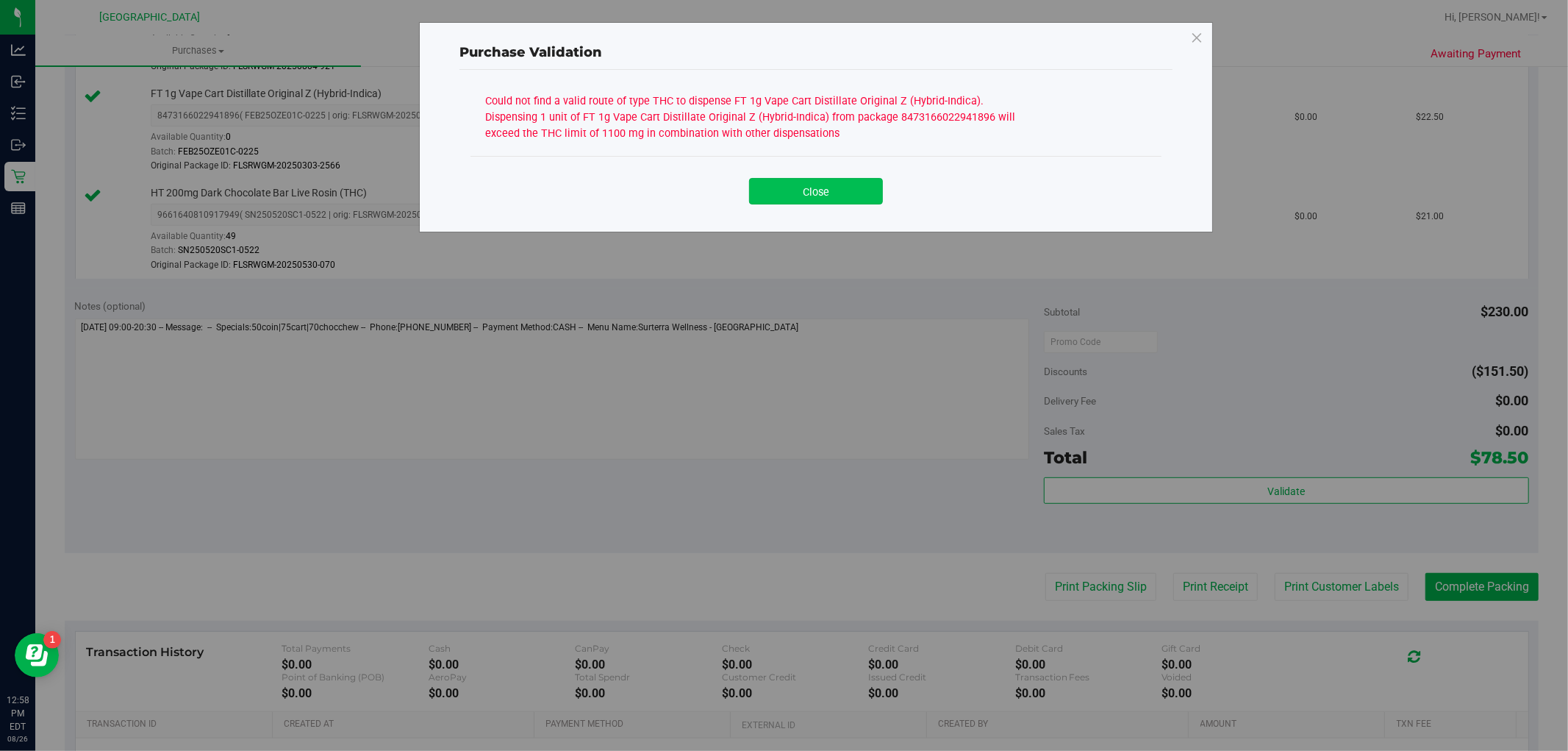
click at [855, 187] on button "Close" at bounding box center [816, 191] width 134 height 27
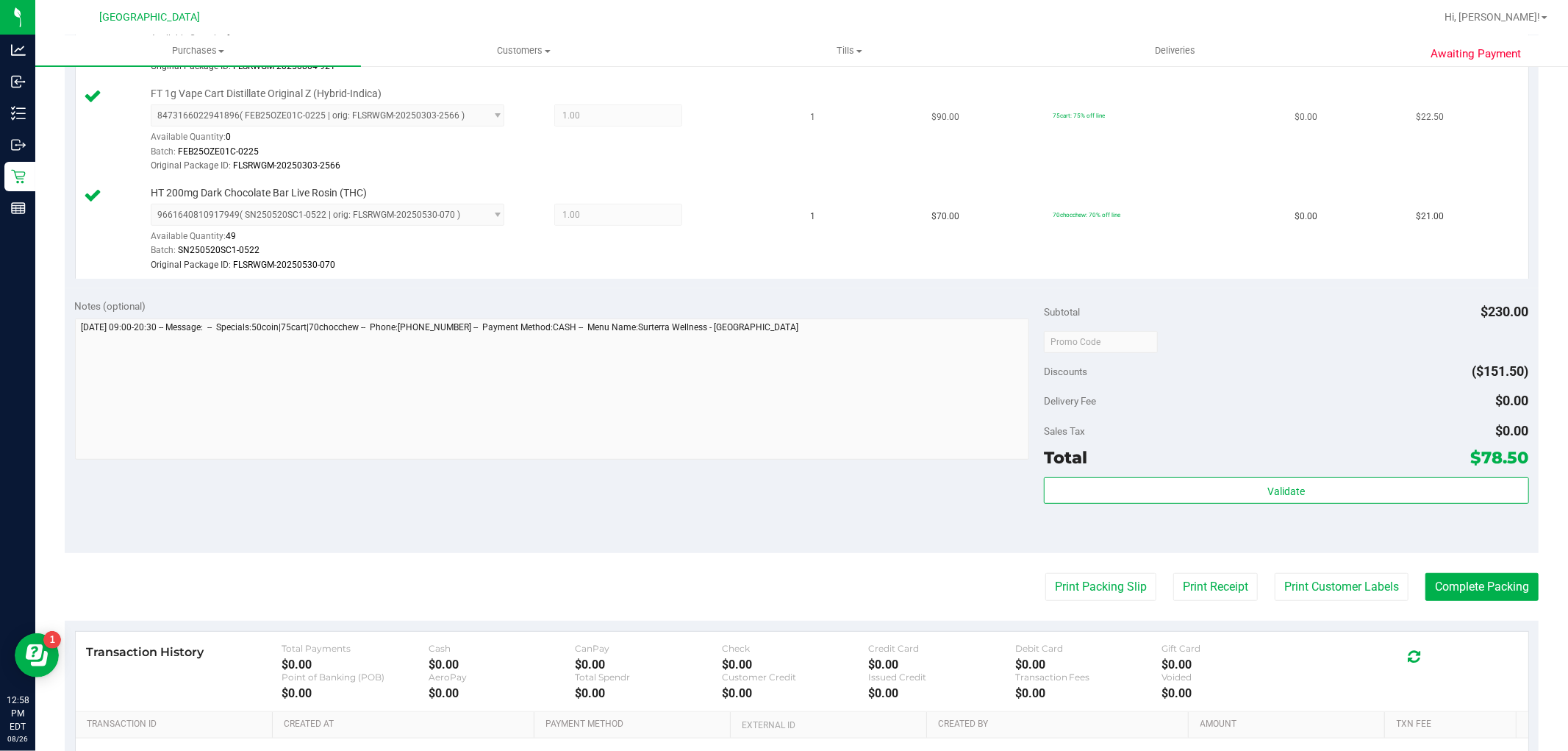
scroll to position [0, 0]
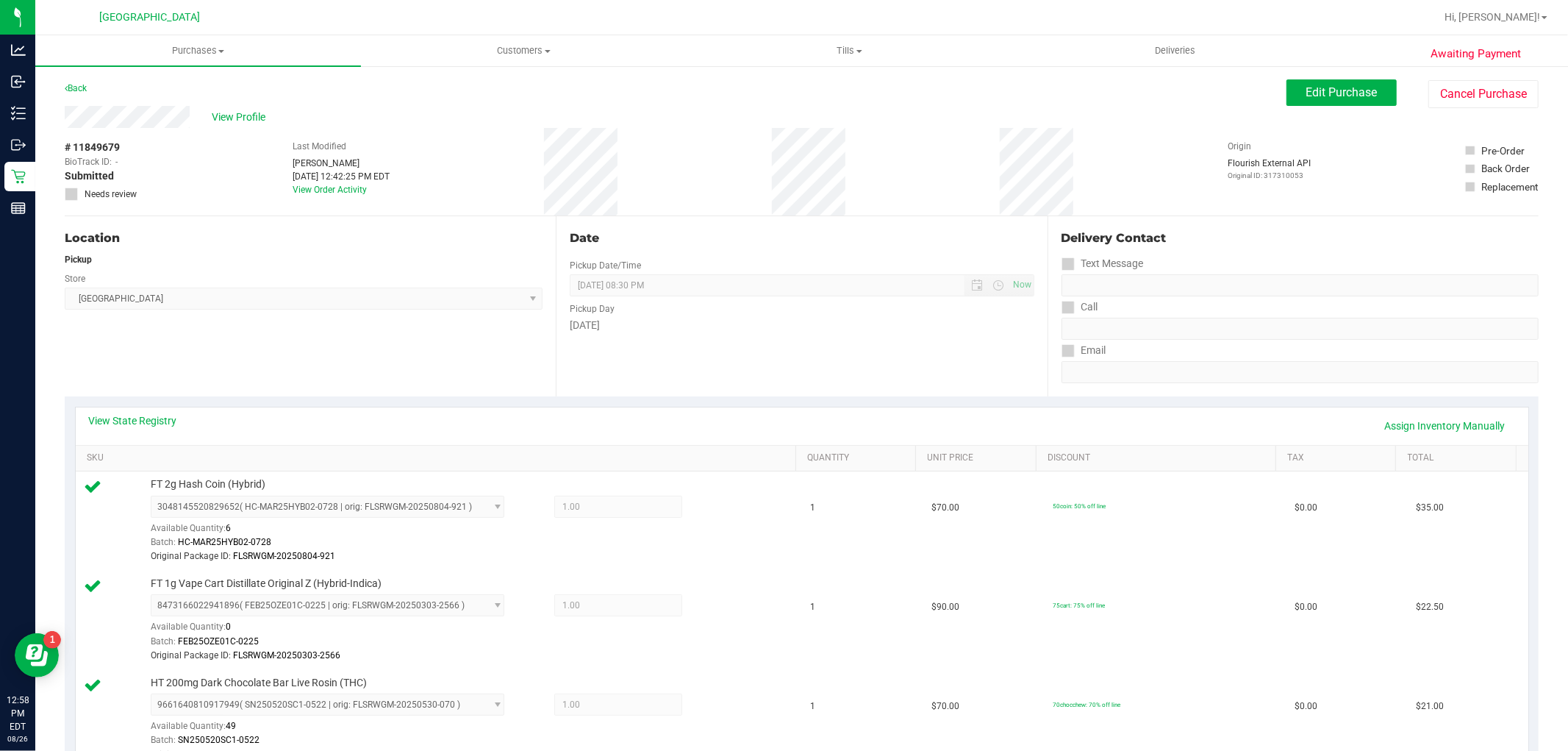
click at [1345, 111] on div "View Profile # 11849679 BioTrack ID: - Submitted Needs review Last Modified Nic…" at bounding box center [801, 161] width 1474 height 111
click at [1344, 95] on span "Edit Purchase" at bounding box center [1342, 92] width 71 height 14
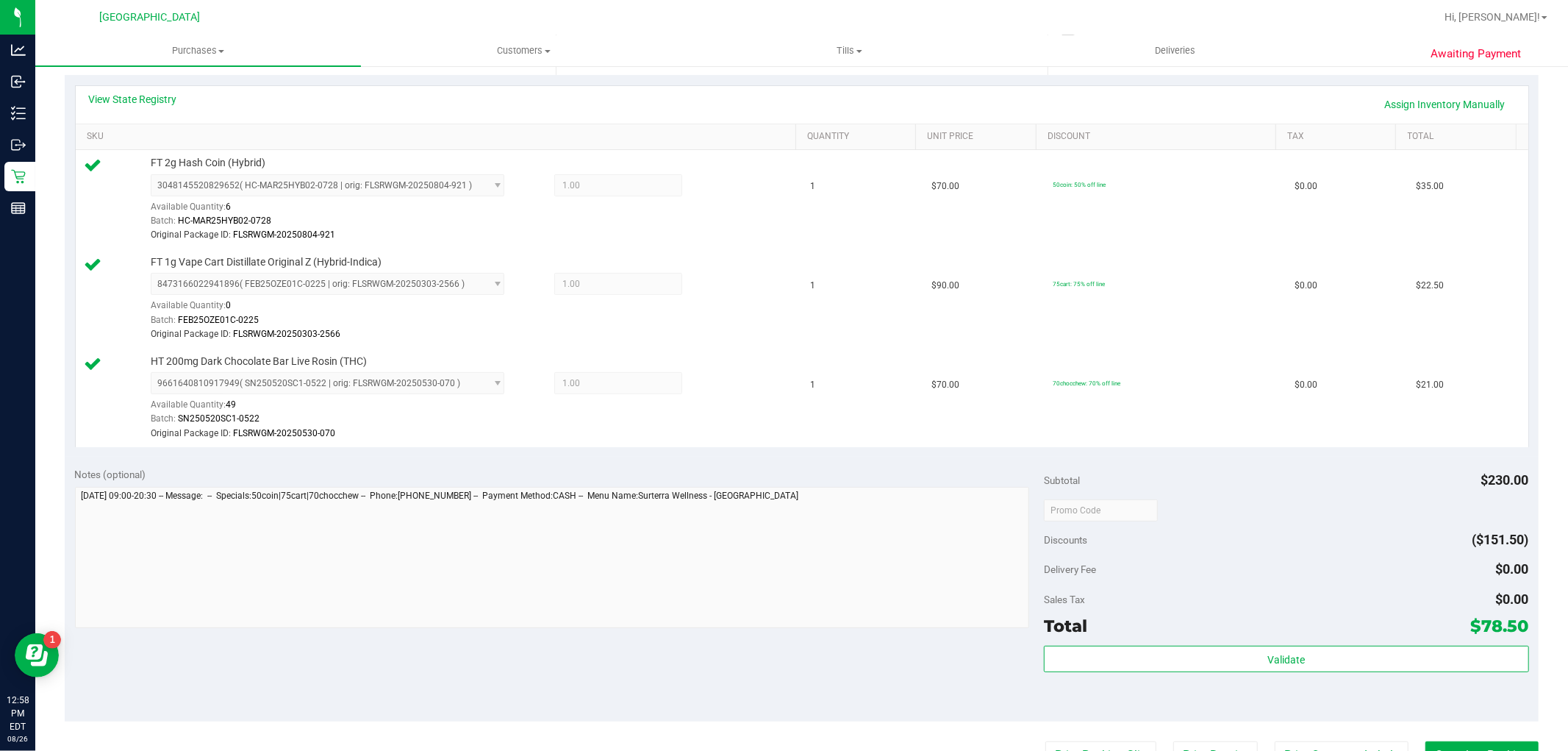
scroll to position [490, 0]
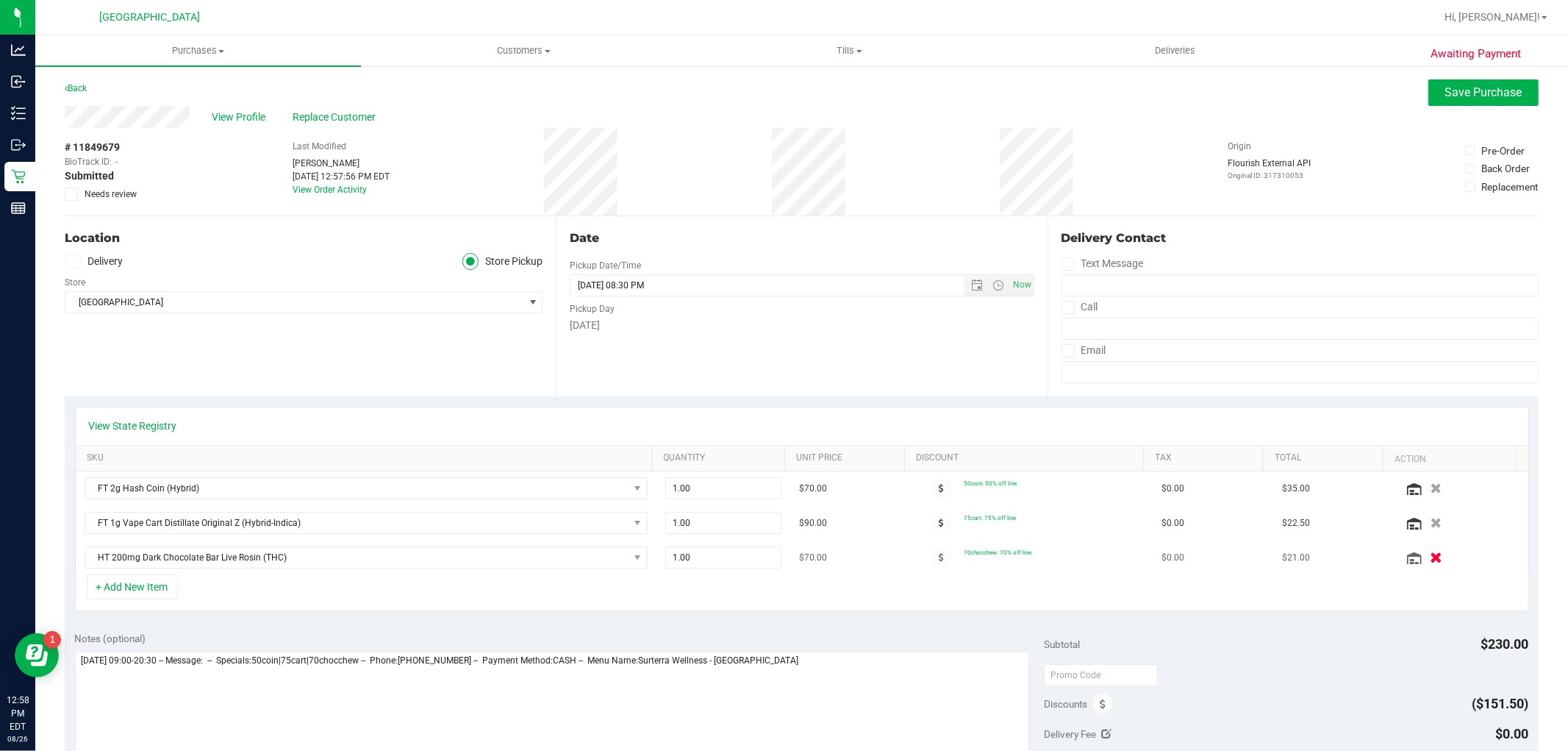
click at [1430, 560] on icon "button" at bounding box center [1436, 558] width 12 height 11
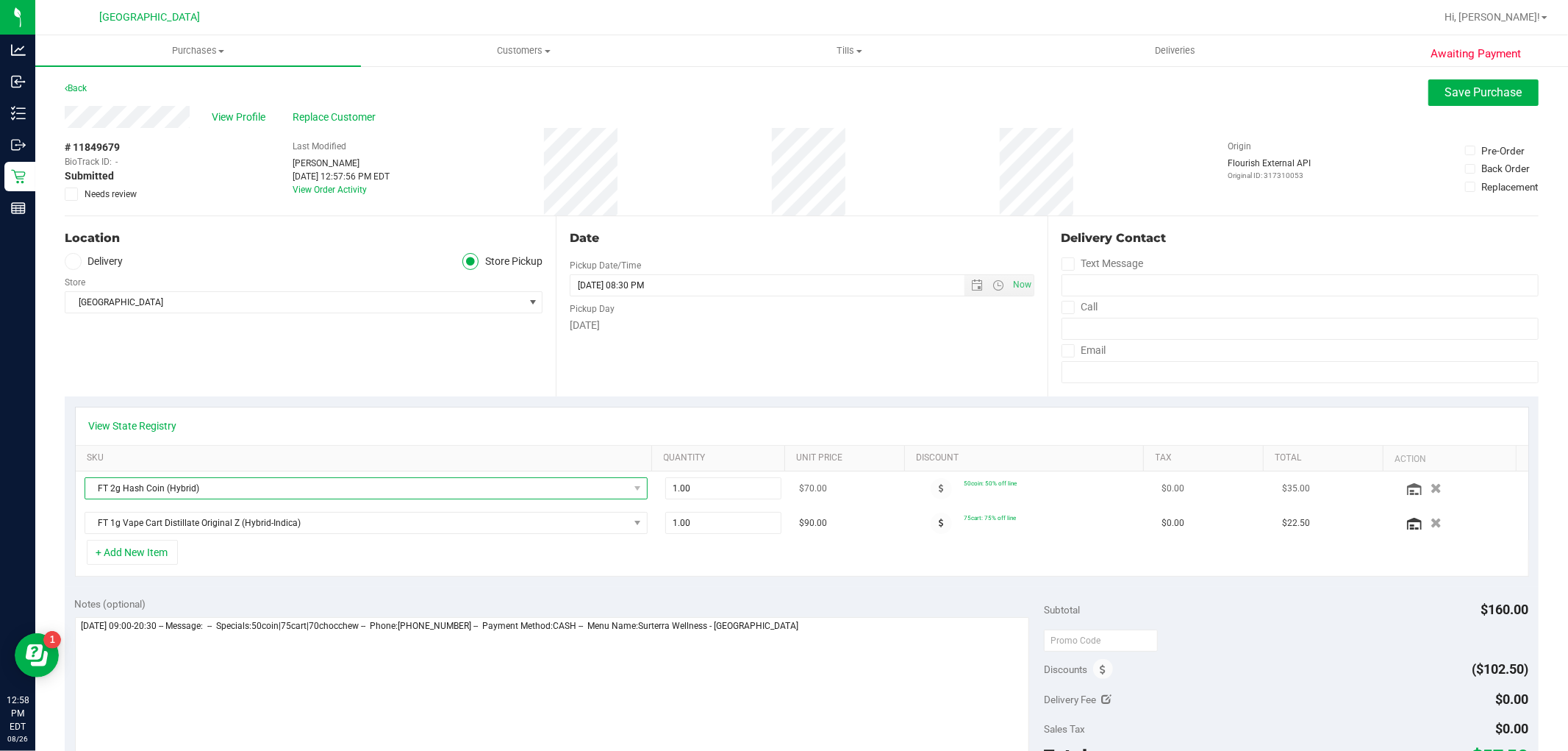
click at [629, 498] on span "NO DATA FOUND" at bounding box center [638, 489] width 19 height 21
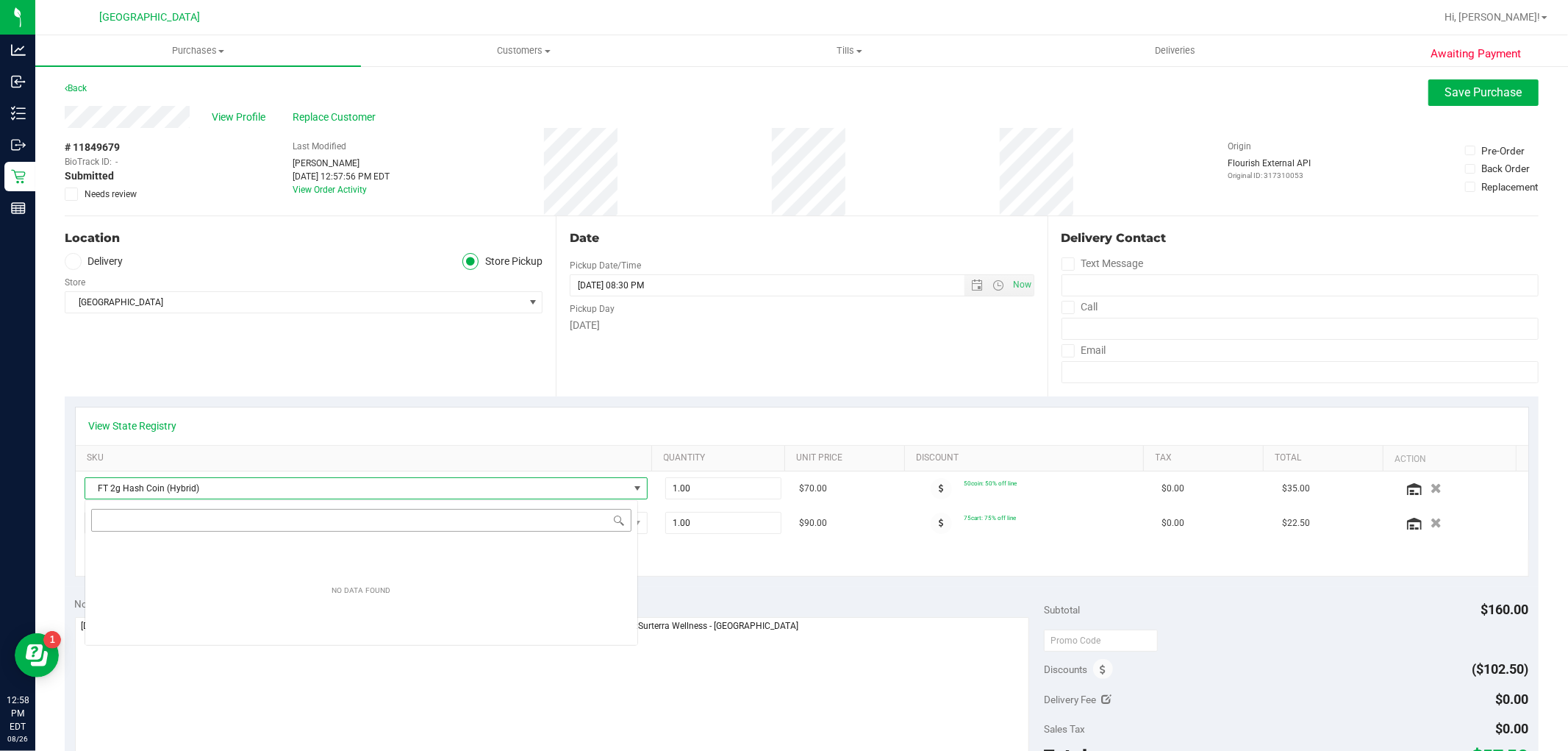
scroll to position [73550, 72970]
click at [608, 519] on input "NO DATA FOUND" at bounding box center [362, 520] width 541 height 23
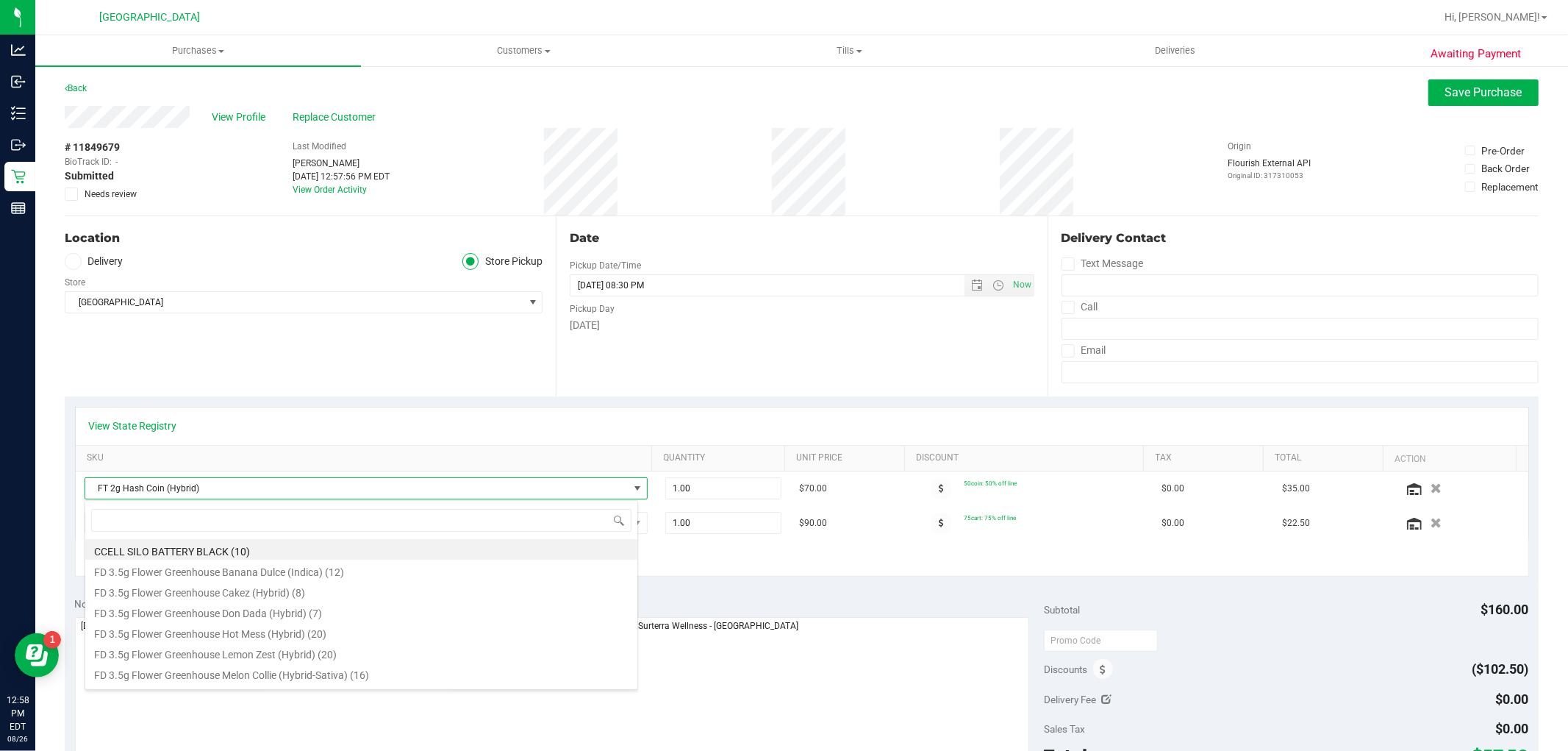
scroll to position [22, 549]
click at [550, 378] on div "Location Delivery Store Pickup Store Boynton Beach WC Select Store Bonita Sprin…" at bounding box center [310, 306] width 491 height 180
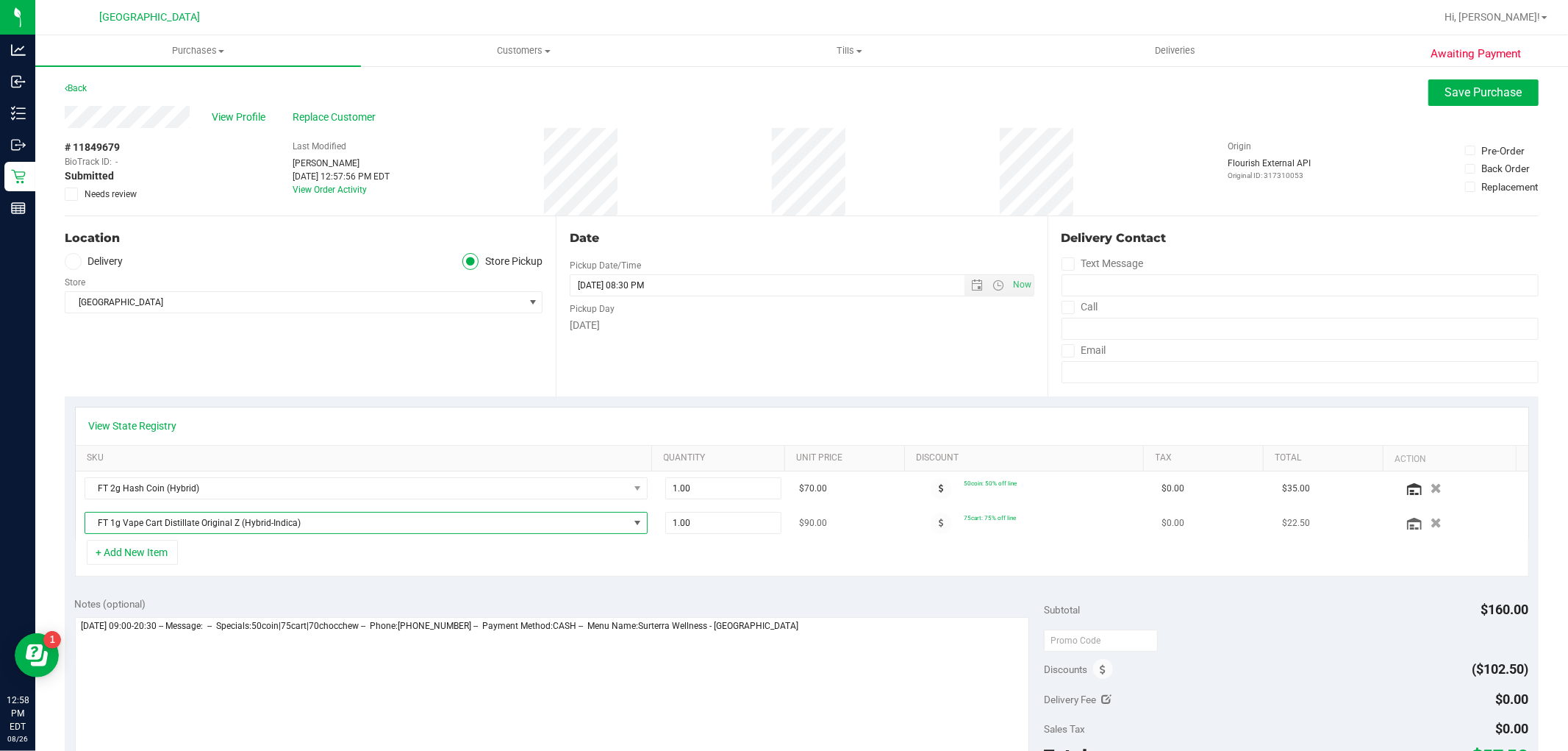
click at [530, 521] on span "FT 1g Vape Cart Distillate Original Z (Hybrid-Indica)" at bounding box center [357, 523] width 543 height 21
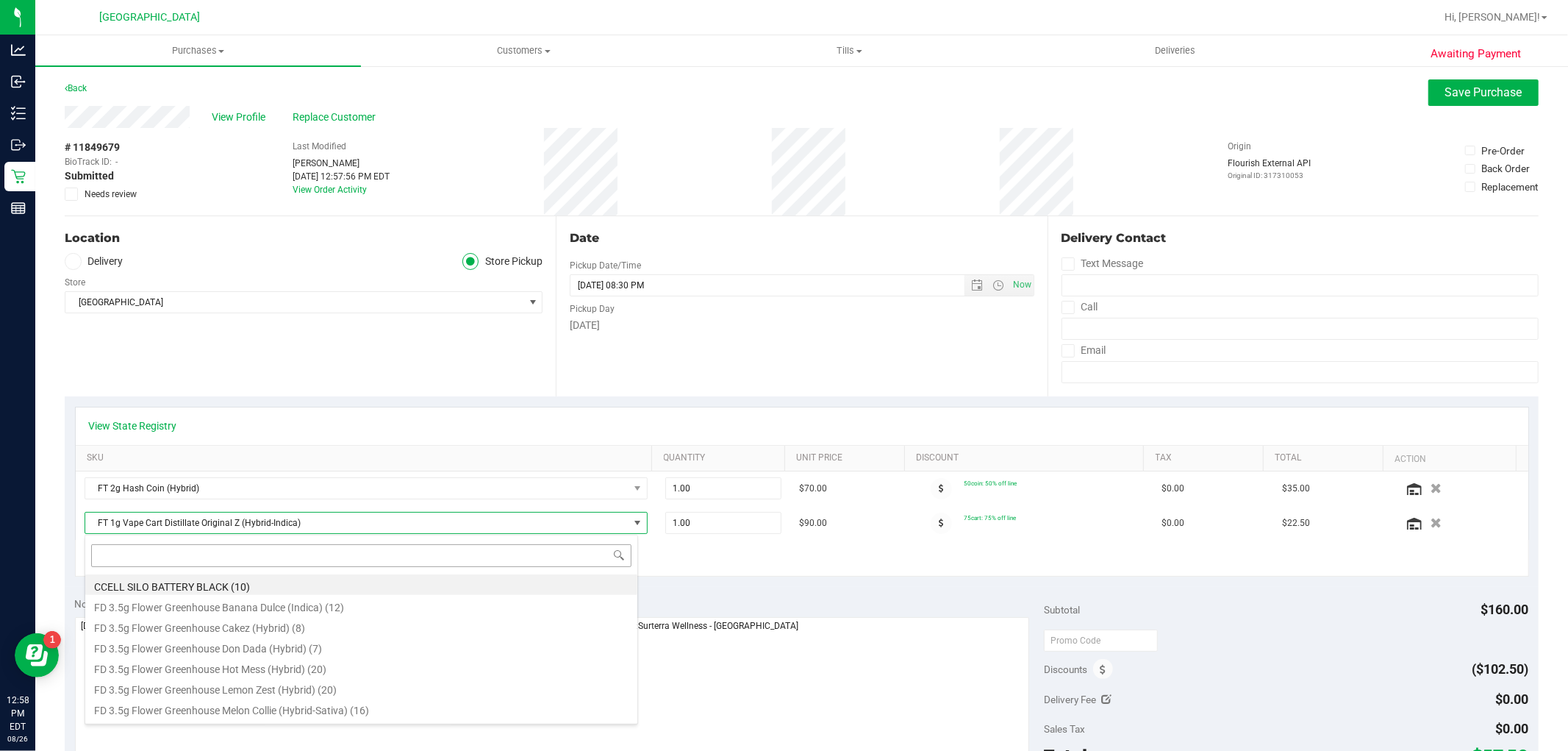
click at [366, 560] on input at bounding box center [362, 556] width 541 height 23
type input "dark"
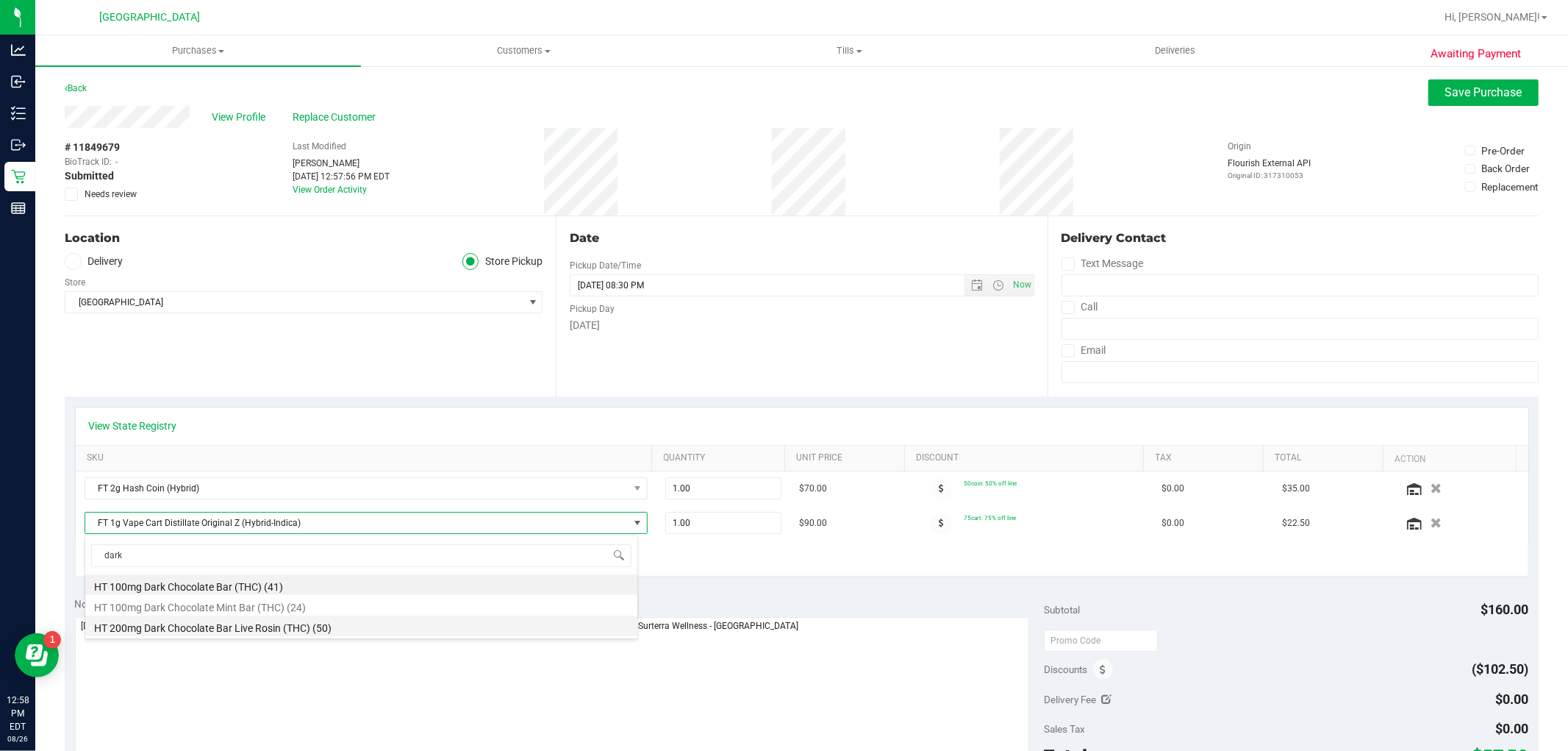
click at [317, 628] on li "HT 200mg Dark Chocolate Bar Live Rosin (THC) (50)" at bounding box center [362, 627] width 552 height 21
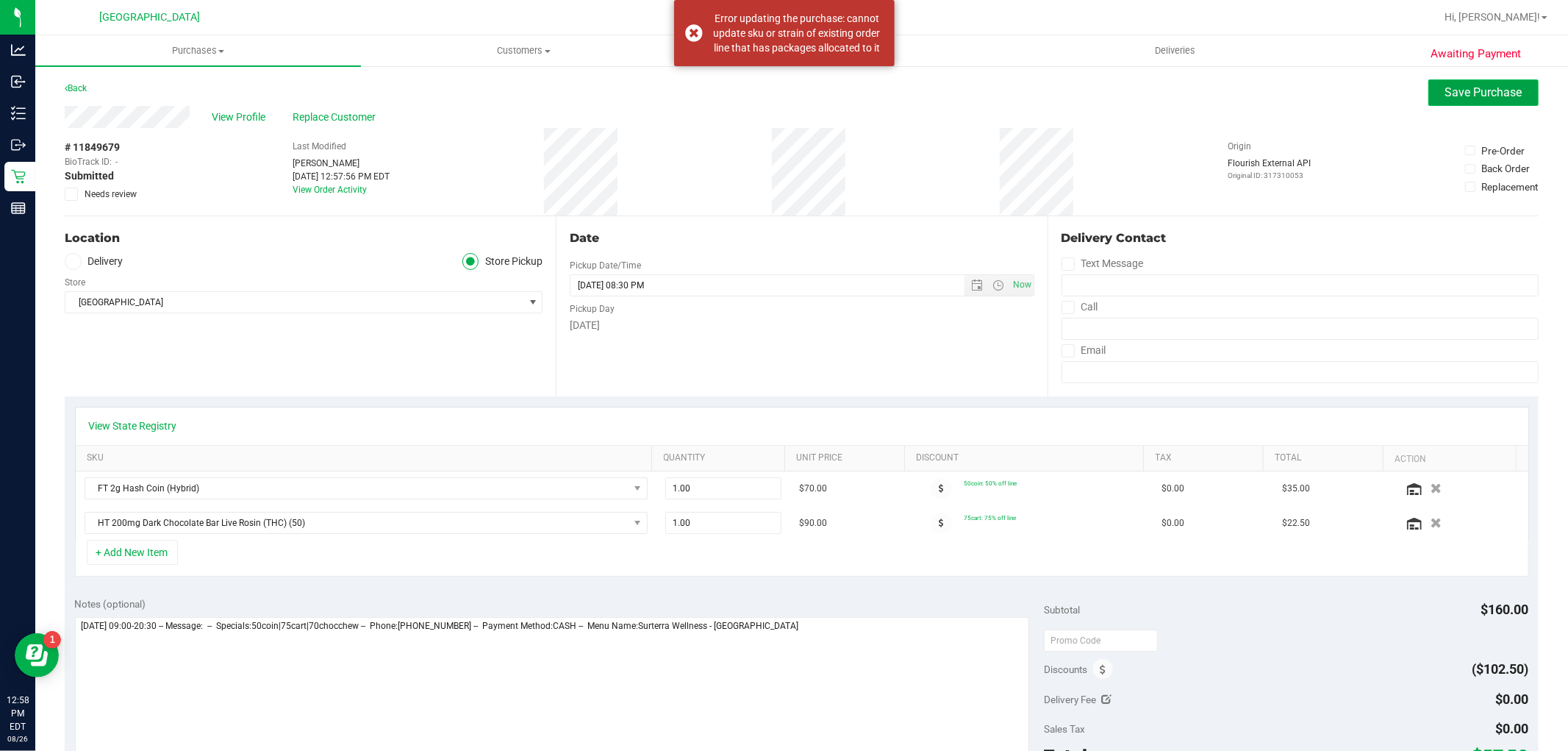
click at [1459, 100] on button "Save Purchase" at bounding box center [1483, 92] width 111 height 27
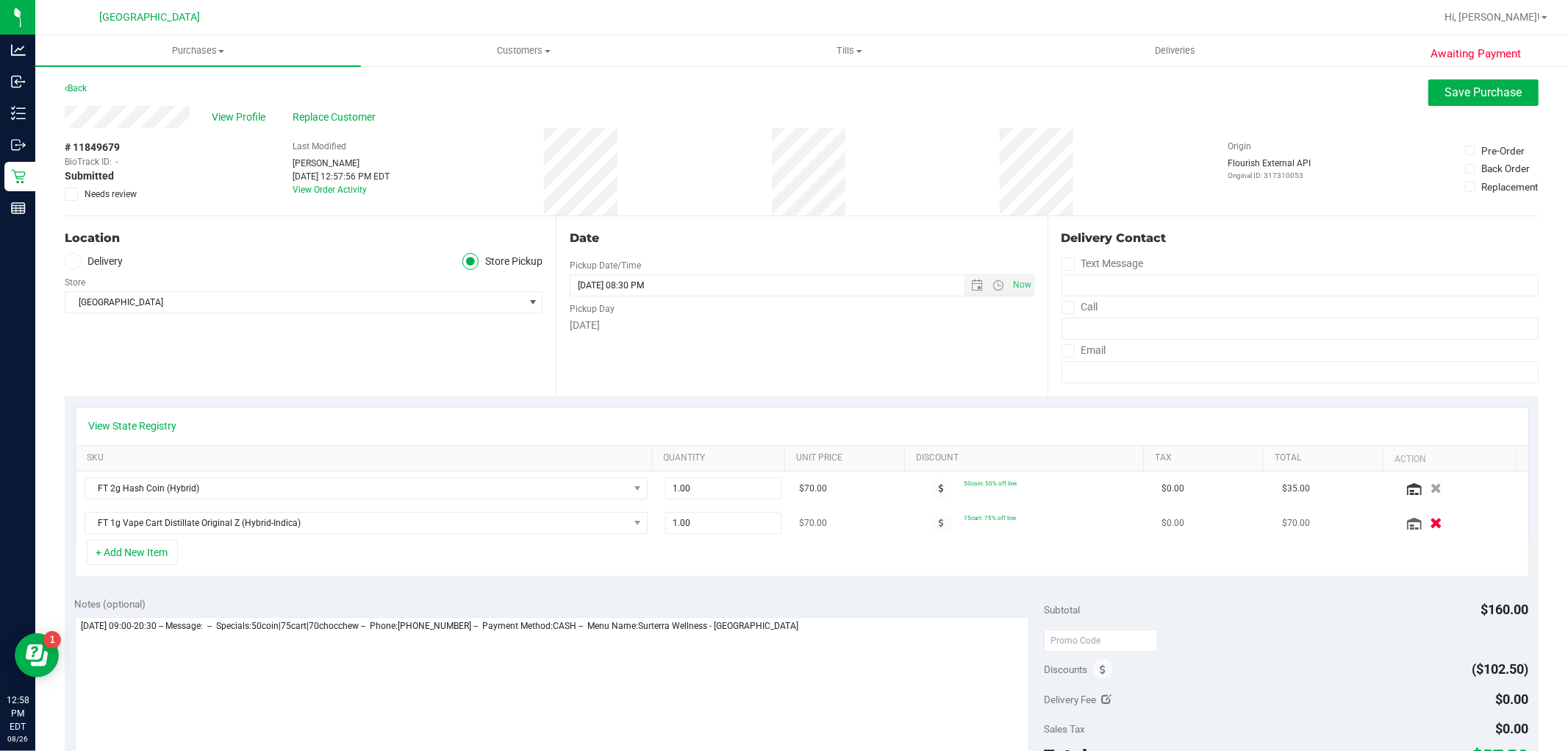
click at [1430, 527] on icon "button" at bounding box center [1436, 523] width 12 height 11
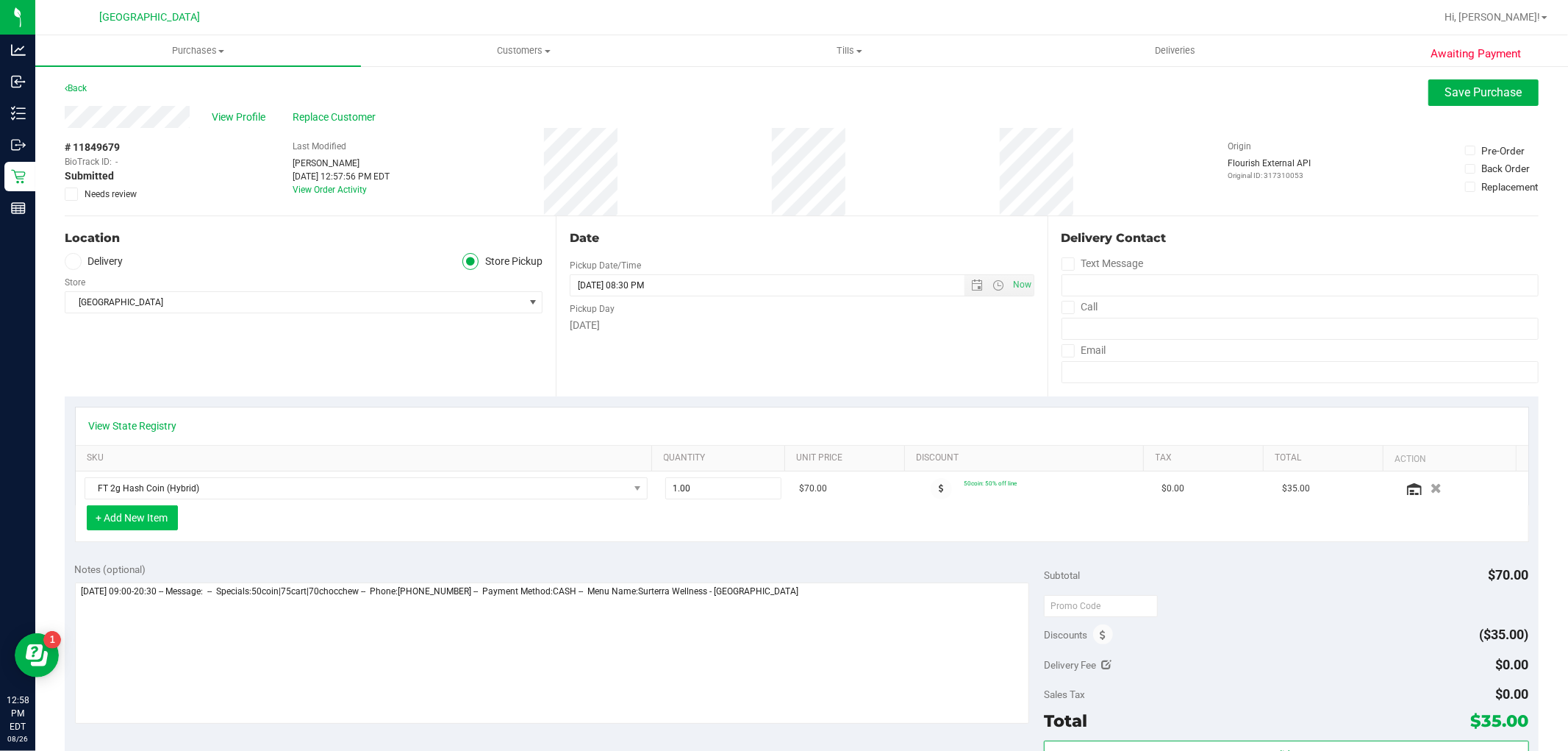
click at [155, 523] on button "+ Add New Item" at bounding box center [132, 518] width 91 height 25
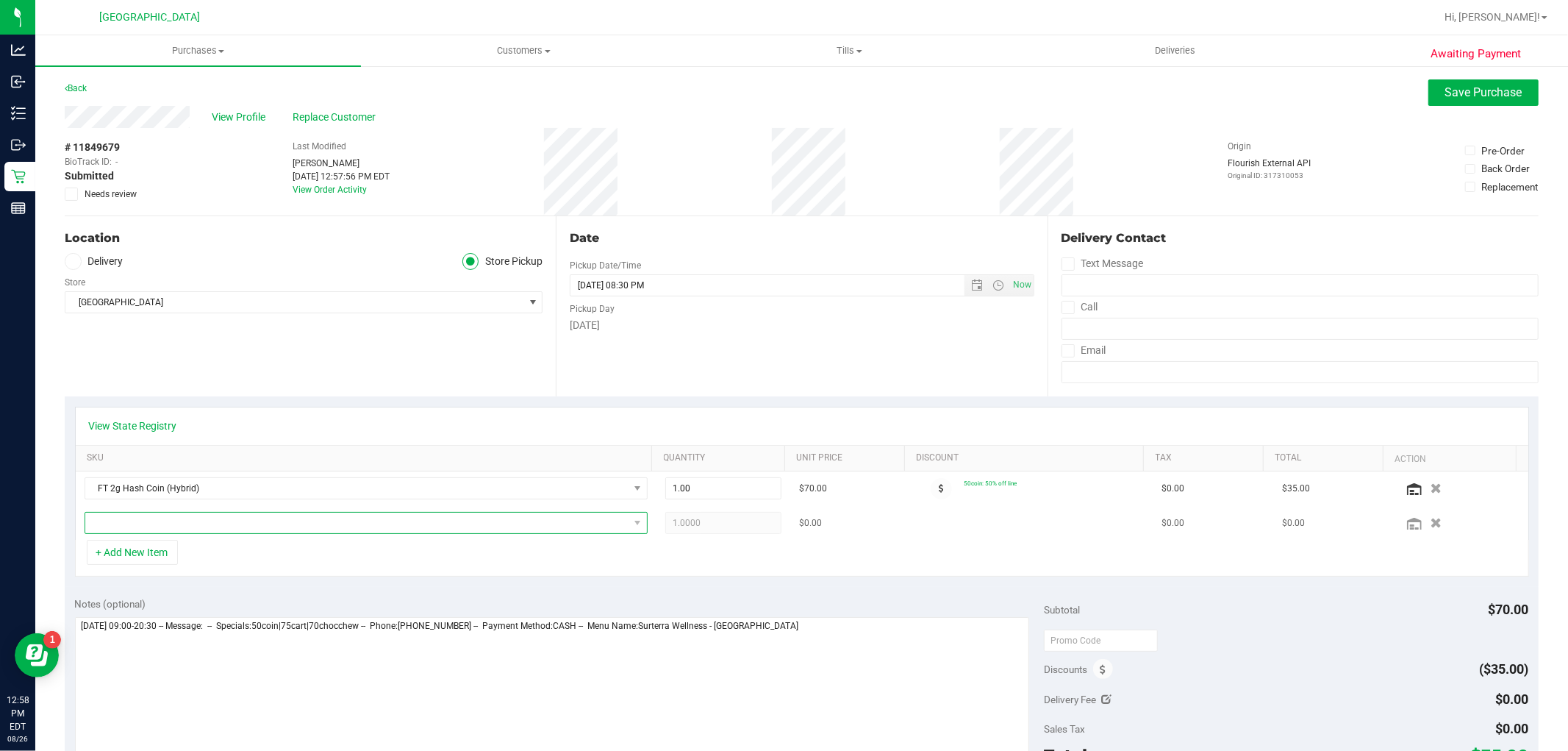
click at [211, 525] on span "NO DATA FOUND" at bounding box center [357, 523] width 543 height 21
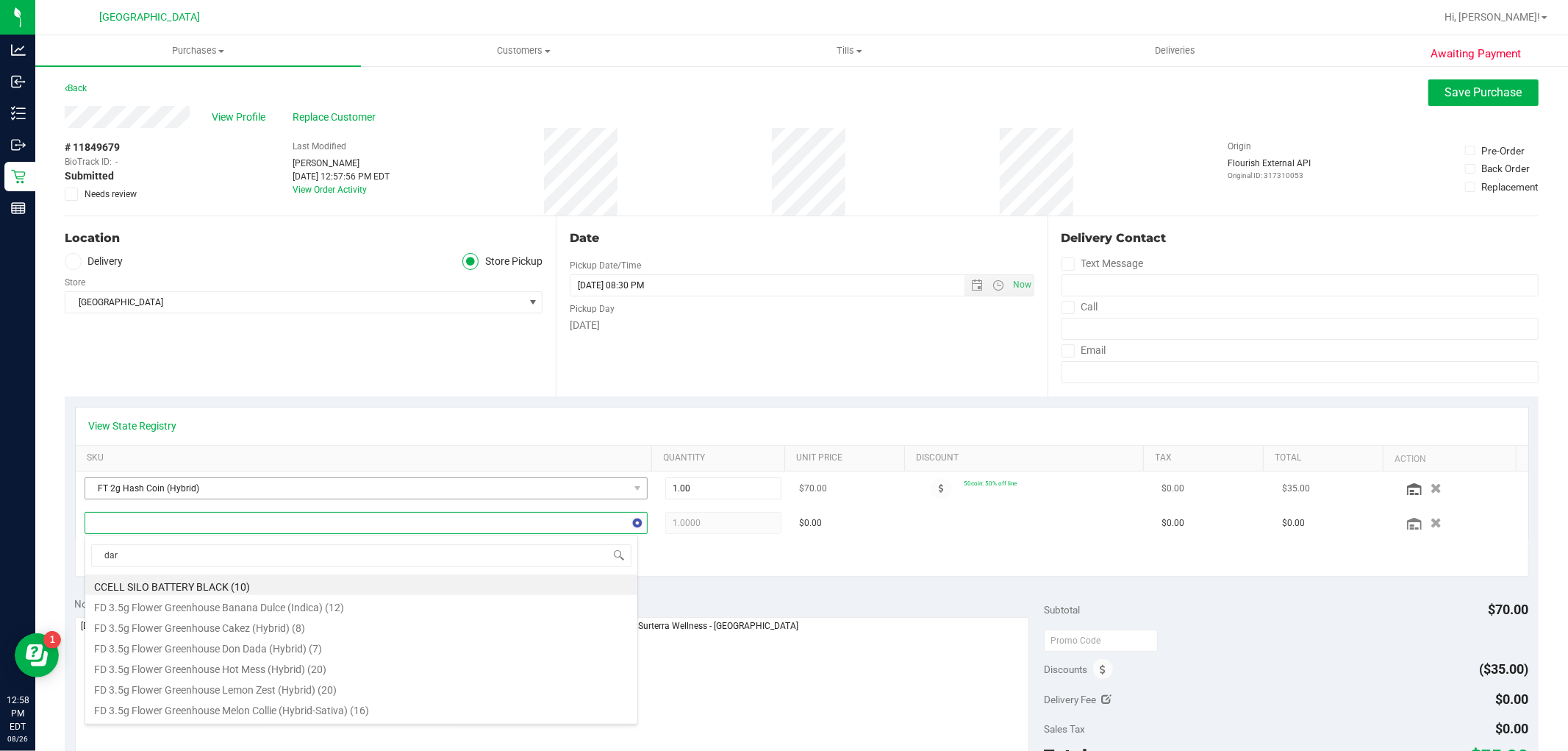
type input "dark"
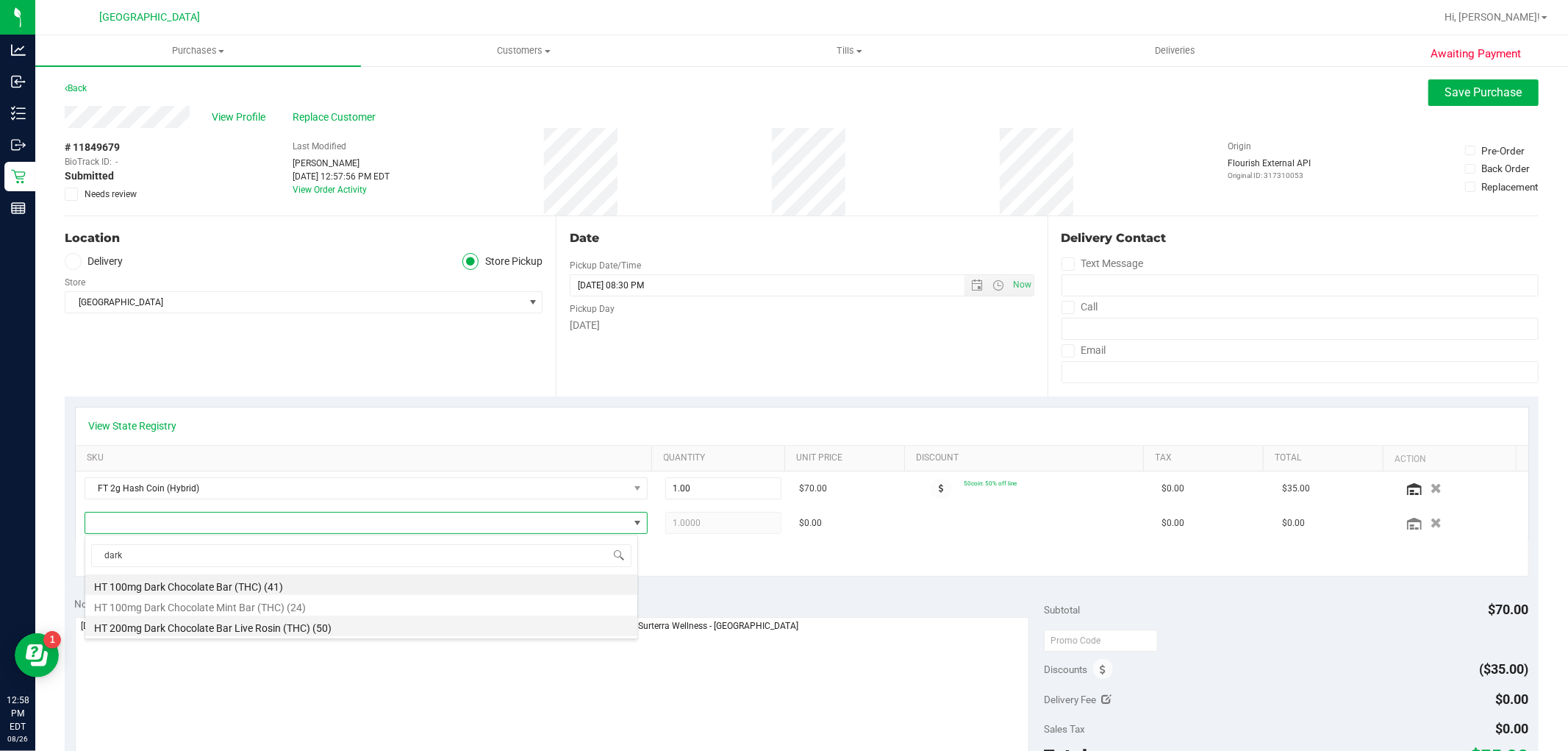
click at [263, 631] on li "HT 200mg Dark Chocolate Bar Live Rosin (THC) (50)" at bounding box center [362, 627] width 552 height 21
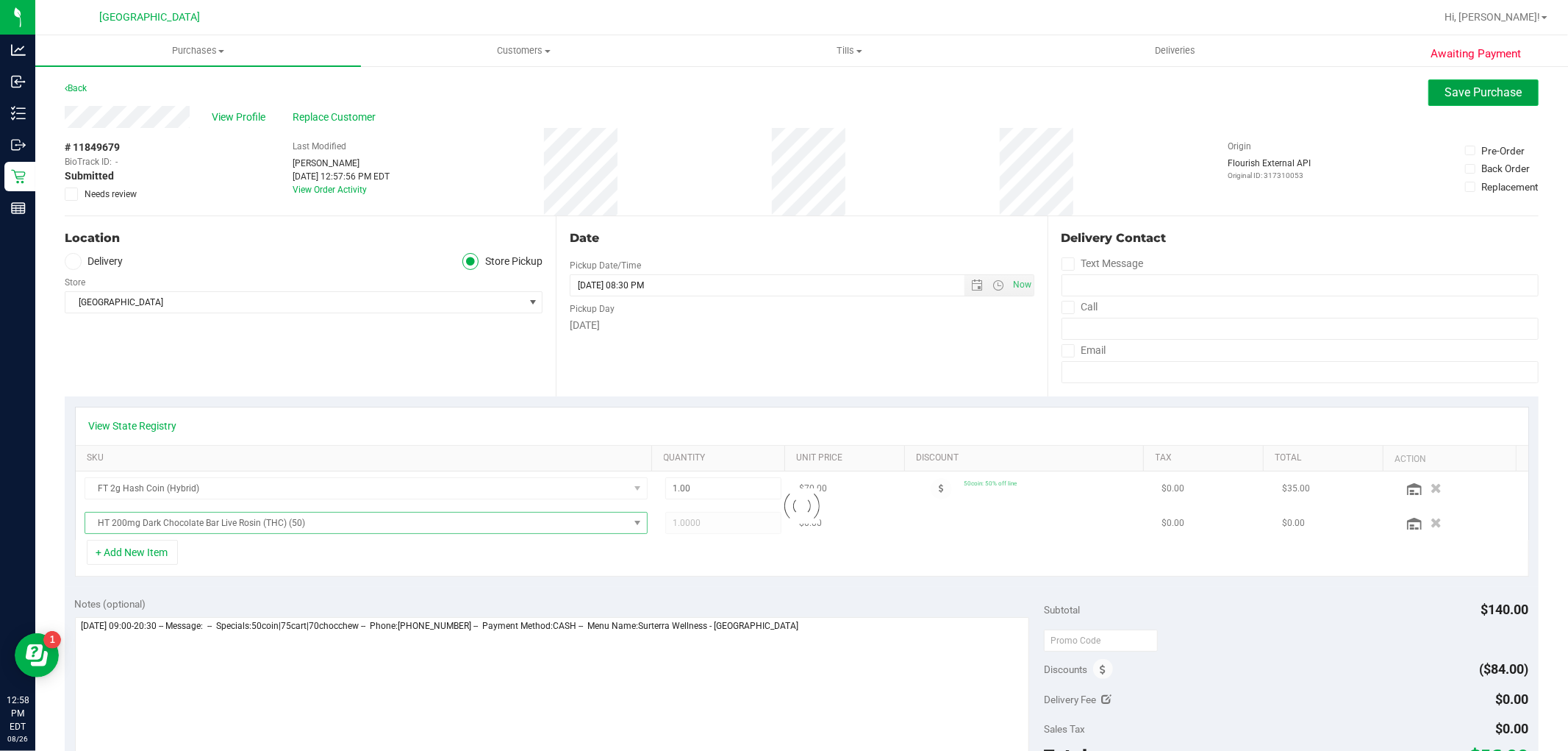
click at [1478, 82] on button "Save Purchase" at bounding box center [1483, 92] width 111 height 27
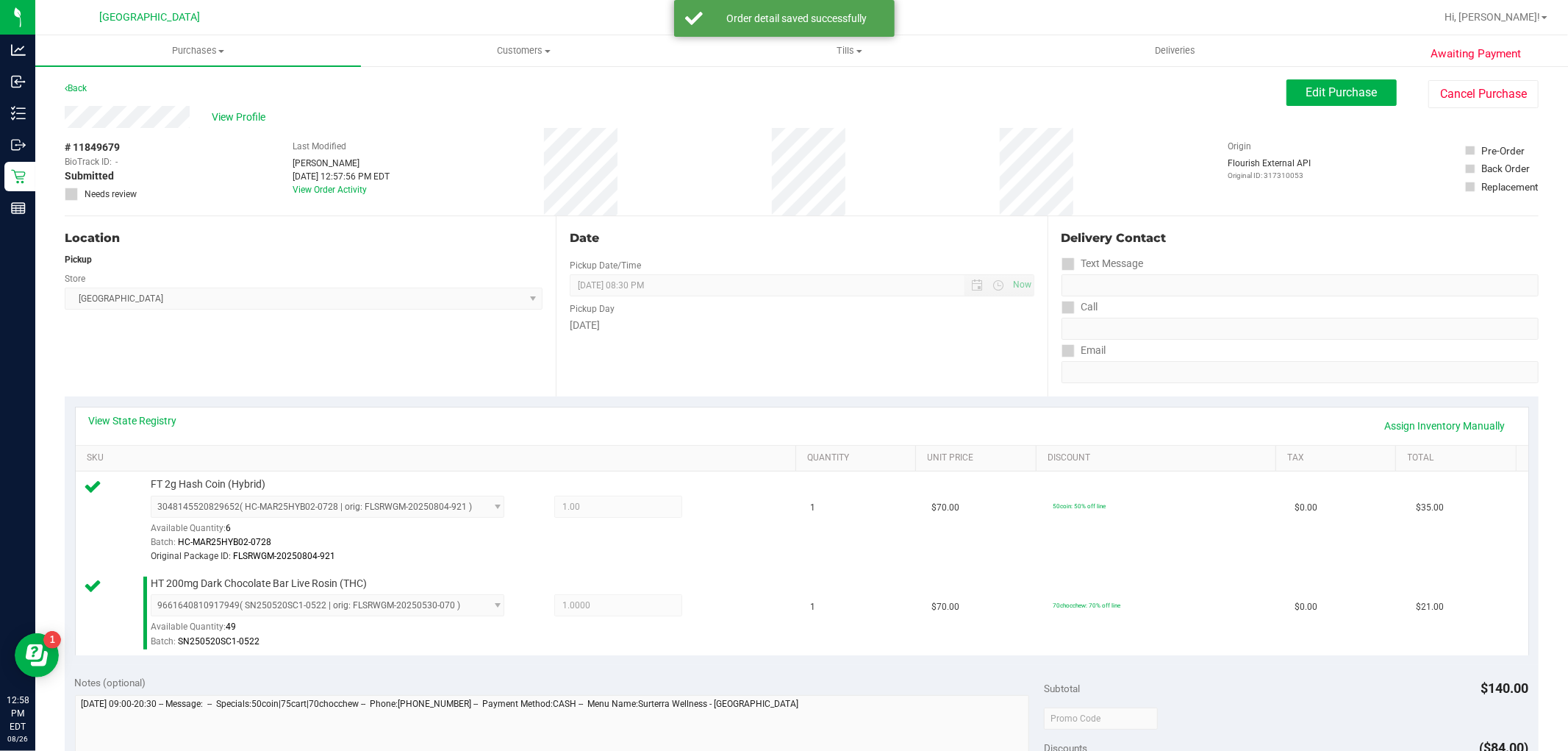
scroll to position [327, 0]
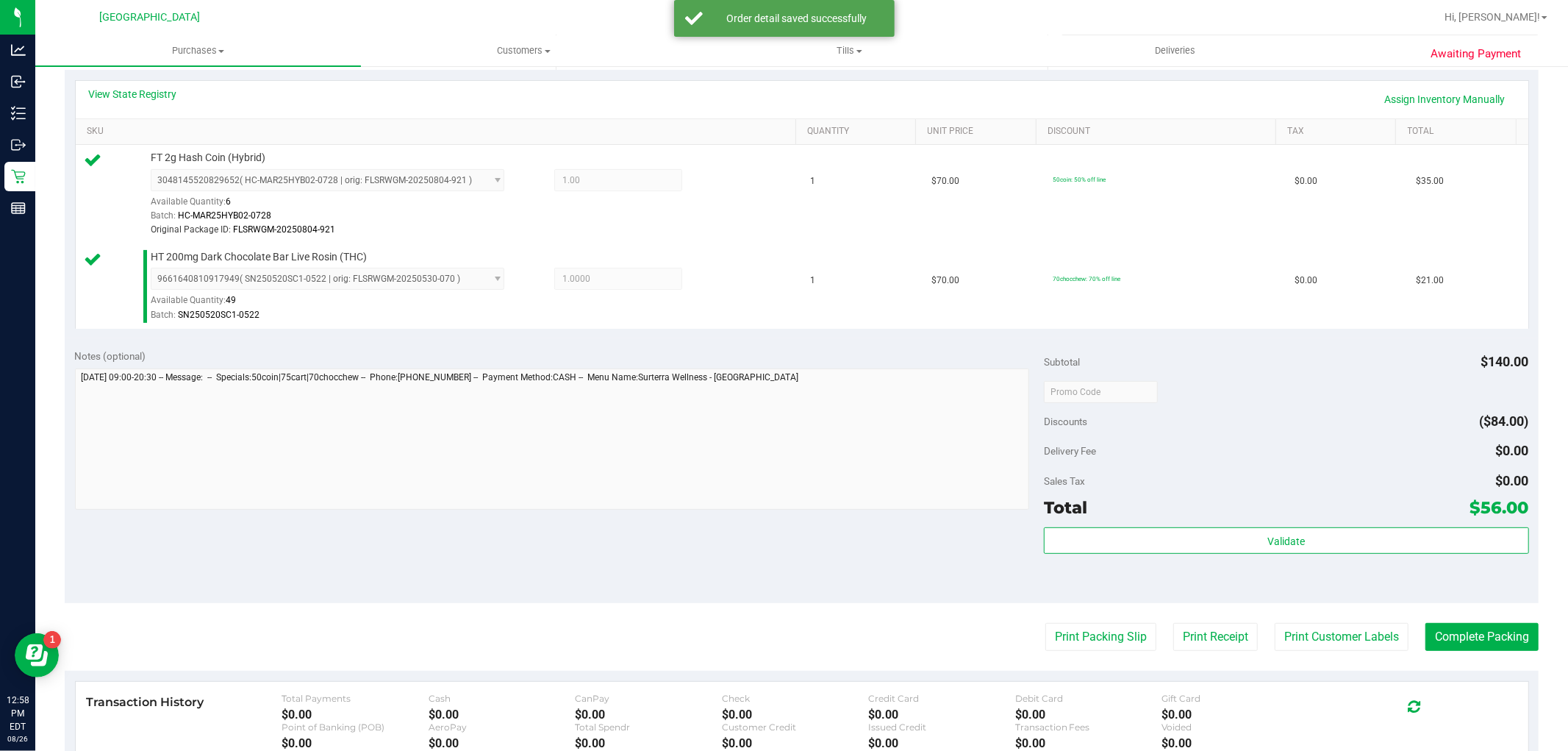
click at [1360, 520] on div "Total $56.00" at bounding box center [1286, 507] width 484 height 27
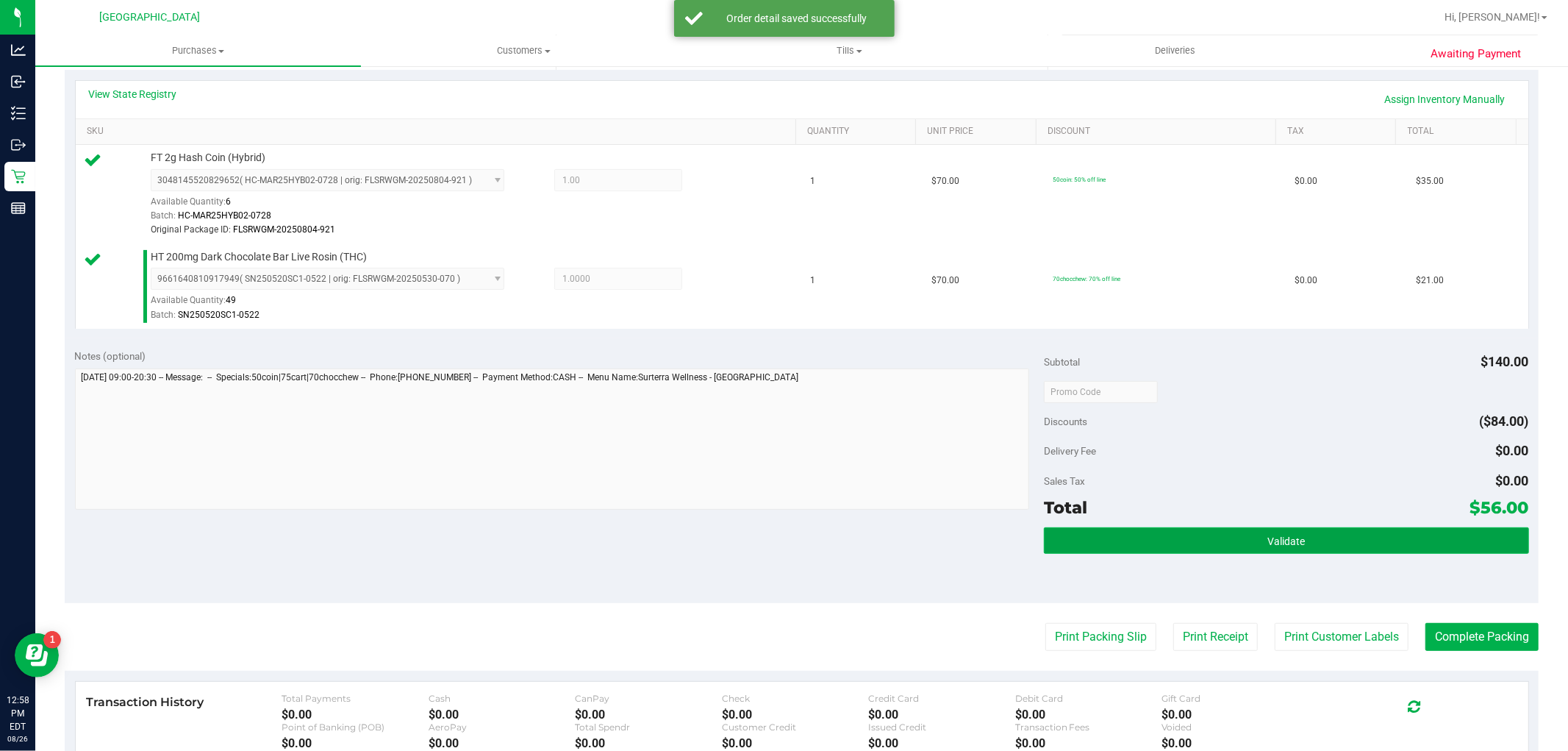
click at [1357, 542] on button "Validate" at bounding box center [1286, 540] width 484 height 27
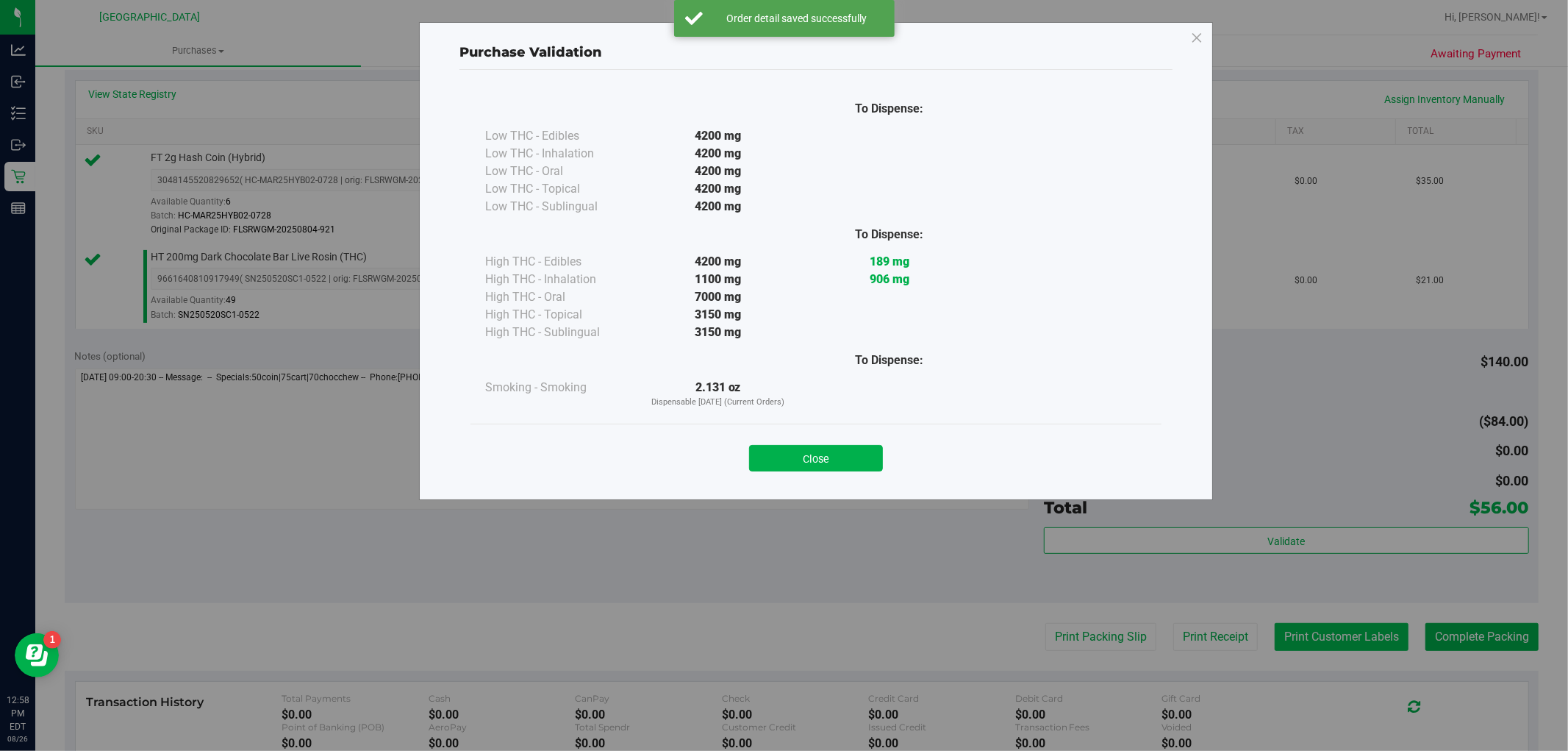
click at [1359, 641] on div "Purchase Validation To Dispense: Low THC - Edibles 4200 mg" at bounding box center [789, 376] width 1579 height 751
click at [844, 464] on button "Close" at bounding box center [816, 458] width 134 height 27
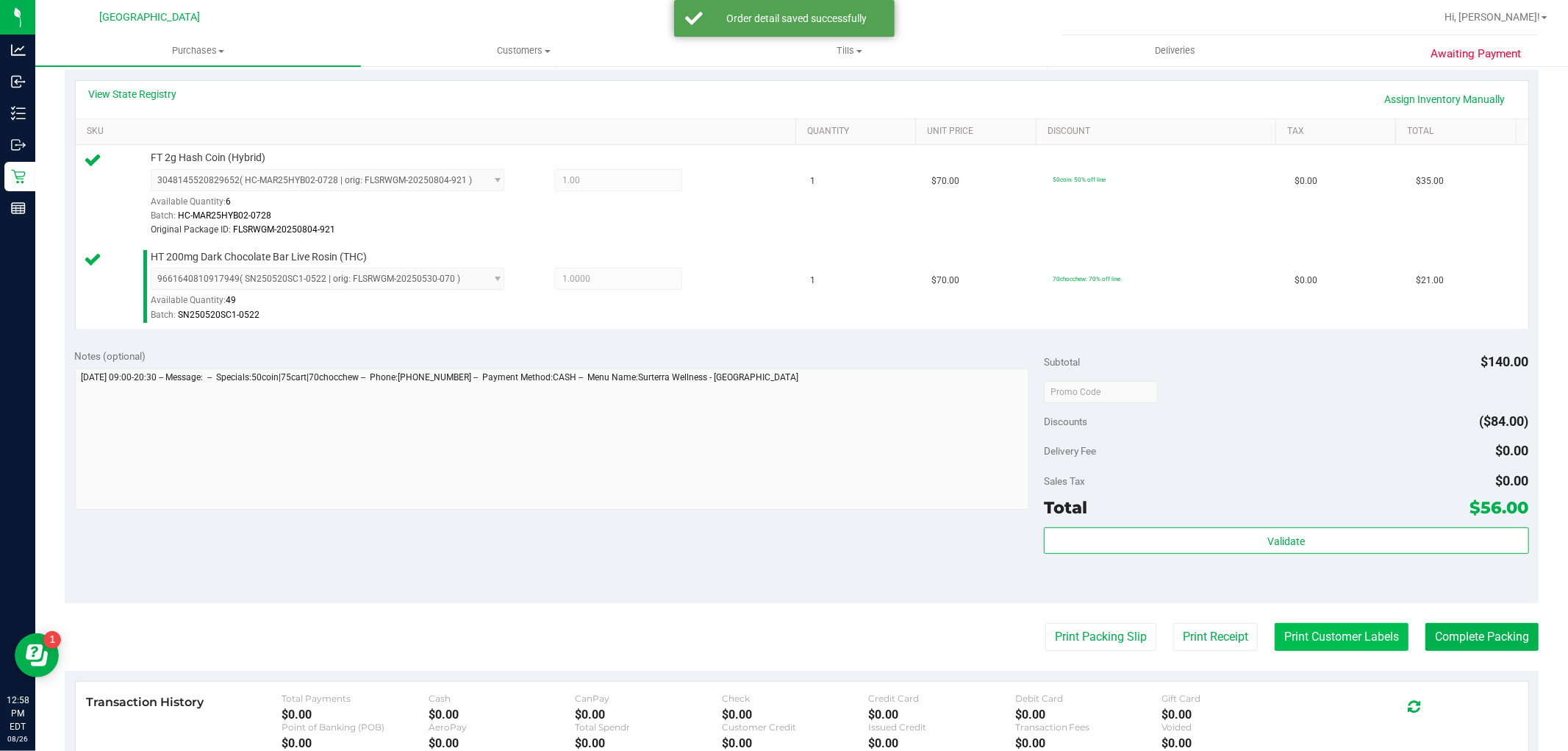
click at [1299, 635] on button "Print Customer Labels" at bounding box center [1342, 637] width 134 height 28
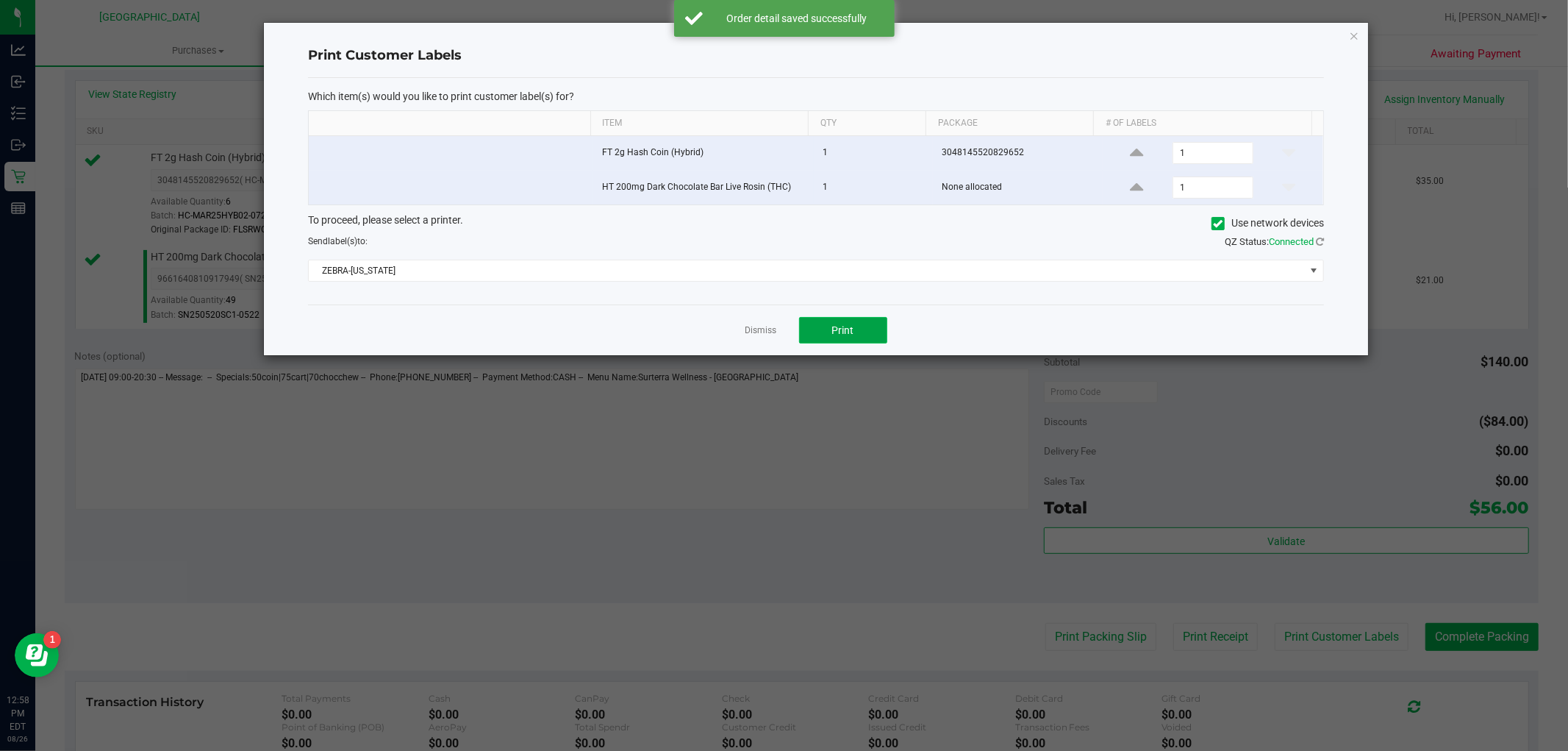
click at [851, 320] on button "Print" at bounding box center [843, 330] width 88 height 27
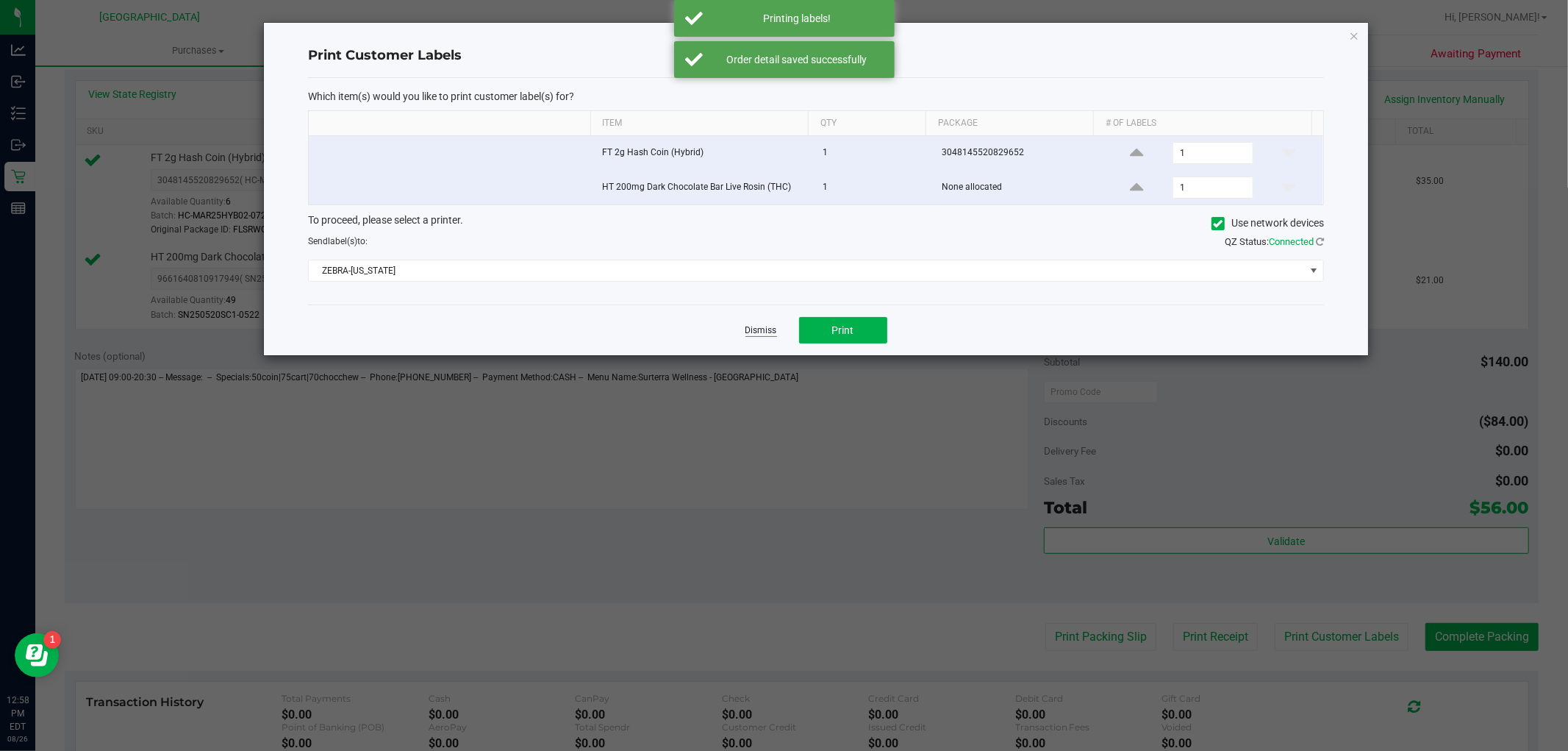
click at [769, 329] on link "Dismiss" at bounding box center [761, 330] width 31 height 12
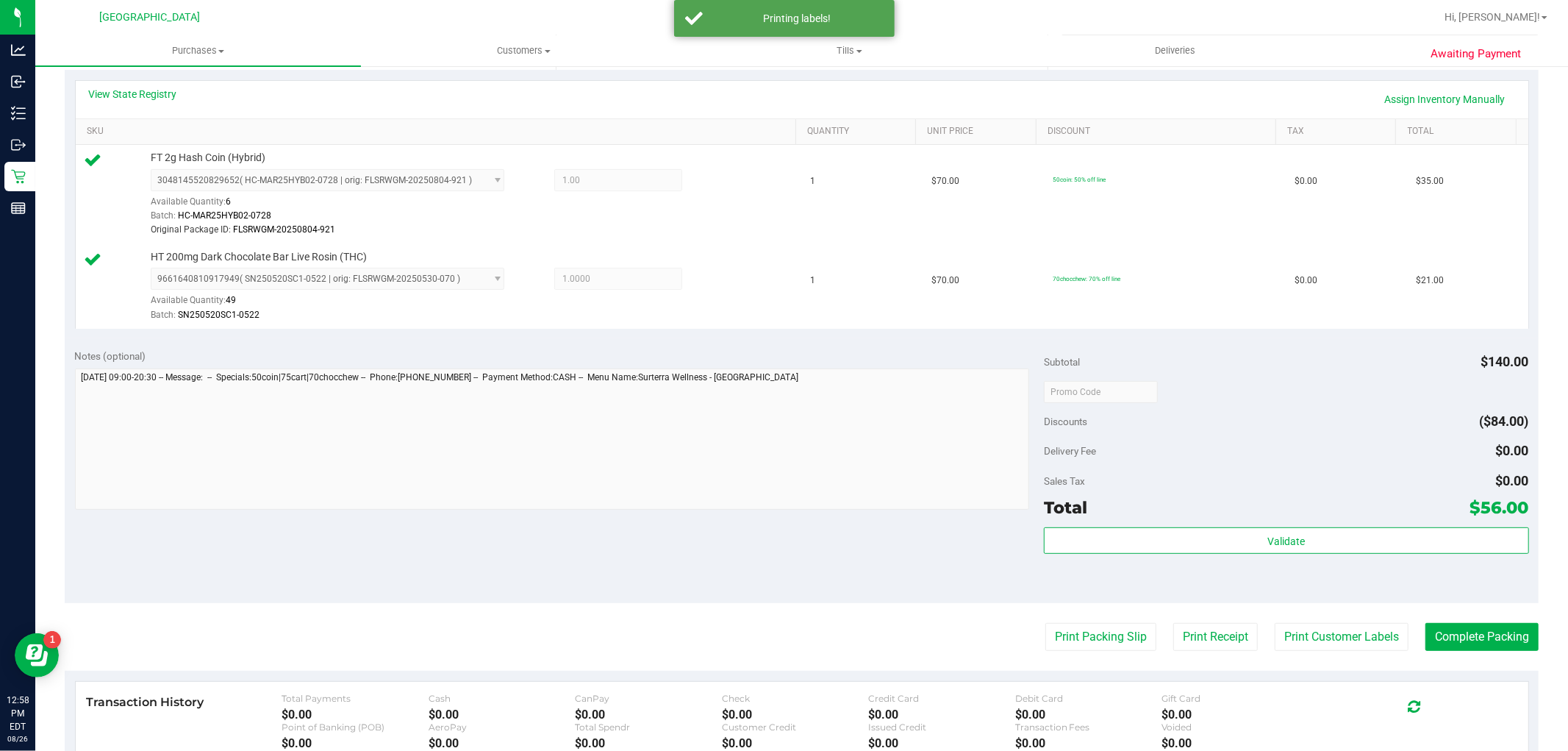
click at [1537, 628] on div "Awaiting Payment Back Edit Purchase Cancel Purchase View Profile # 11849679 Bio…" at bounding box center [802, 357] width 1533 height 1237
click at [1495, 644] on button "Complete Packing" at bounding box center [1482, 637] width 113 height 28
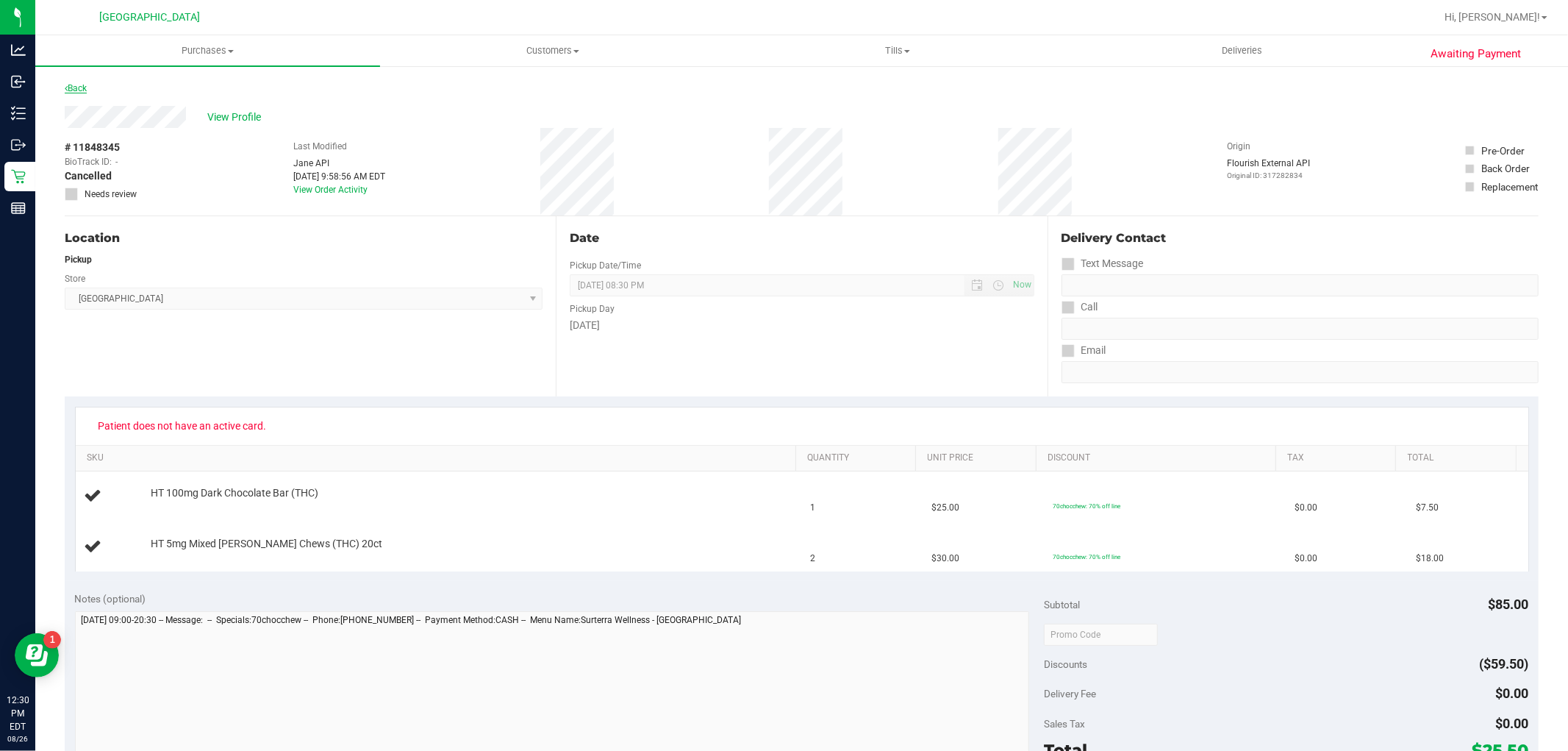
click at [76, 92] on link "Back" at bounding box center [75, 88] width 22 height 10
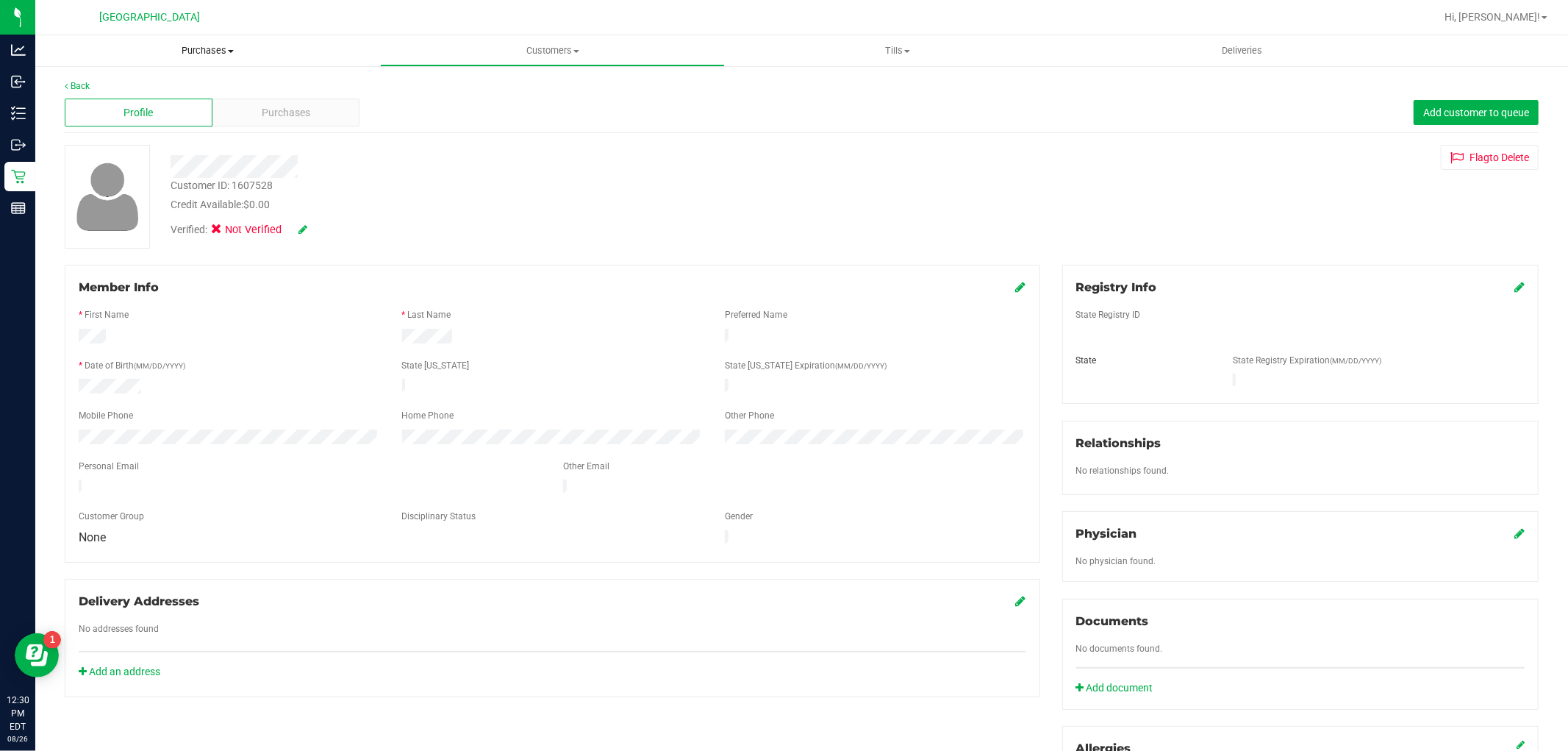
click at [163, 55] on span "Purchases" at bounding box center [207, 51] width 345 height 13
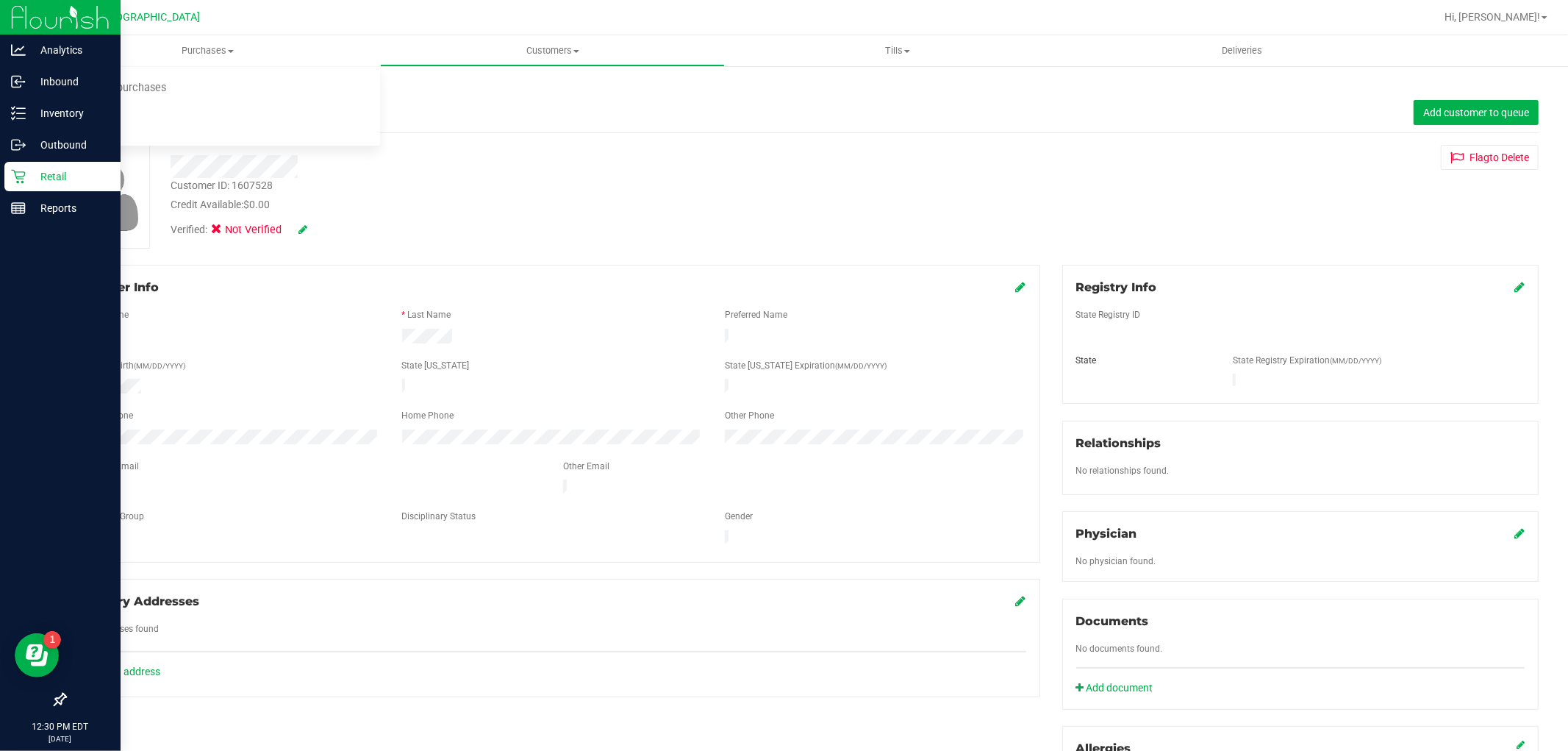
click at [45, 187] on div "Retail" at bounding box center [62, 176] width 116 height 29
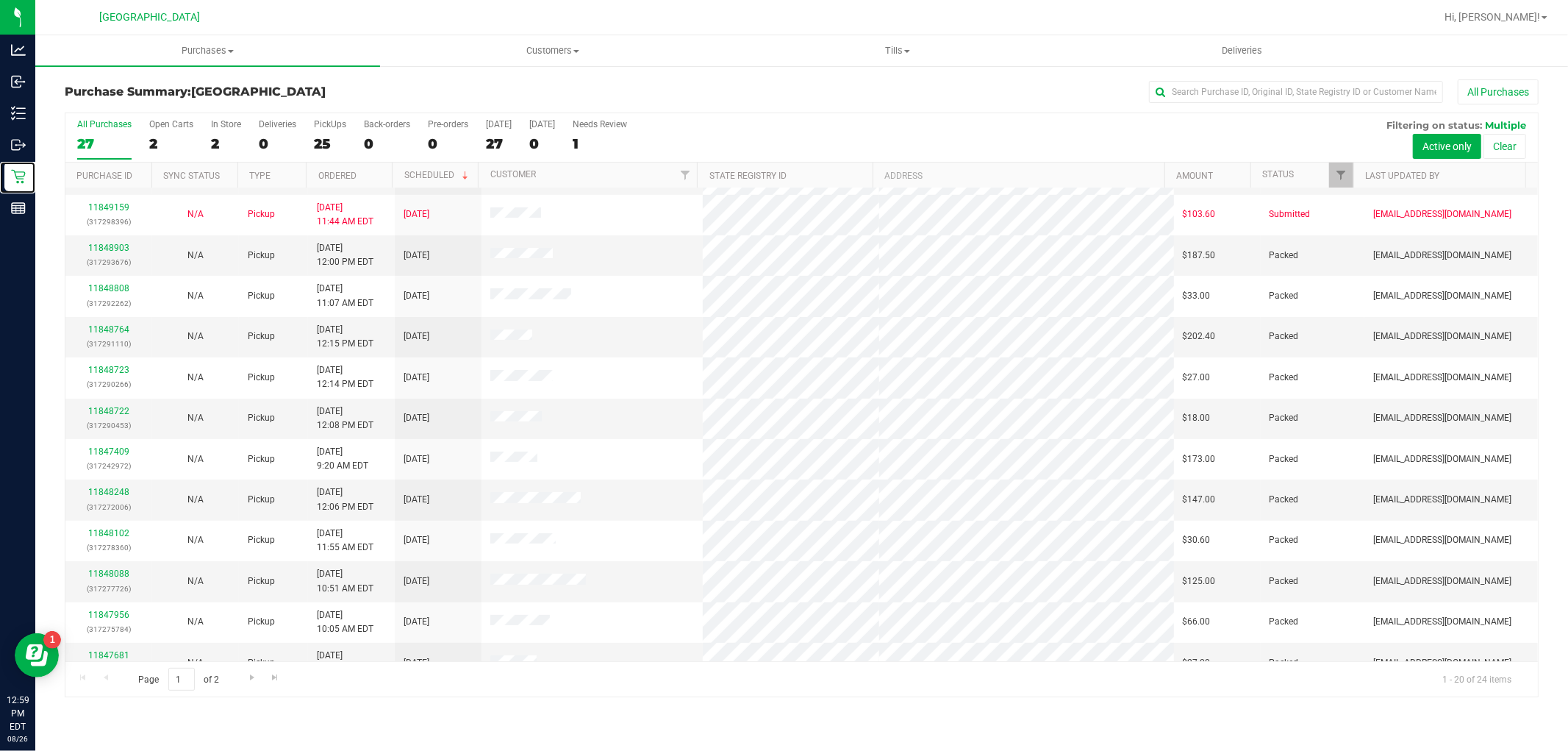
scroll to position [342, 0]
